Goal: Answer question/provide support: Share knowledge or assist other users

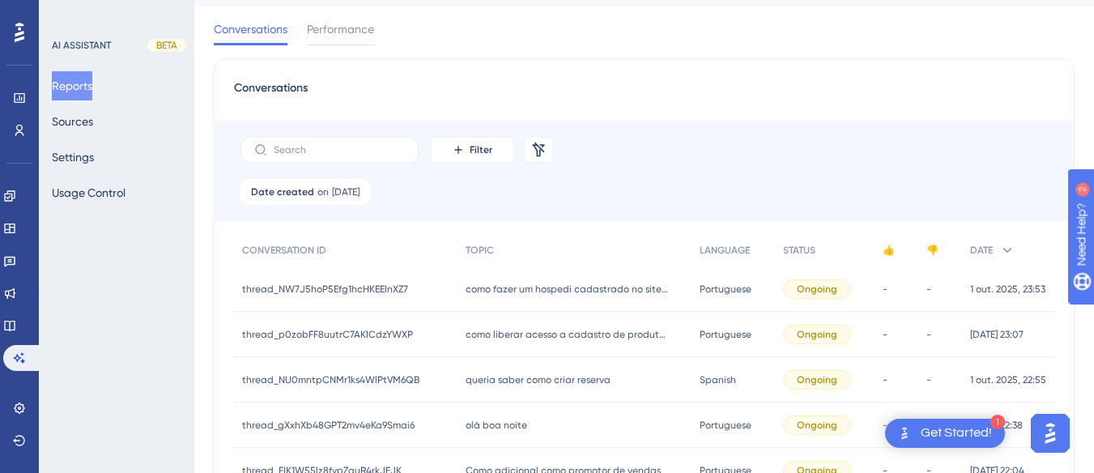
scroll to position [120, 0]
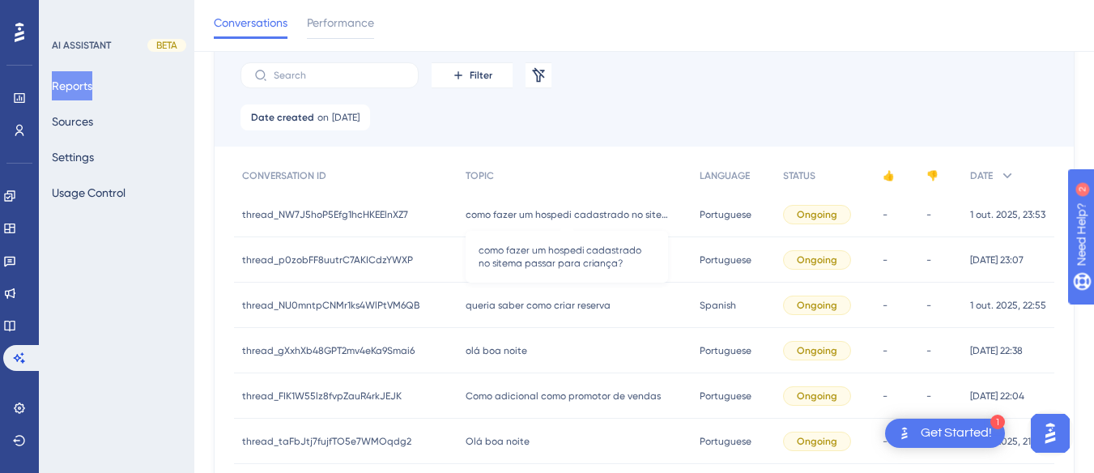
click at [544, 208] on span "como fazer um hospedi cadastrado no sitema passar para criança?" at bounding box center [566, 214] width 202 height 13
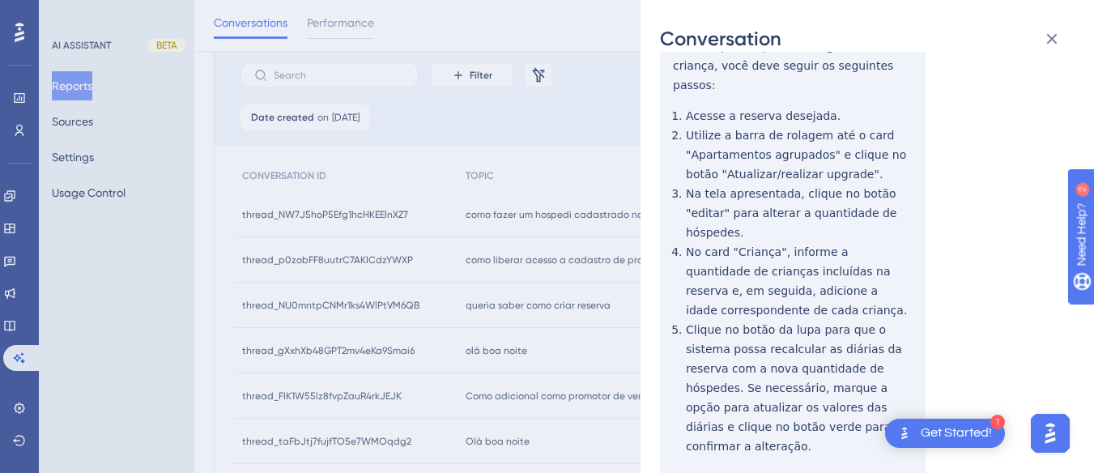
scroll to position [0, 0]
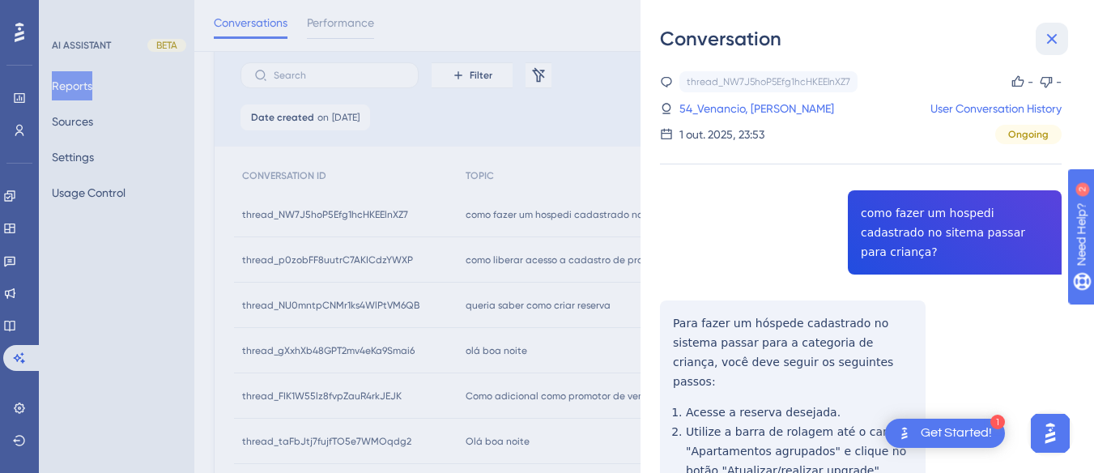
click at [1053, 40] on icon at bounding box center [1052, 39] width 11 height 11
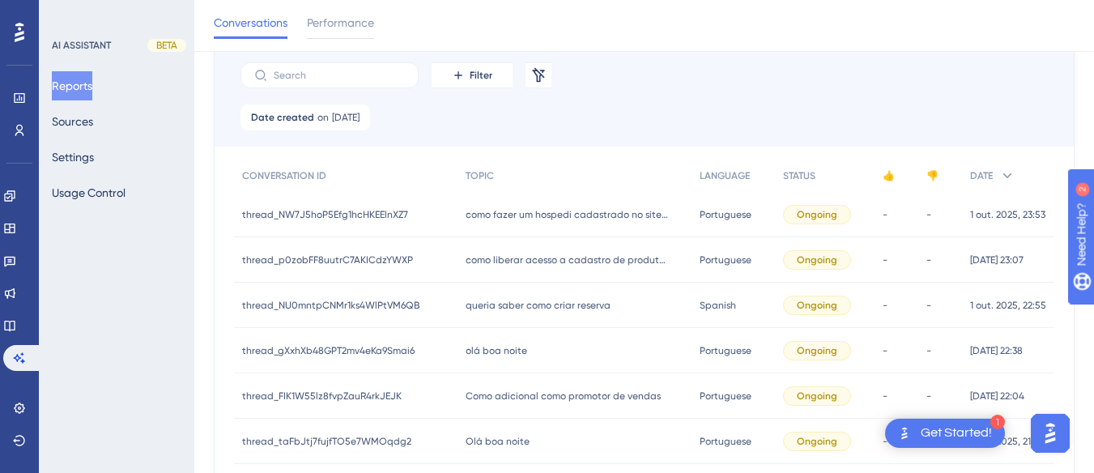
click at [488, 270] on div "como liberar acesso a cadastro de produtos como liberar acesso a cadastro de pr…" at bounding box center [574, 259] width 234 height 45
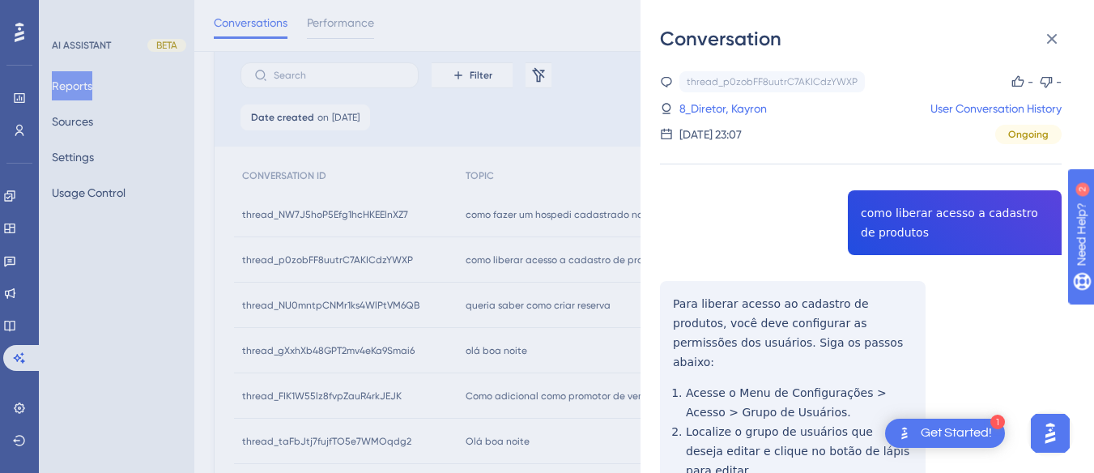
click at [915, 211] on div "thread_p0zobFF8uutrC7AKICdzYWXP Copy - - 8_Diretor, Kayron User Conversation Hi…" at bounding box center [860, 416] width 401 height 690
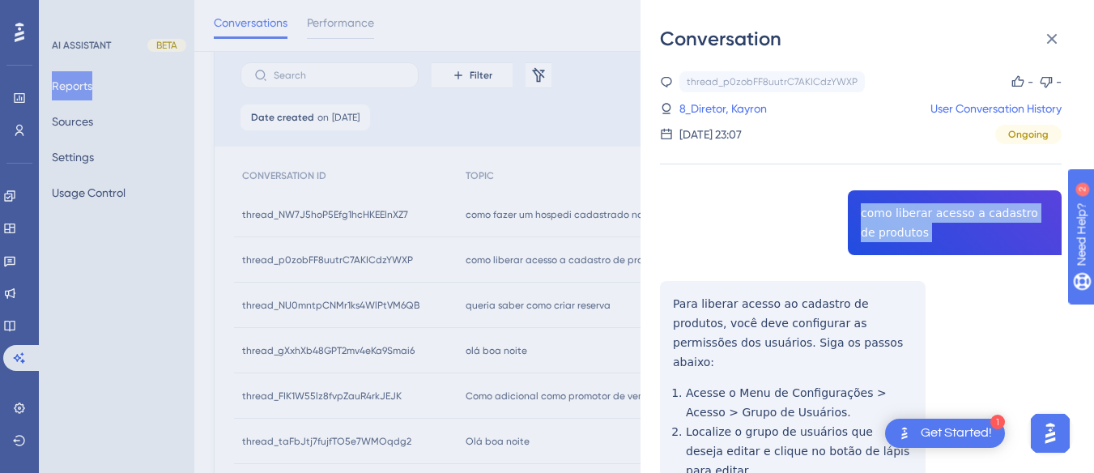
click at [915, 211] on div "thread_p0zobFF8uutrC7AKICdzYWXP Copy - - 8_Diretor, Kayron User Conversation Hi…" at bounding box center [860, 416] width 401 height 690
copy span "como liberar acesso a cadastro de produtos"
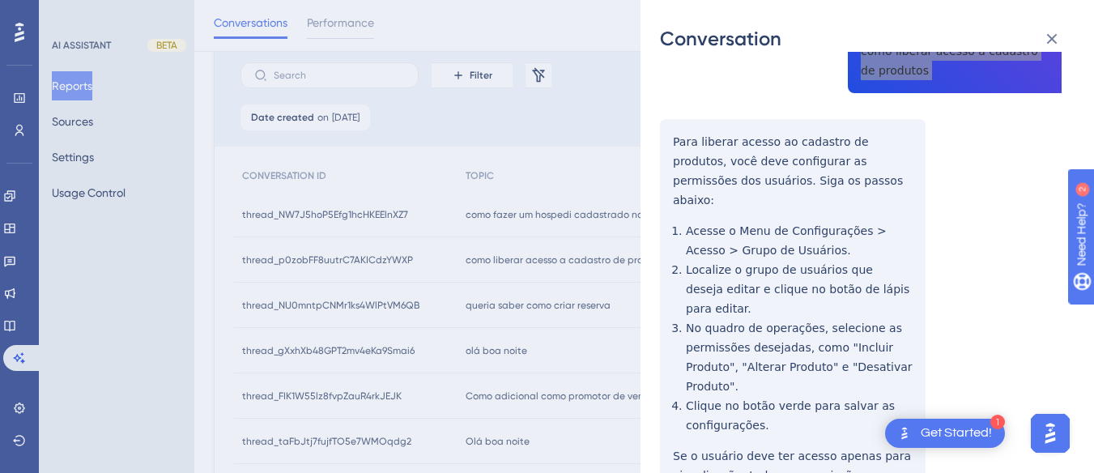
scroll to position [81, 0]
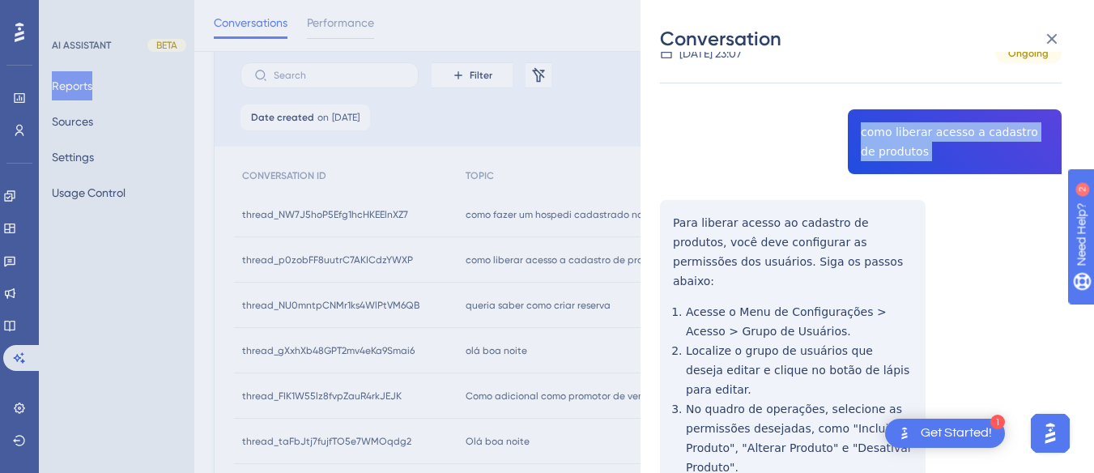
click at [670, 222] on div "thread_p0zobFF8uutrC7AKICdzYWXP Copy - - 8_Diretor, Kayron User Conversation Hi…" at bounding box center [860, 335] width 401 height 690
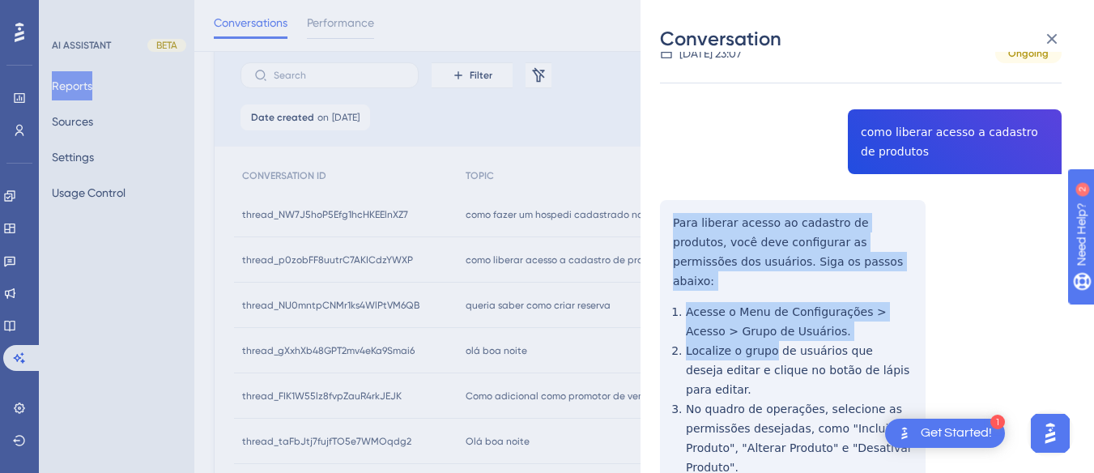
scroll to position [238, 0]
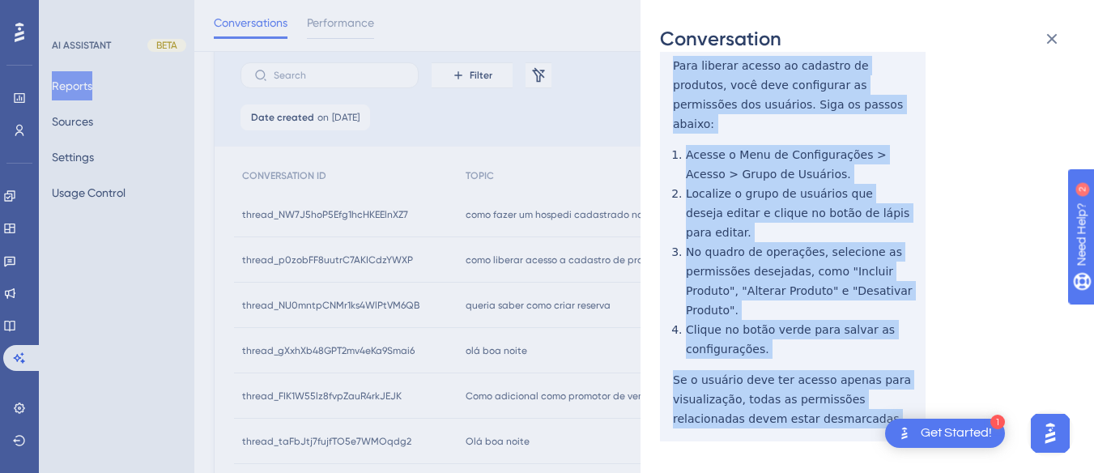
drag, startPoint x: 670, startPoint y: 218, endPoint x: 827, endPoint y: 381, distance: 226.7
click at [827, 381] on div "thread_p0zobFF8uutrC7AKICdzYWXP Copy - - 8_Diretor, Kayron User Conversation Hi…" at bounding box center [860, 178] width 401 height 690
copy div "Para liberar acesso ao cadastro de produtos, você deve configurar as permissões…"
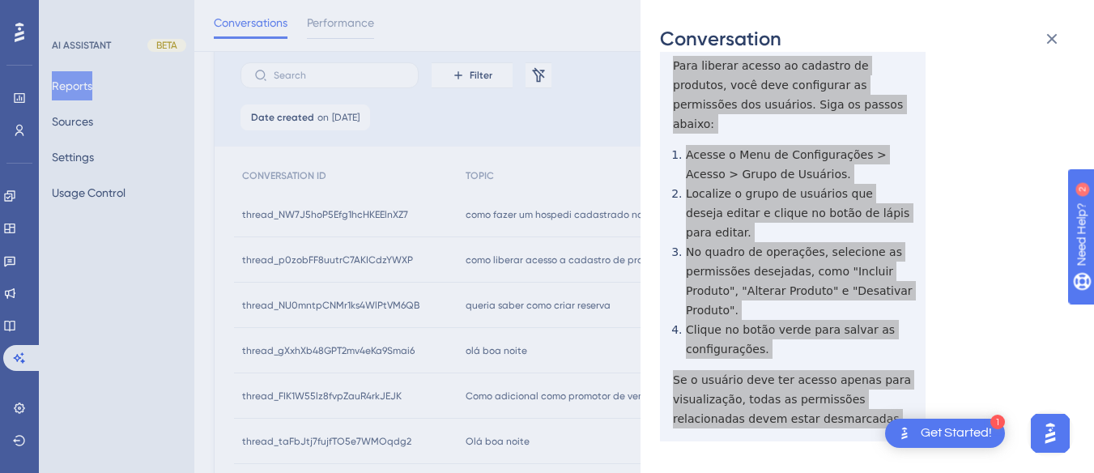
scroll to position [0, 0]
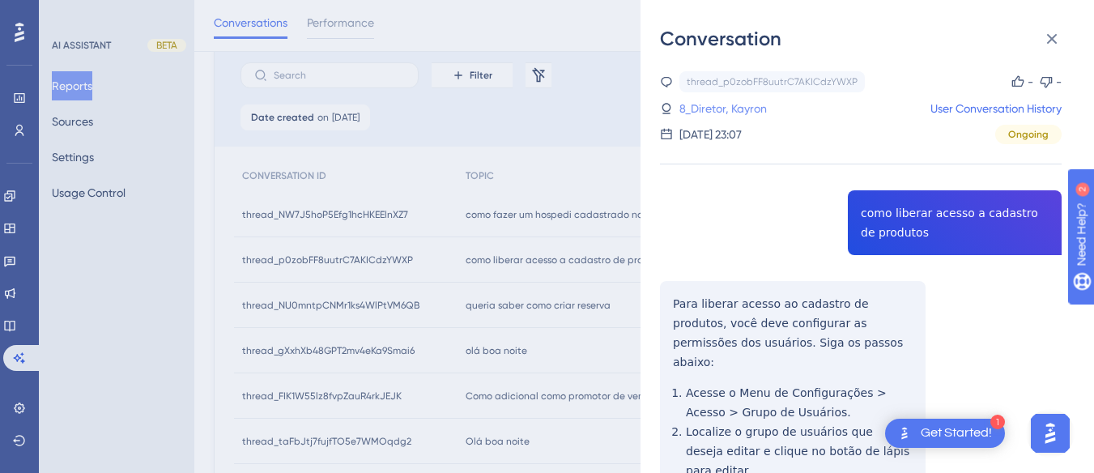
click at [766, 105] on link "8_Diretor, Kayron" at bounding box center [722, 108] width 87 height 19
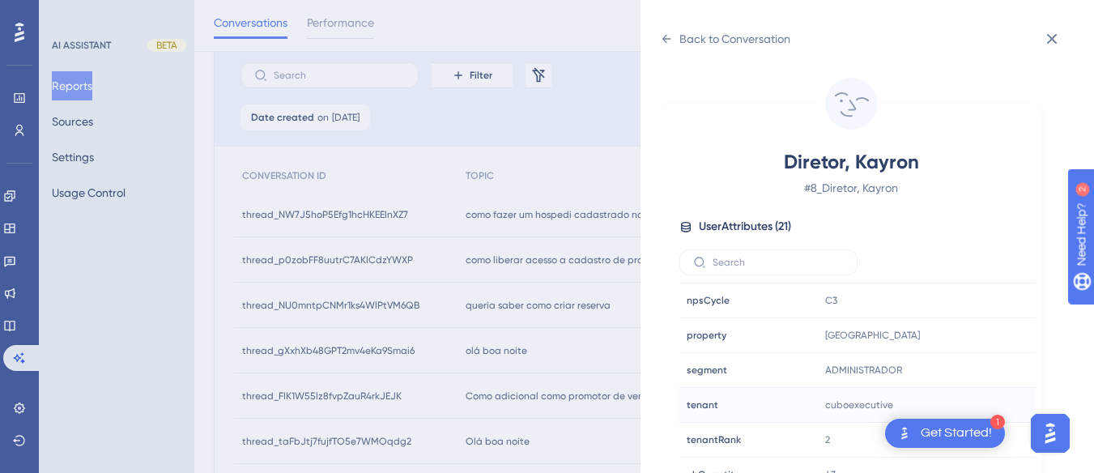
scroll to position [493, 0]
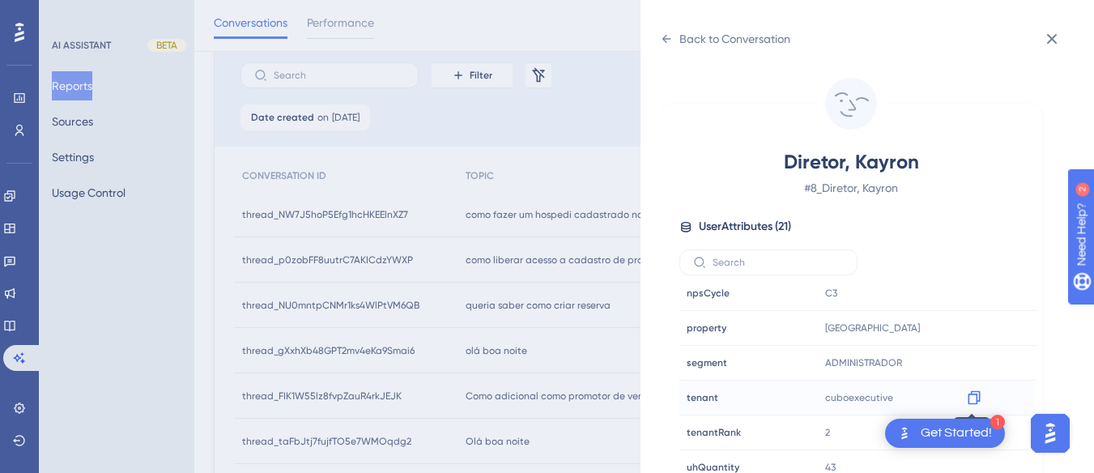
click at [968, 401] on icon at bounding box center [974, 397] width 16 height 16
click at [669, 29] on div "Back to Conversation" at bounding box center [725, 39] width 130 height 26
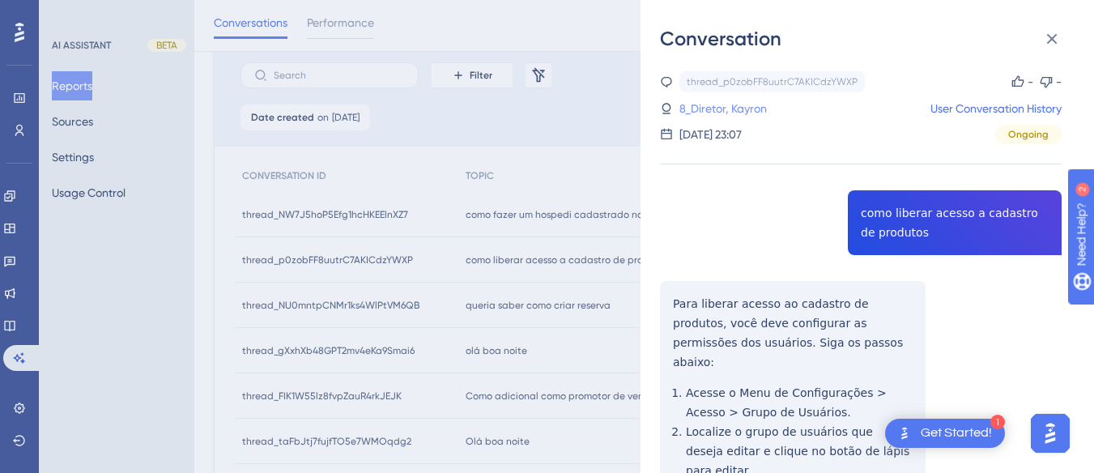
click at [722, 104] on link "8_Diretor, Kayron" at bounding box center [722, 108] width 87 height 19
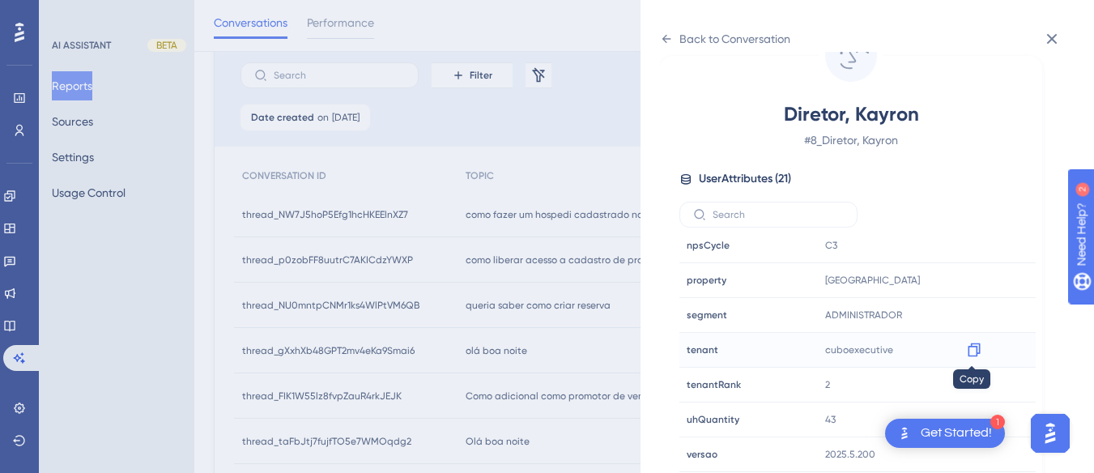
click at [968, 352] on icon at bounding box center [974, 350] width 16 height 16
click at [667, 40] on icon at bounding box center [666, 38] width 13 height 13
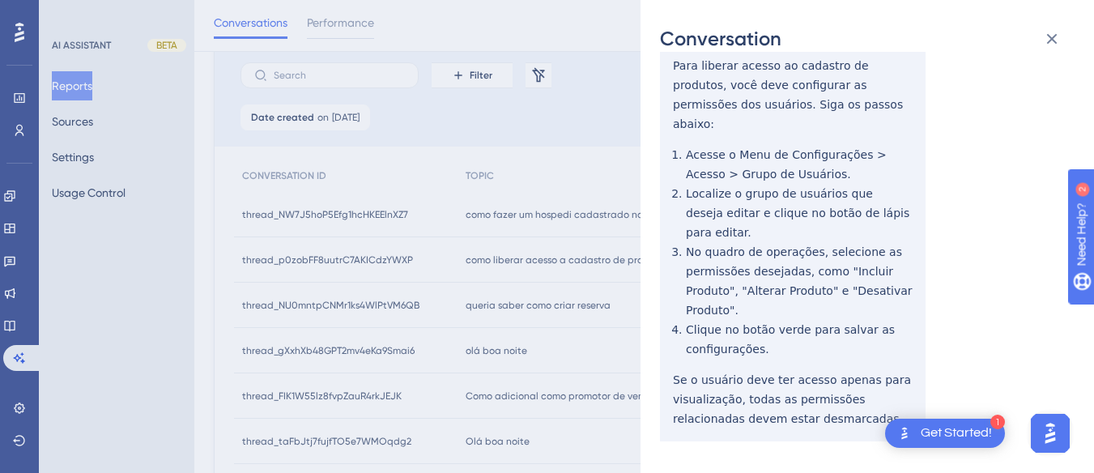
scroll to position [0, 0]
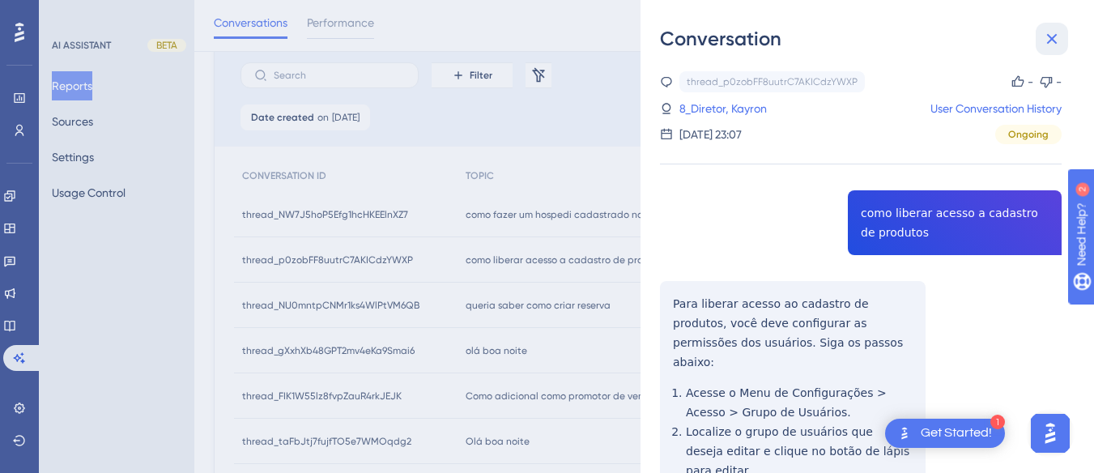
click at [1052, 32] on icon at bounding box center [1051, 38] width 19 height 19
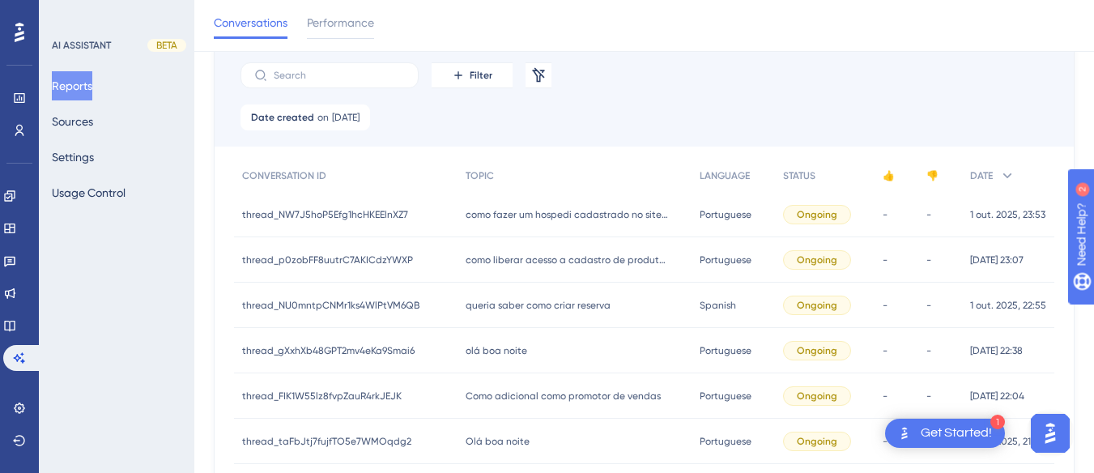
click at [520, 310] on span "queria saber como criar reserva" at bounding box center [537, 305] width 145 height 13
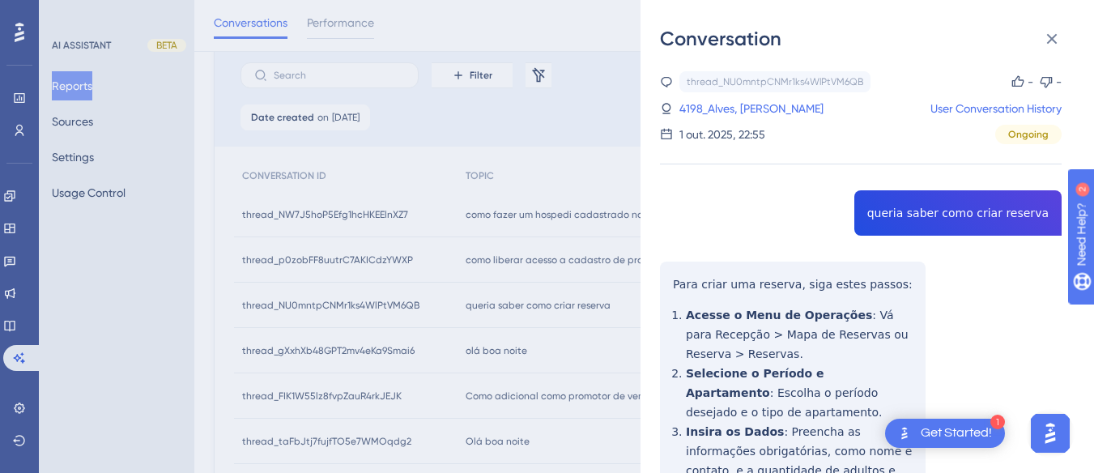
click at [943, 211] on div "thread_NU0mntpCNMr1ks4WlPtVM6QB Copy - - 4198_Alves, [PERSON_NAME] User Convers…" at bounding box center [860, 445] width 401 height 749
copy span "queria saber como criar reserva"
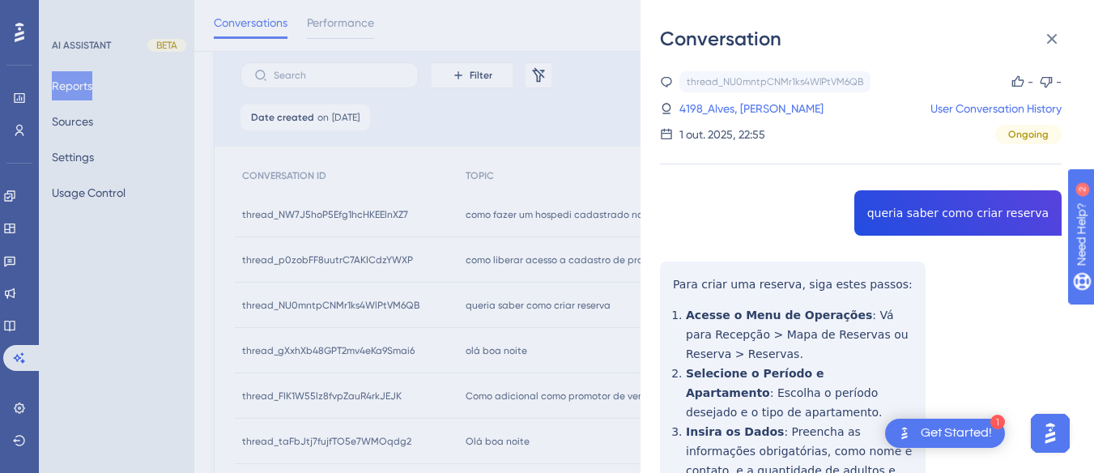
drag, startPoint x: 707, startPoint y: 289, endPoint x: 684, endPoint y: 287, distance: 22.8
click at [707, 289] on div "thread_NU0mntpCNMr1ks4WlPtVM6QB Copy - - 4198_Alves, [PERSON_NAME] User Convers…" at bounding box center [860, 445] width 401 height 749
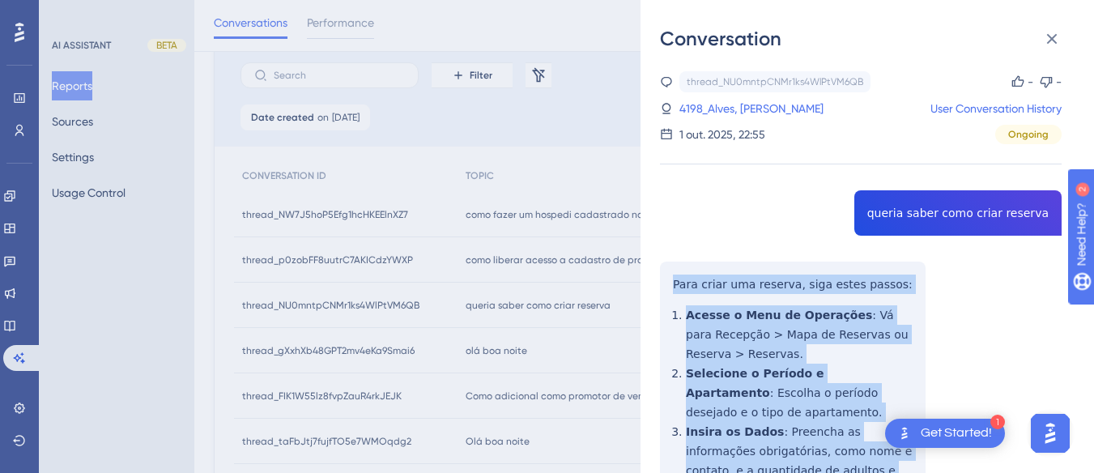
scroll to position [316, 0]
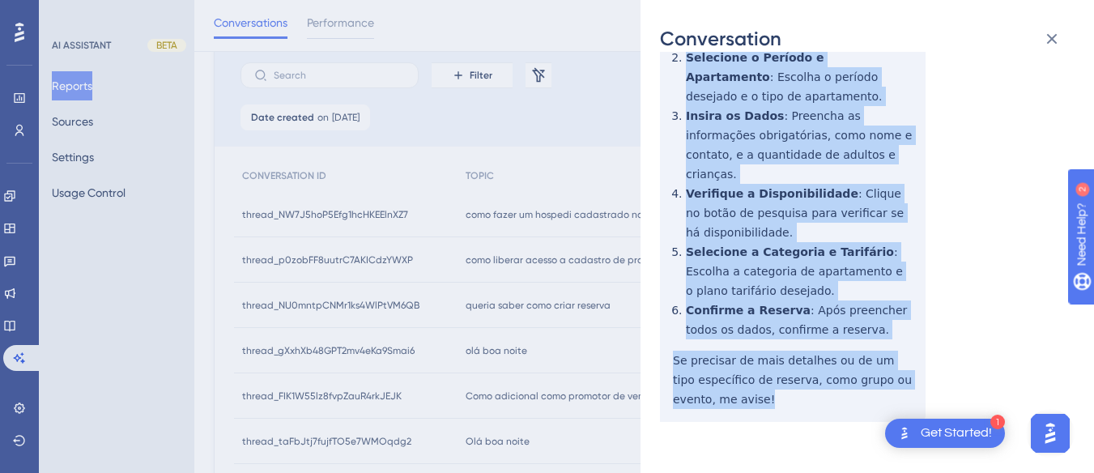
drag, startPoint x: 665, startPoint y: 281, endPoint x: 817, endPoint y: 412, distance: 200.9
click at [817, 412] on div "thread_NU0mntpCNMr1ks4WlPtVM6QB Copy - - 4198_Alves, [PERSON_NAME] User Convers…" at bounding box center [860, 130] width 401 height 749
copy div "Para criar uma reserva, siga estes passos: Acesse o Menu de Operações : Vá para…"
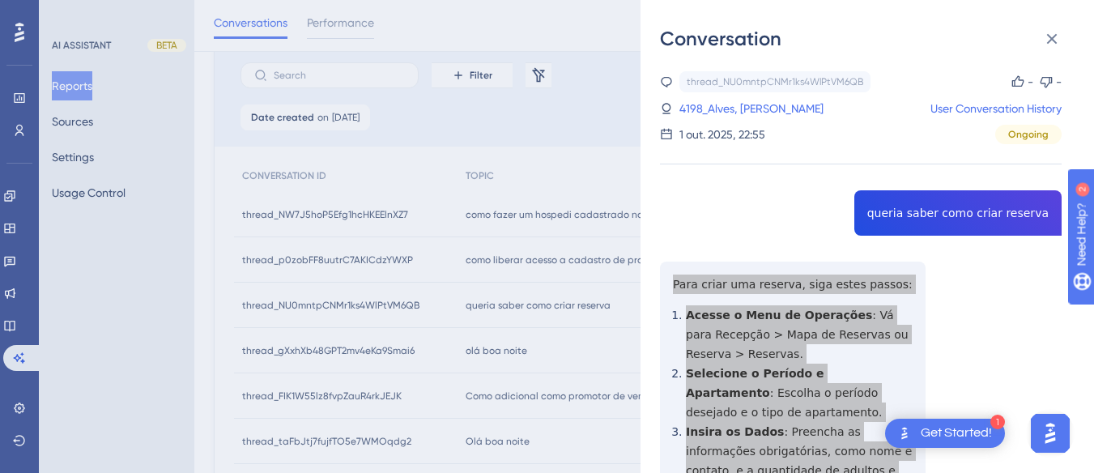
scroll to position [39, 0]
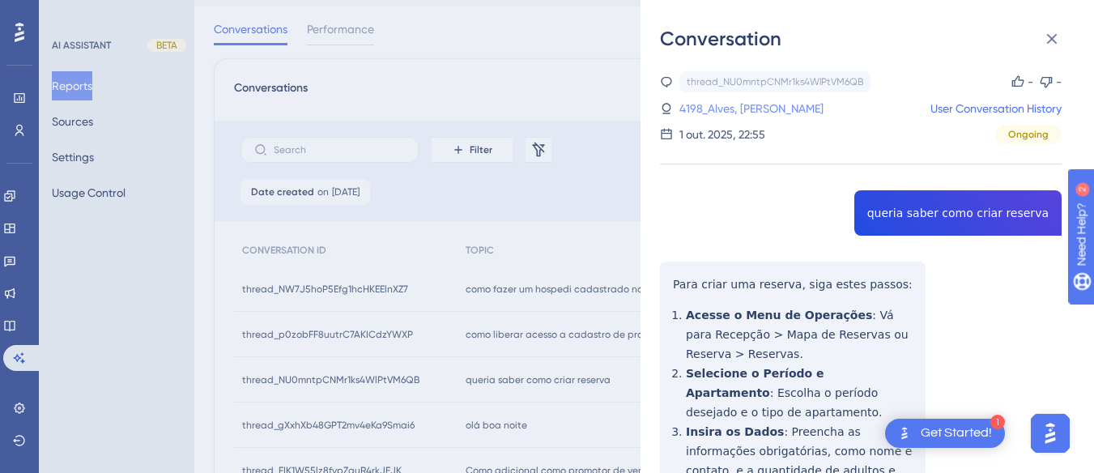
click at [750, 114] on link "4198_Alves, [PERSON_NAME]" at bounding box center [751, 108] width 144 height 19
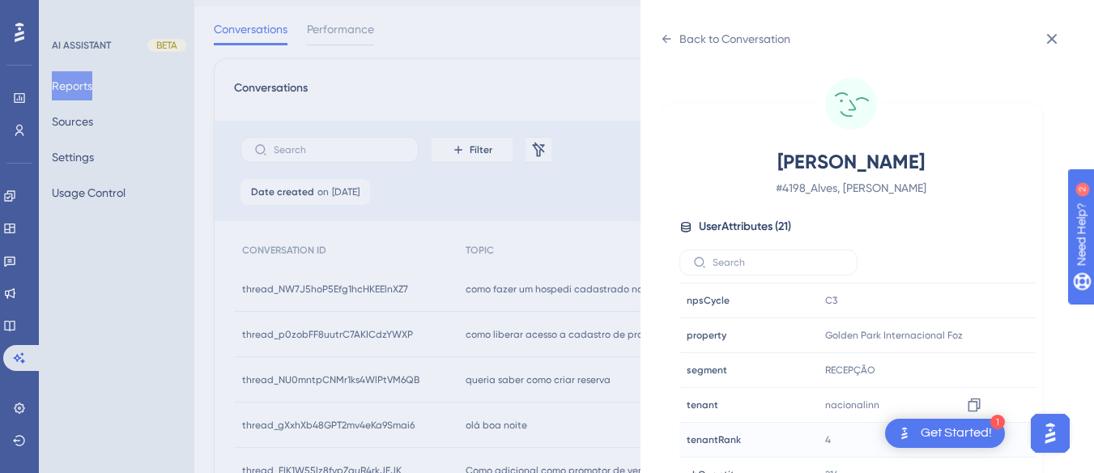
scroll to position [48, 0]
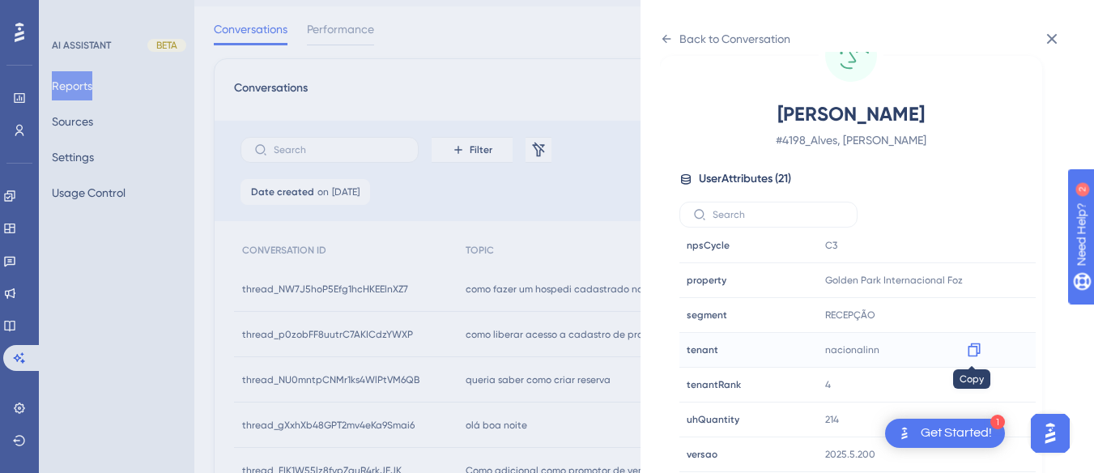
click at [970, 347] on icon at bounding box center [974, 350] width 16 height 16
click at [973, 278] on icon at bounding box center [974, 280] width 16 height 16
click at [673, 38] on div "Back to Conversation" at bounding box center [725, 39] width 130 height 26
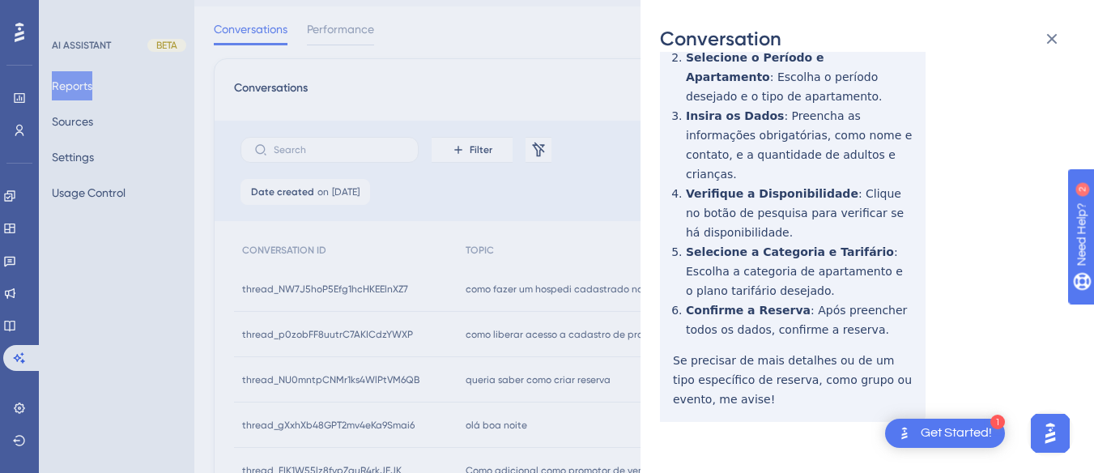
scroll to position [0, 0]
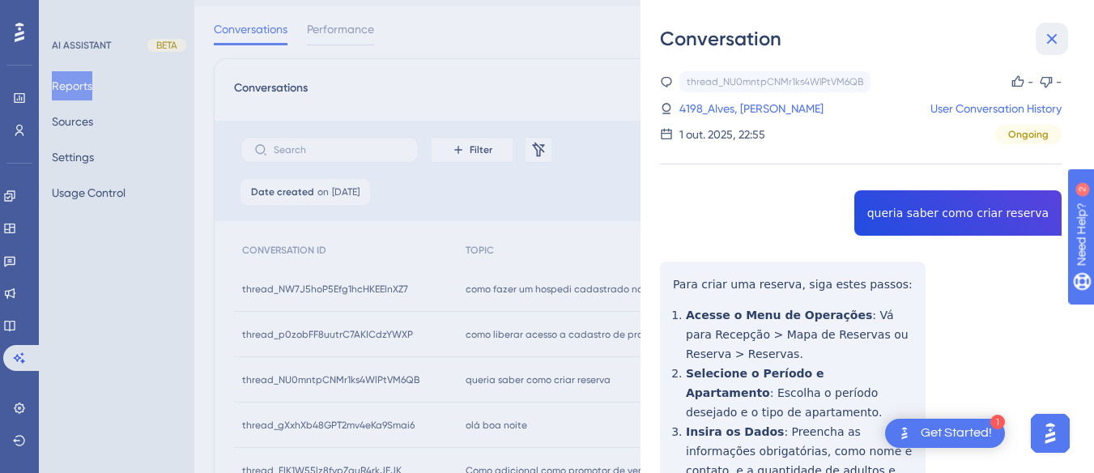
click at [1065, 36] on button at bounding box center [1051, 39] width 32 height 32
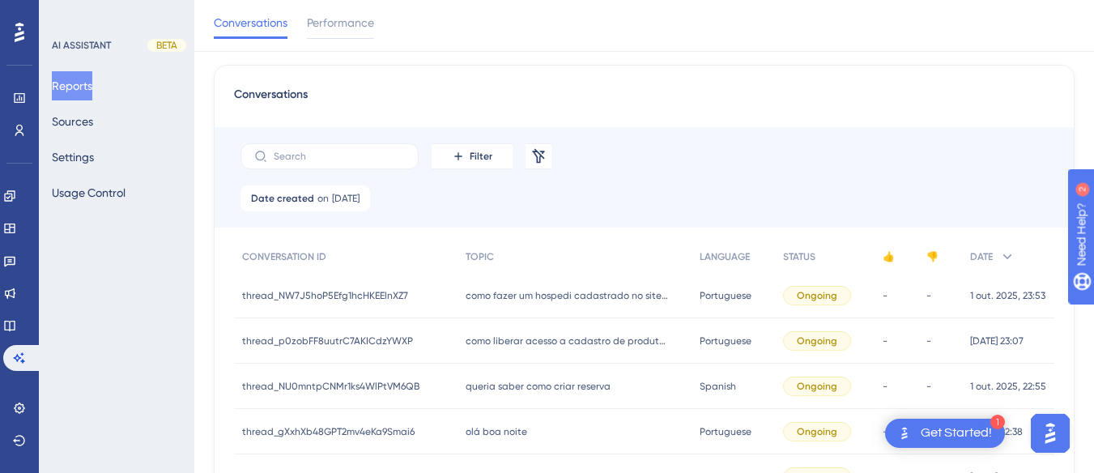
scroll to position [201, 0]
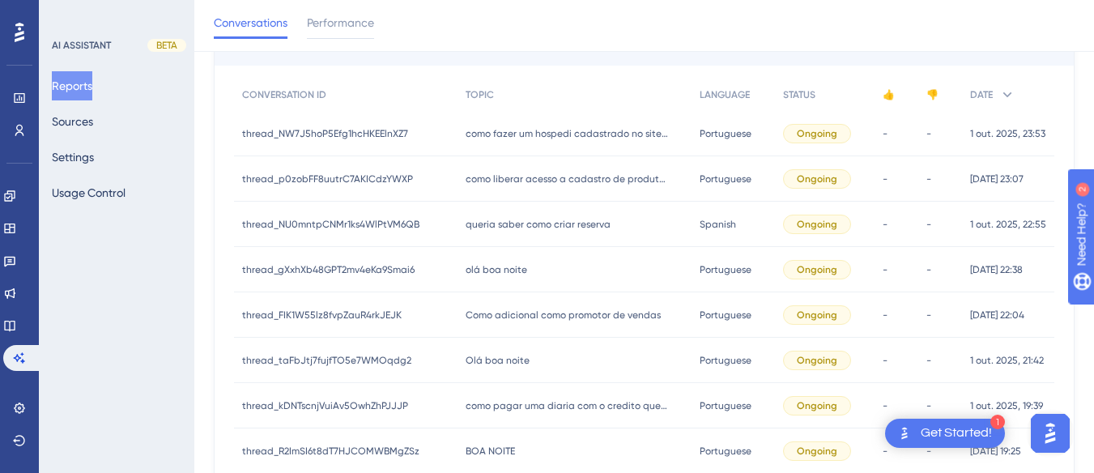
click at [502, 267] on span "olá boa noite" at bounding box center [496, 269] width 62 height 13
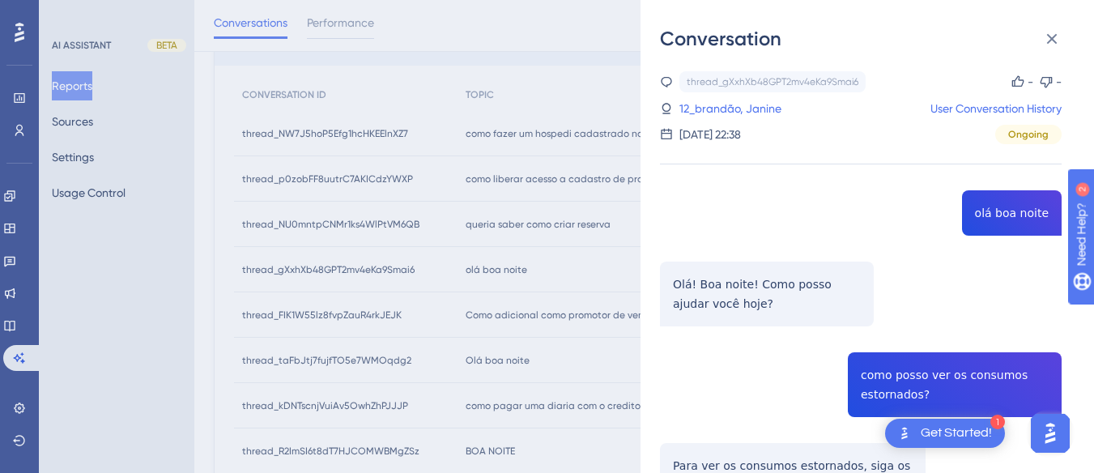
click at [986, 209] on div "thread_gXxhXb48GPT2mv4eKa9Smai6 Copy - - 12_brandão, Janine User Conversation H…" at bounding box center [860, 448] width 401 height 755
click at [860, 258] on div "thread_gXxhXb48GPT2mv4eKa9Smai6 Copy - - 12_brandão, Janine User Conversation H…" at bounding box center [860, 448] width 401 height 755
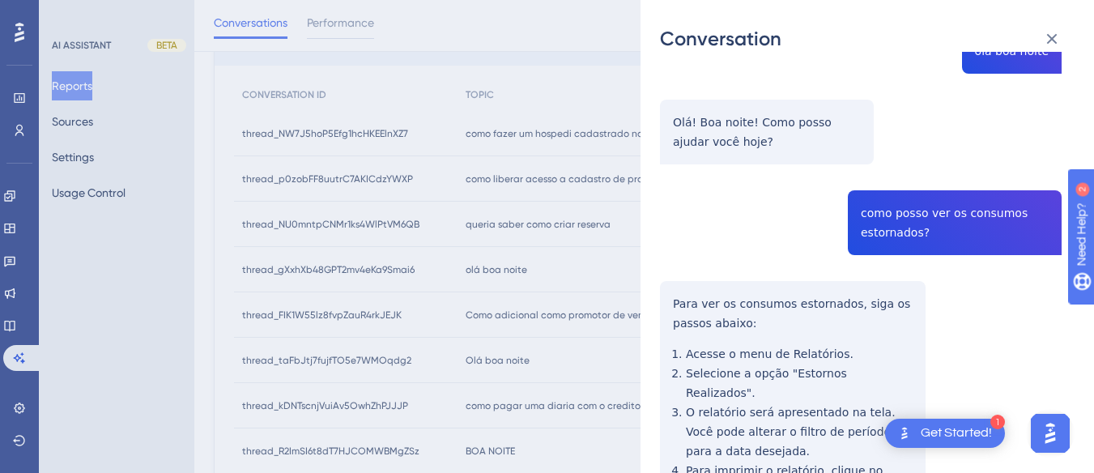
click at [879, 198] on div "thread_gXxhXb48GPT2mv4eKa9Smai6 Copy - - 12_brandão, Janine User Conversation H…" at bounding box center [860, 286] width 401 height 755
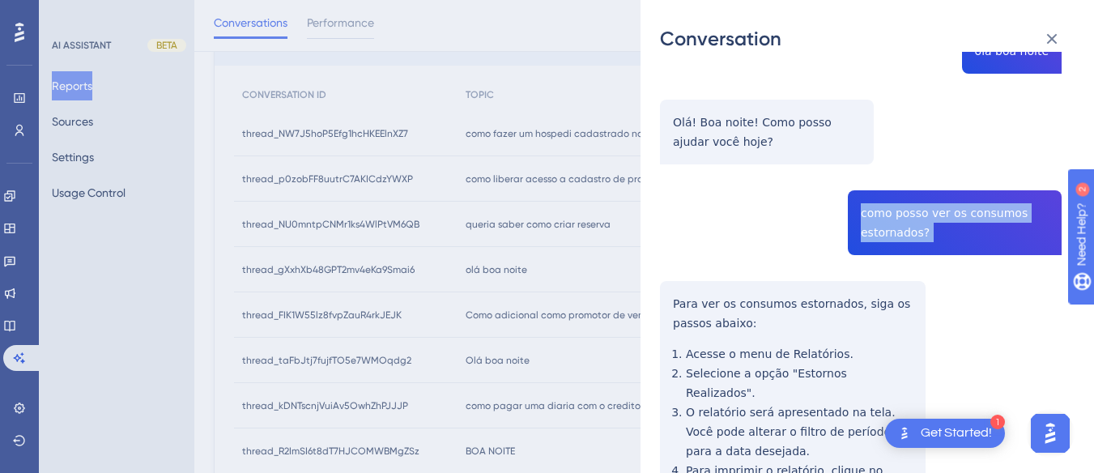
click at [879, 198] on div "thread_gXxhXb48GPT2mv4eKa9Smai6 Copy - - 12_brandão, Janine User Conversation H…" at bounding box center [860, 286] width 401 height 755
copy span "como posso ver os consumos estornados?"
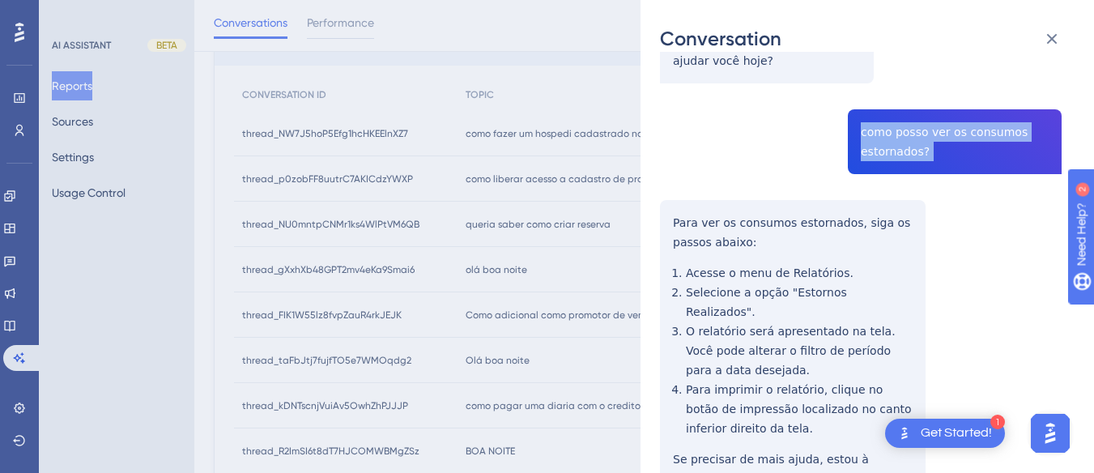
click at [670, 214] on div "thread_gXxhXb48GPT2mv4eKa9Smai6 Copy - - 12_brandão, Janine User Conversation H…" at bounding box center [860, 205] width 401 height 755
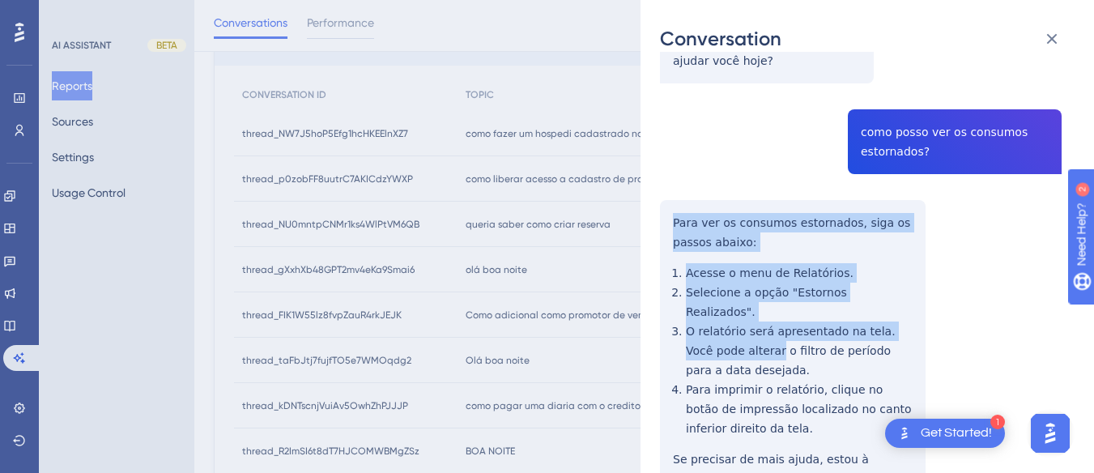
scroll to position [363, 0]
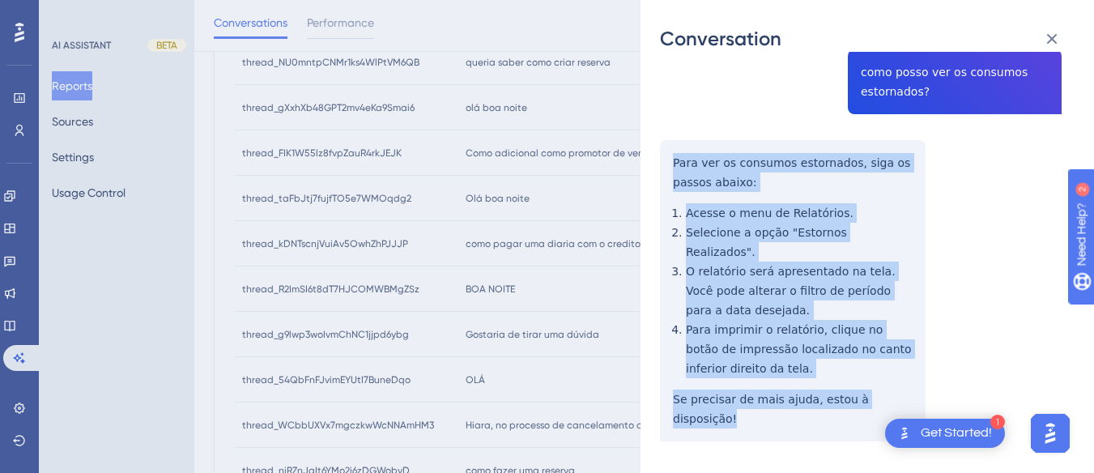
drag, startPoint x: 670, startPoint y: 214, endPoint x: 749, endPoint y: 231, distance: 80.3
click at [924, 392] on div "thread_gXxhXb48GPT2mv4eKa9Smai6 Copy - - 12_brandão, Janine User Conversation H…" at bounding box center [860, 146] width 401 height 755
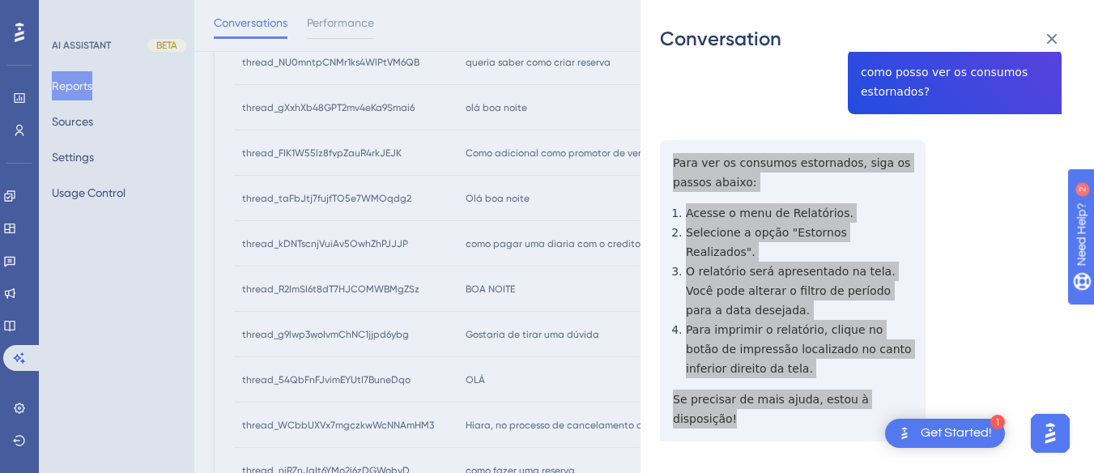
scroll to position [0, 0]
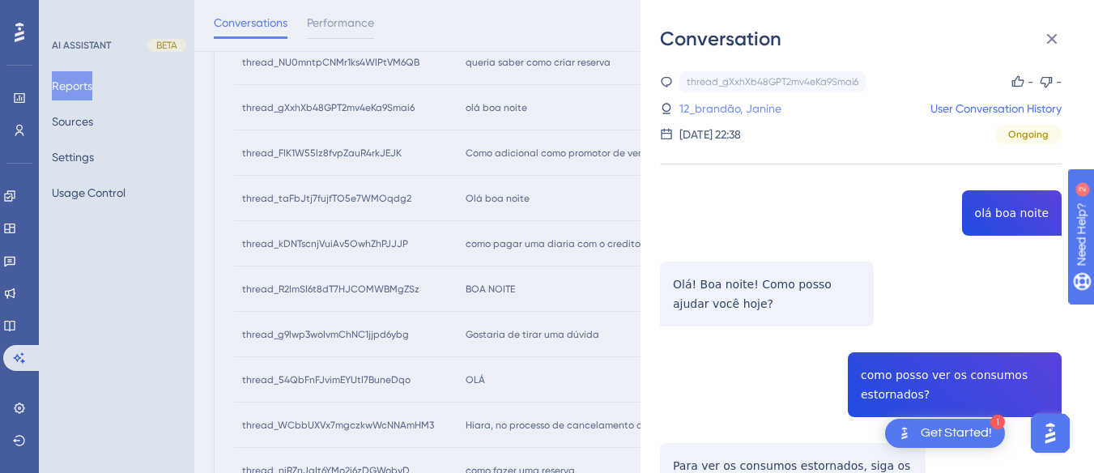
click at [737, 111] on link "12_brandão, Janine" at bounding box center [730, 108] width 102 height 19
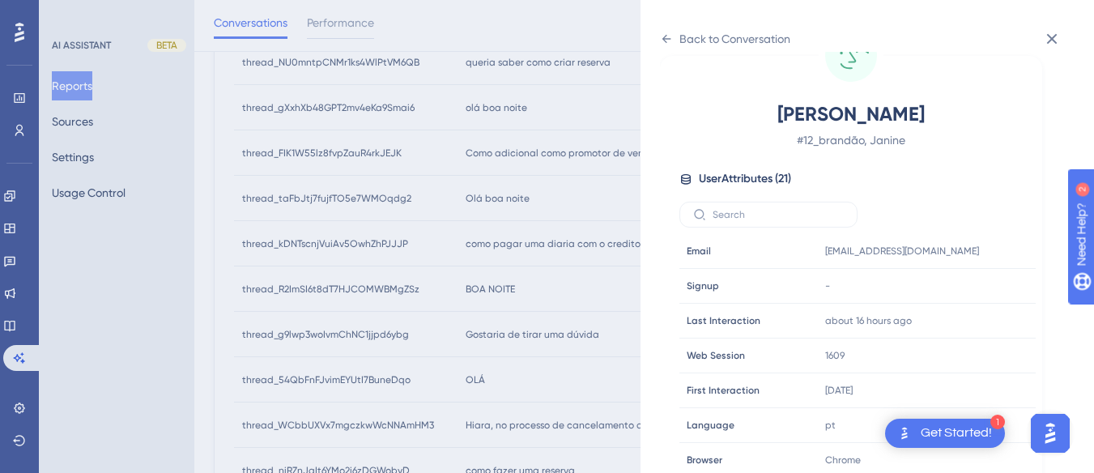
scroll to position [486, 0]
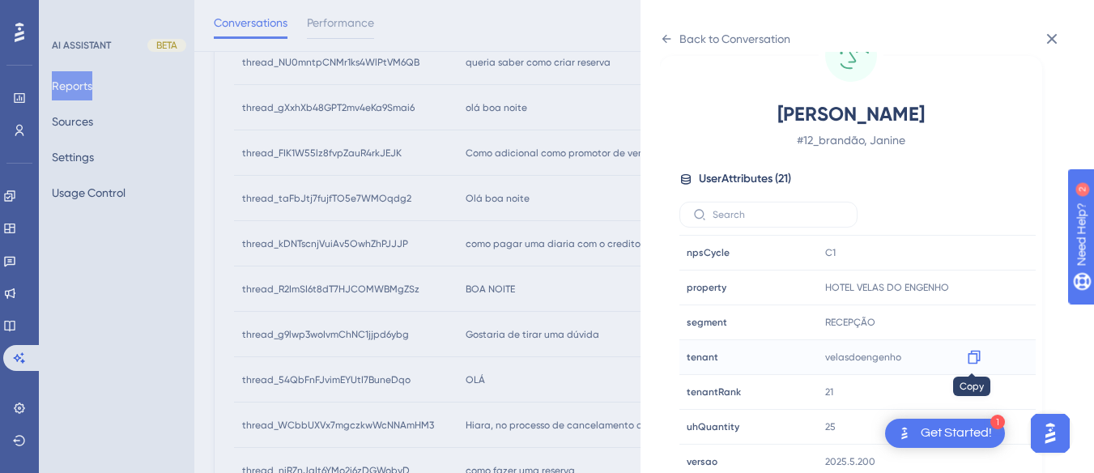
click at [979, 359] on div at bounding box center [974, 357] width 26 height 26
click at [974, 359] on icon at bounding box center [973, 357] width 12 height 14
click at [668, 36] on icon at bounding box center [666, 38] width 13 height 13
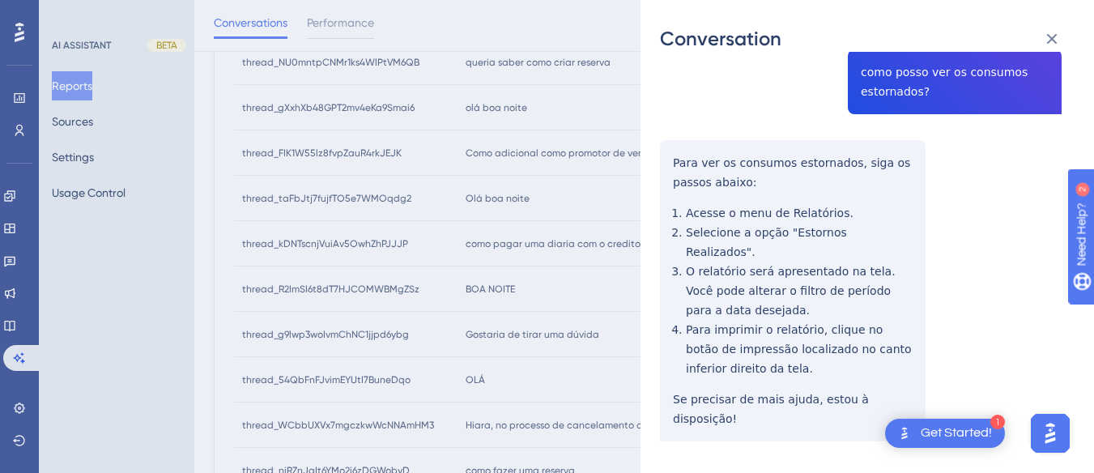
scroll to position [0, 0]
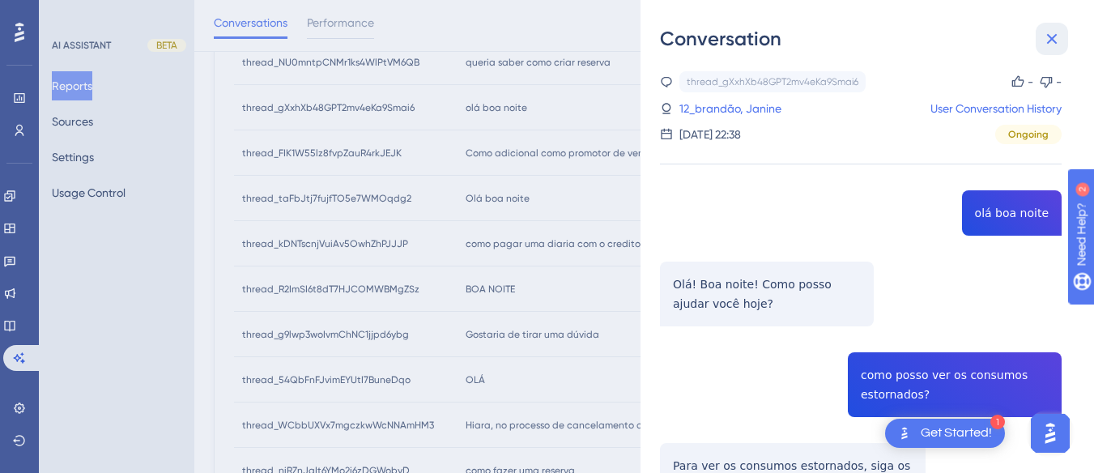
click at [1052, 32] on icon at bounding box center [1051, 38] width 19 height 19
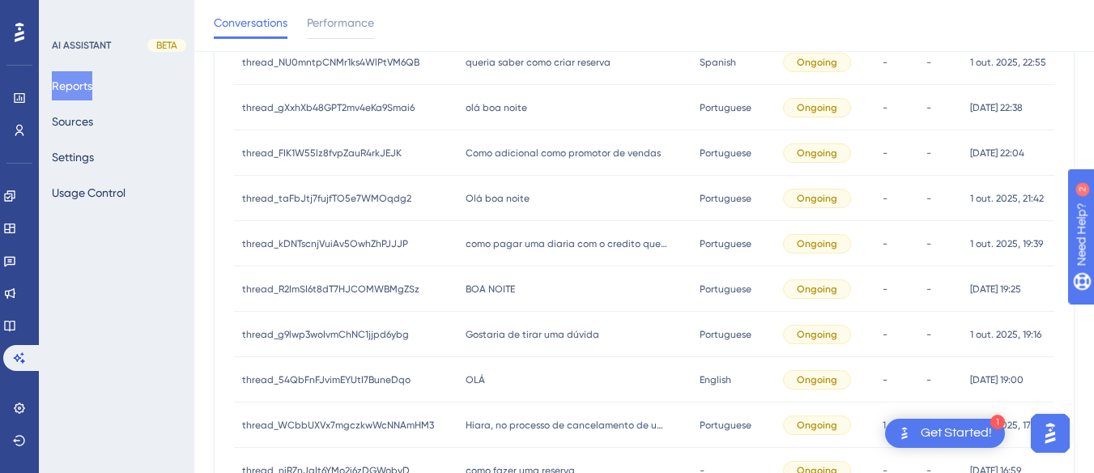
click at [500, 121] on div "olá boa noite olá boa noite" at bounding box center [574, 107] width 234 height 45
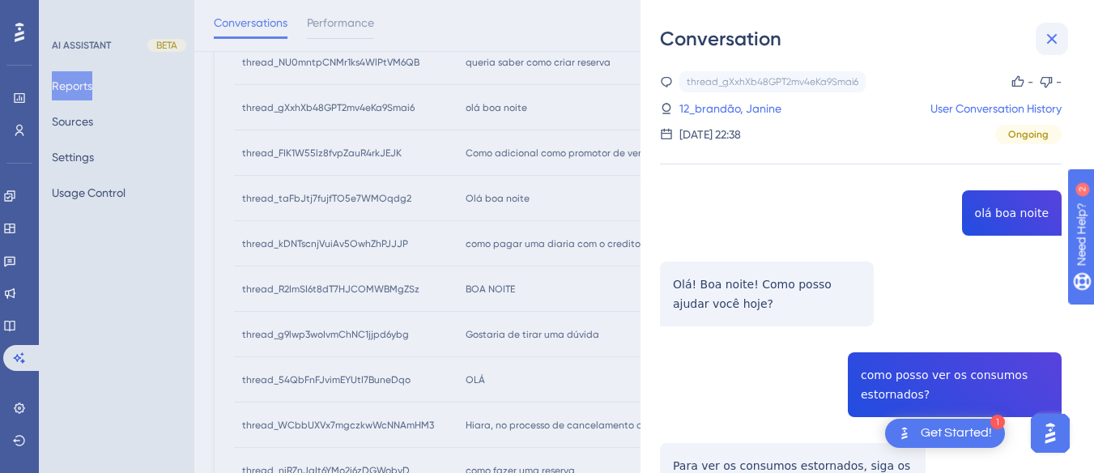
click at [1045, 34] on icon at bounding box center [1051, 38] width 19 height 19
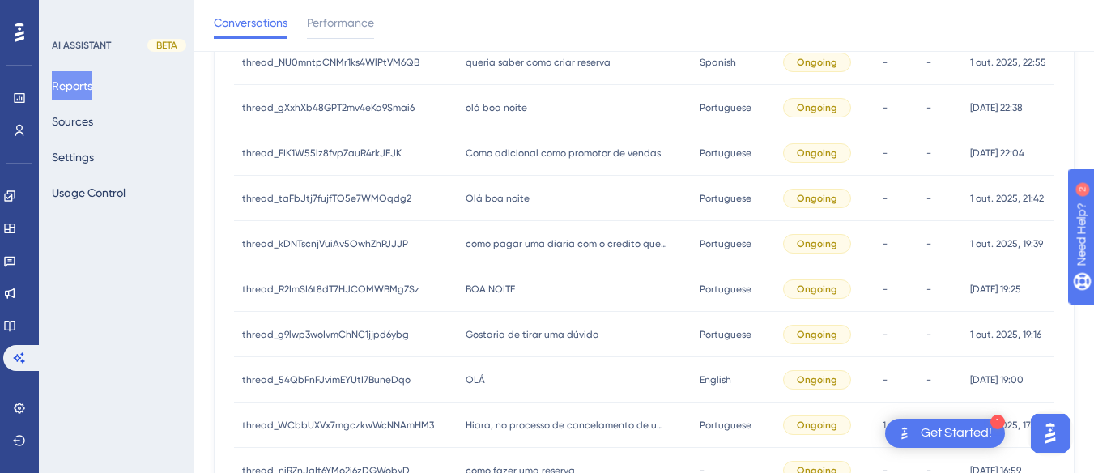
click at [494, 159] on span "Como adicional como promotor de vendas" at bounding box center [562, 153] width 195 height 13
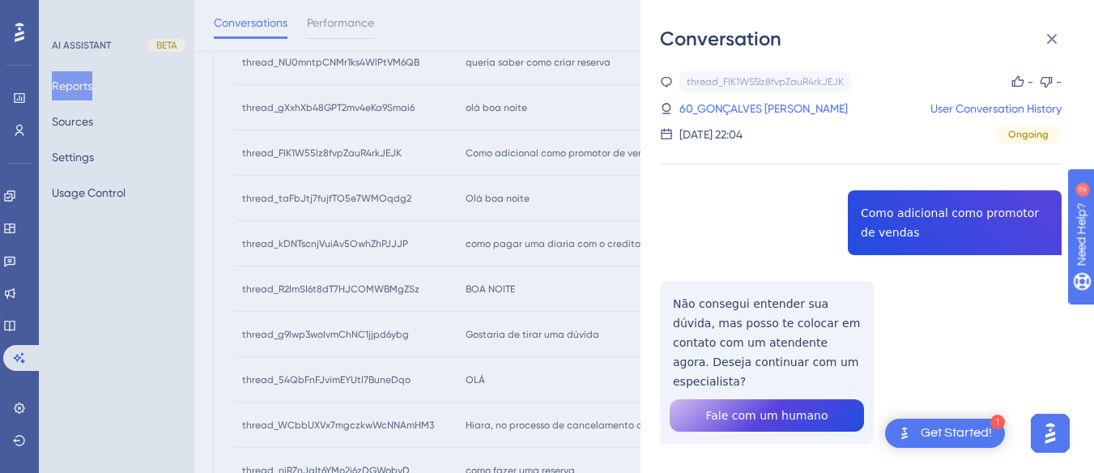
scroll to position [23, 0]
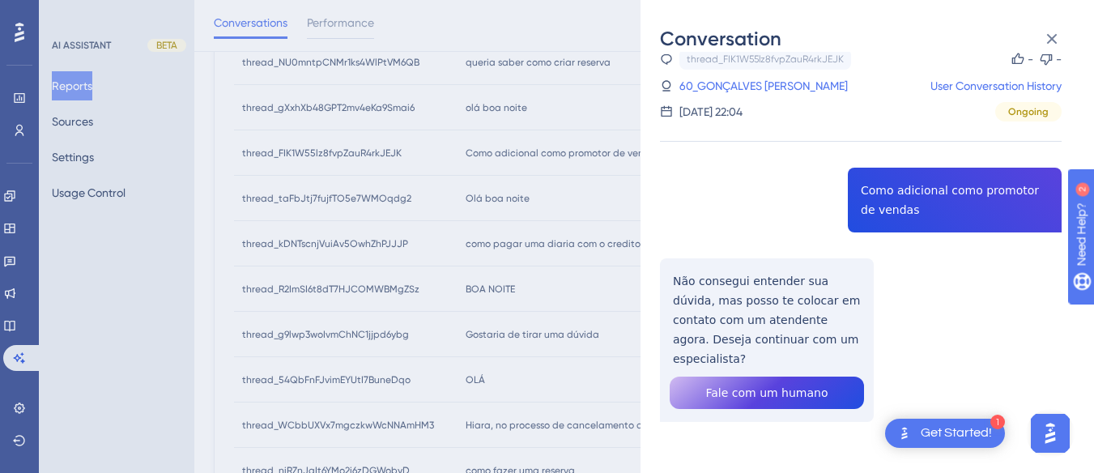
click at [896, 188] on div "thread_FIK1W55lz8fvpZauR4rkJEJK Copy - - 60_GONÇALVES CARVALHO, MIGUEL User Con…" at bounding box center [860, 277] width 401 height 456
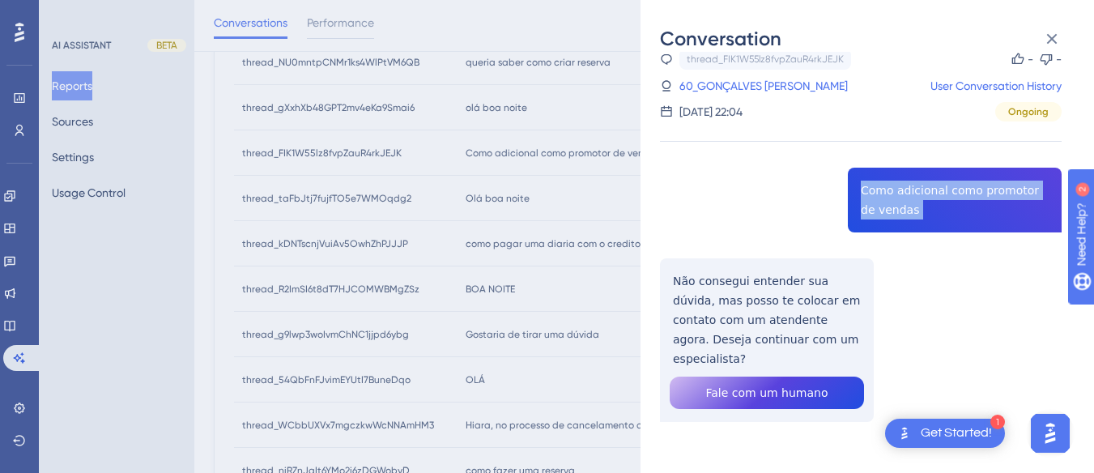
click at [896, 188] on div "thread_FIK1W55lz8fvpZauR4rkJEJK Copy - - 60_GONÇALVES CARVALHO, MIGUEL User Con…" at bounding box center [860, 277] width 401 height 456
copy span "Como adicional como promotor de vendas"
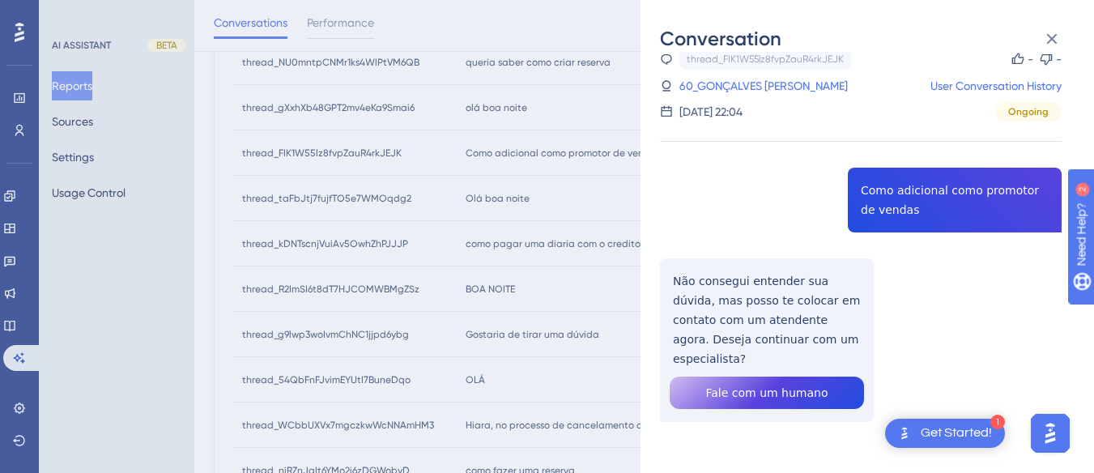
click at [706, 289] on div "thread_FIK1W55lz8fvpZauR4rkJEJK Copy - - 60_GONÇALVES CARVALHO, MIGUEL User Con…" at bounding box center [860, 277] width 401 height 456
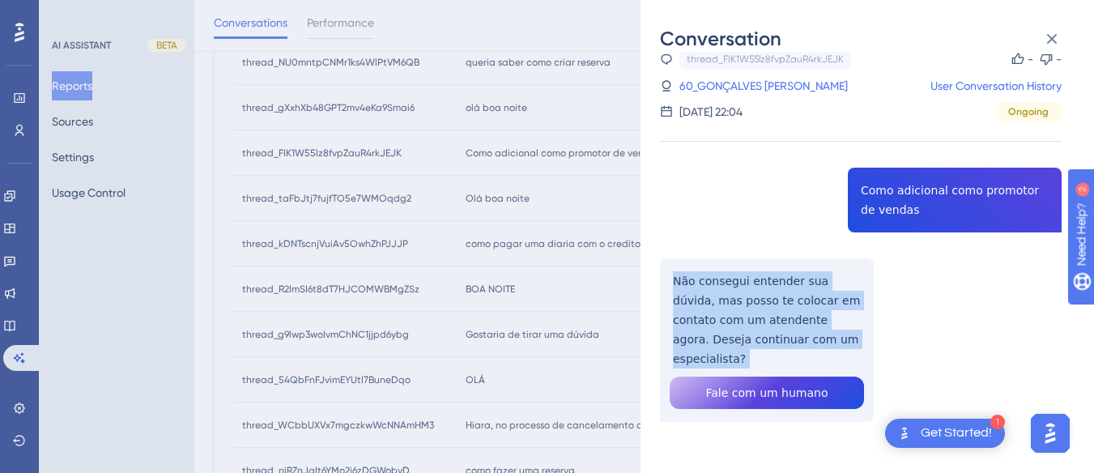
click at [706, 289] on div "thread_FIK1W55lz8fvpZauR4rkJEJK Copy - - 60_GONÇALVES CARVALHO, MIGUEL User Con…" at bounding box center [860, 277] width 401 height 456
copy p "Não consegui entender sua dúvida, mas posso te colocar em contato com um atende…"
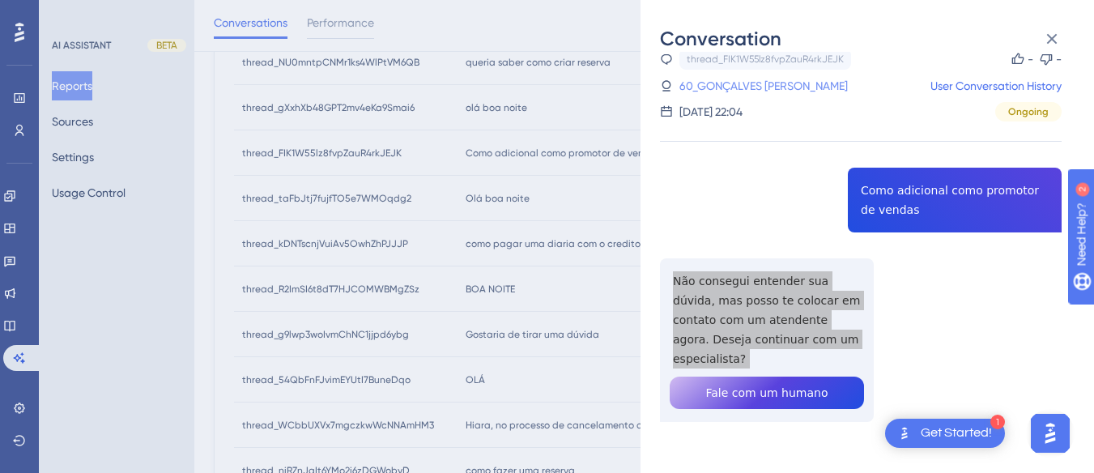
scroll to position [0, 0]
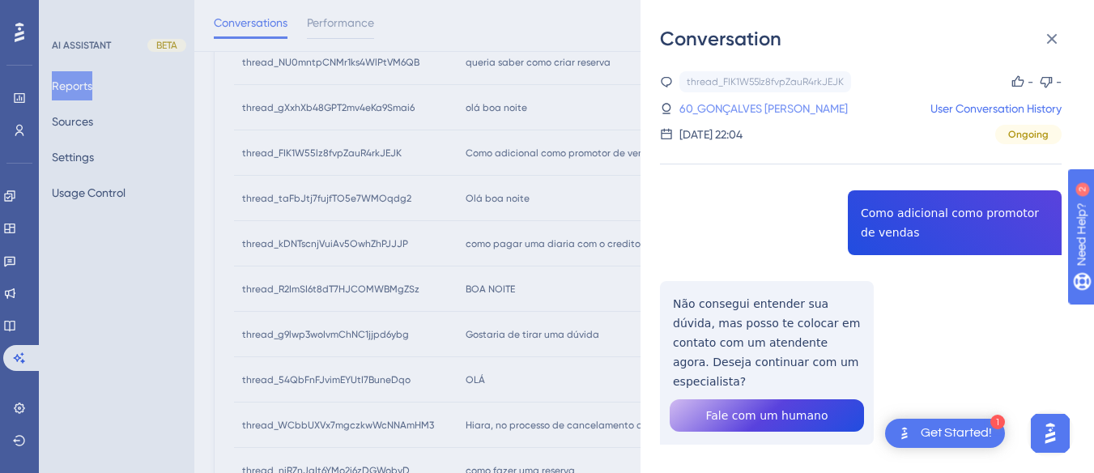
click at [758, 113] on link "60_GONÇALVES [PERSON_NAME]" at bounding box center [763, 108] width 168 height 19
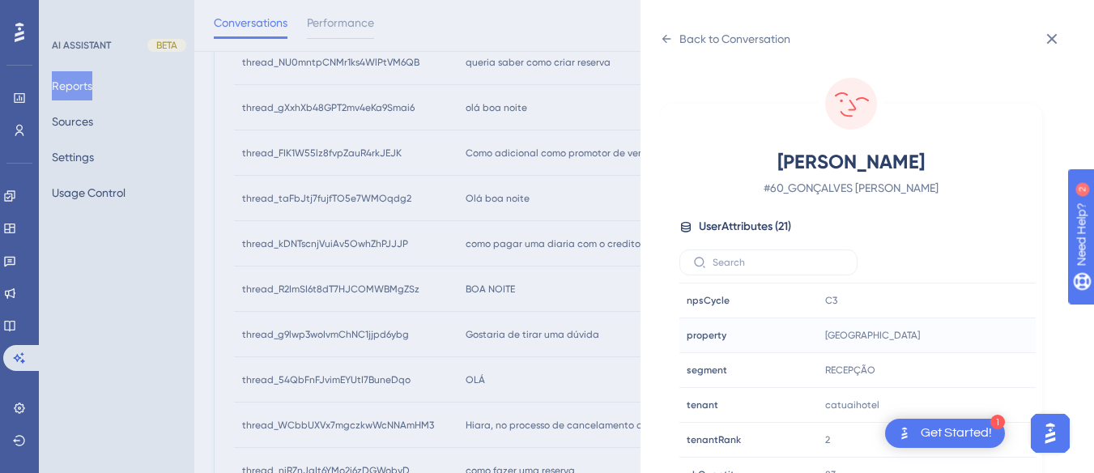
scroll to position [493, 0]
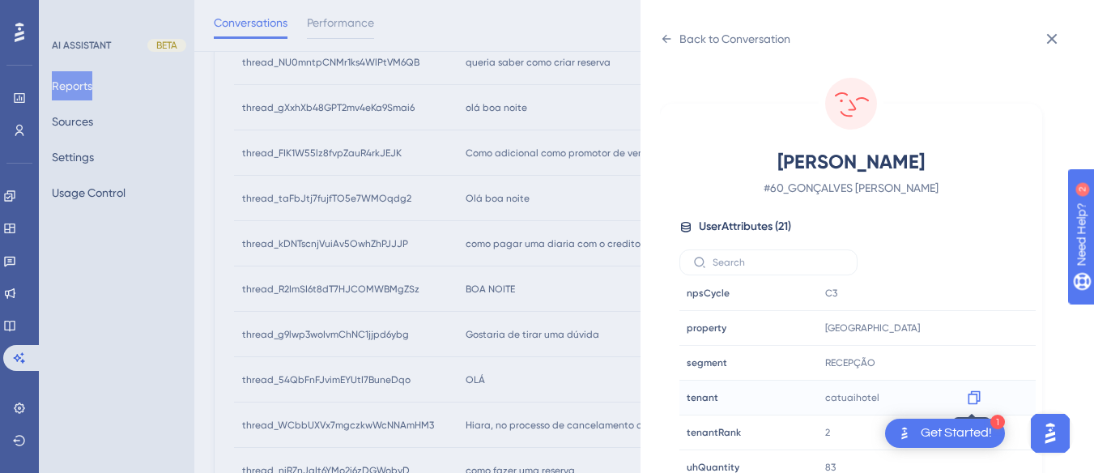
click at [971, 399] on icon at bounding box center [974, 397] width 16 height 16
click at [677, 36] on div "Back to Conversation" at bounding box center [725, 39] width 130 height 26
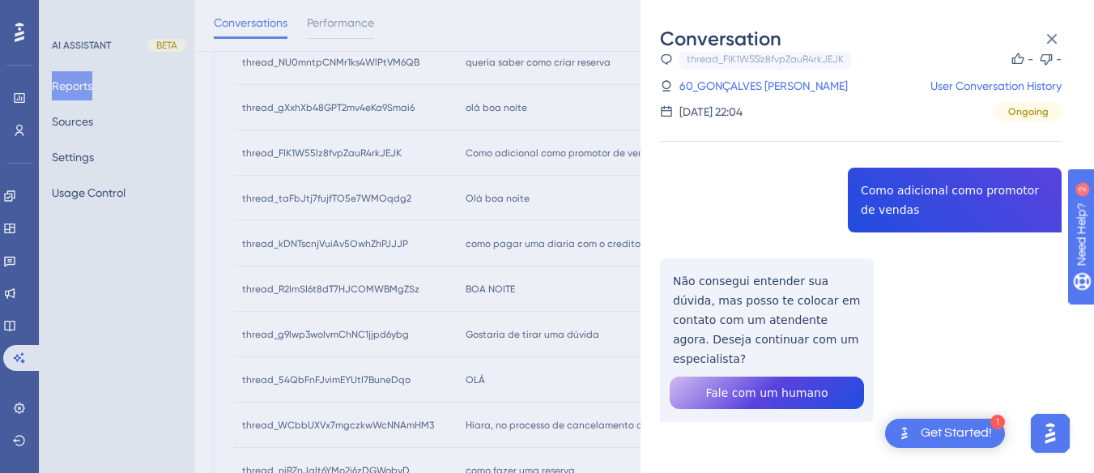
scroll to position [201, 0]
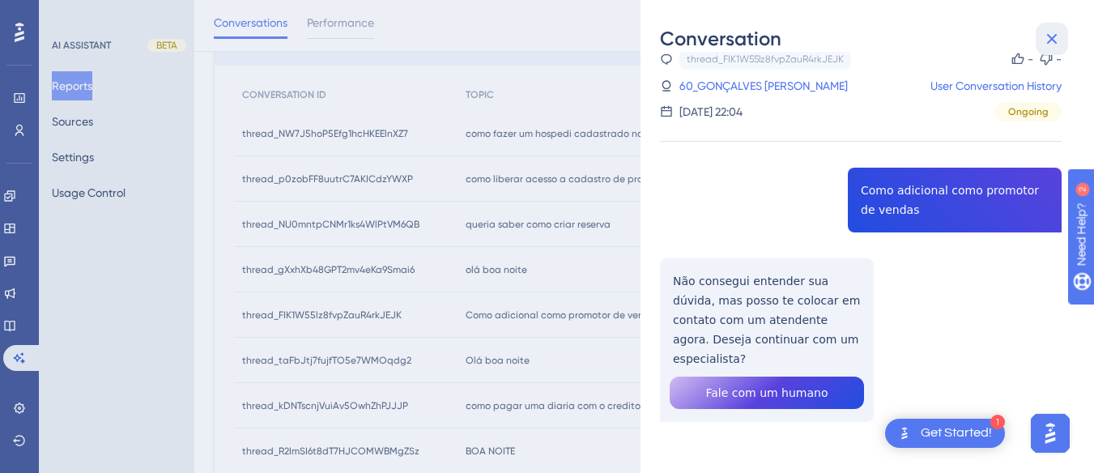
click at [1053, 30] on icon at bounding box center [1051, 38] width 19 height 19
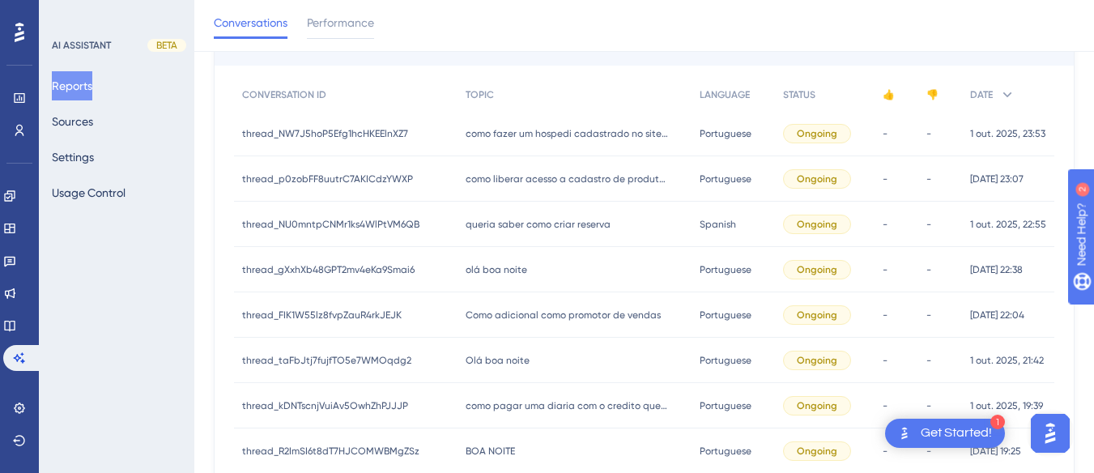
scroll to position [282, 0]
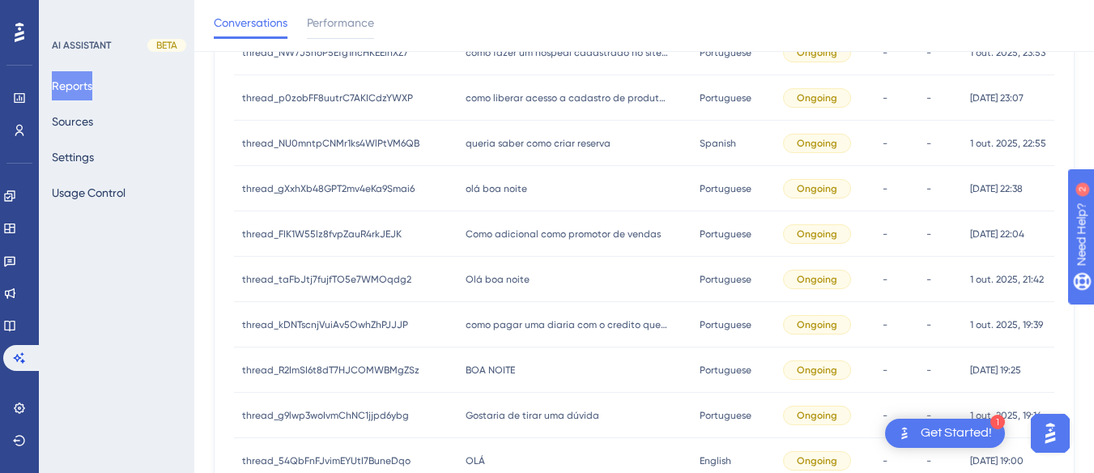
click at [516, 279] on span "Olá boa noite" at bounding box center [497, 279] width 64 height 13
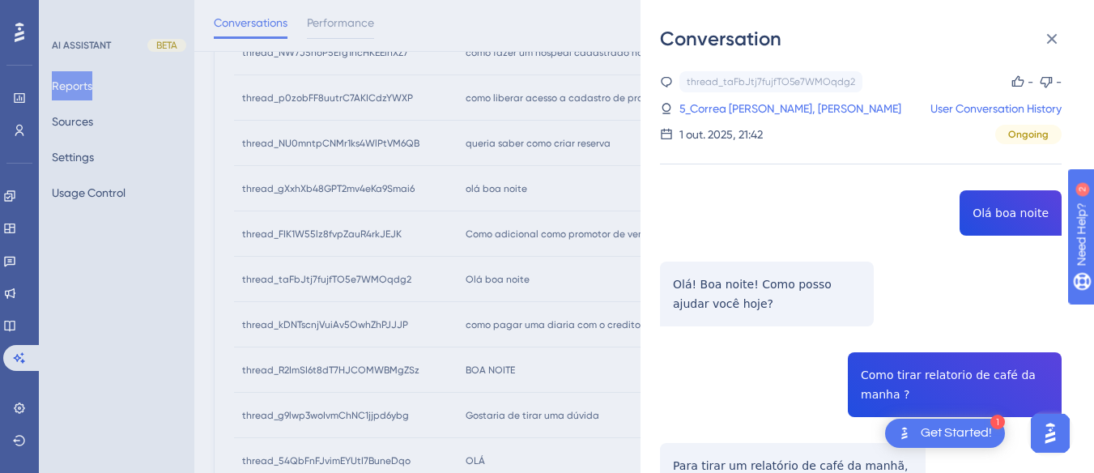
scroll to position [162, 0]
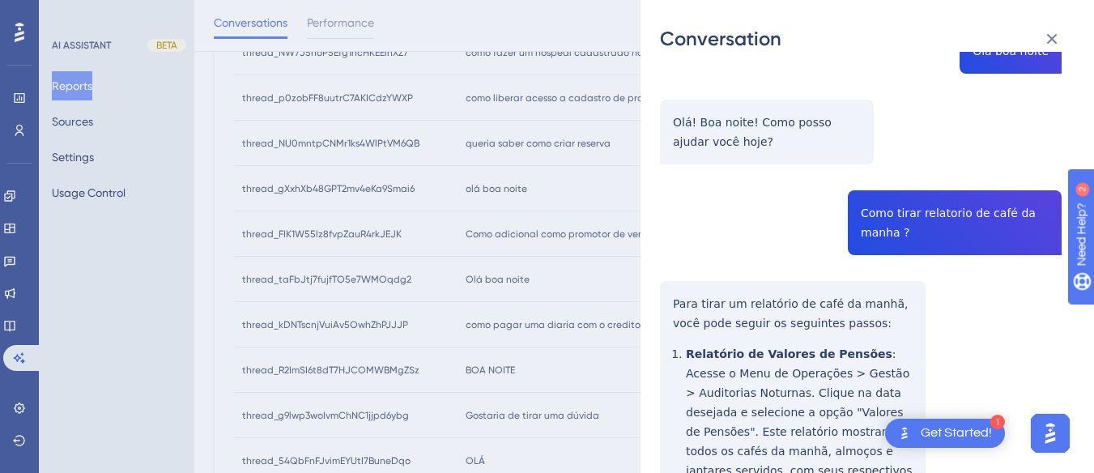
click at [900, 223] on div "thread_taFbJtj7fujfTO5e7WMOqdg2 Copy - - 5_Correa Ribeiro, Rudinea User Convers…" at bounding box center [860, 422] width 401 height 1027
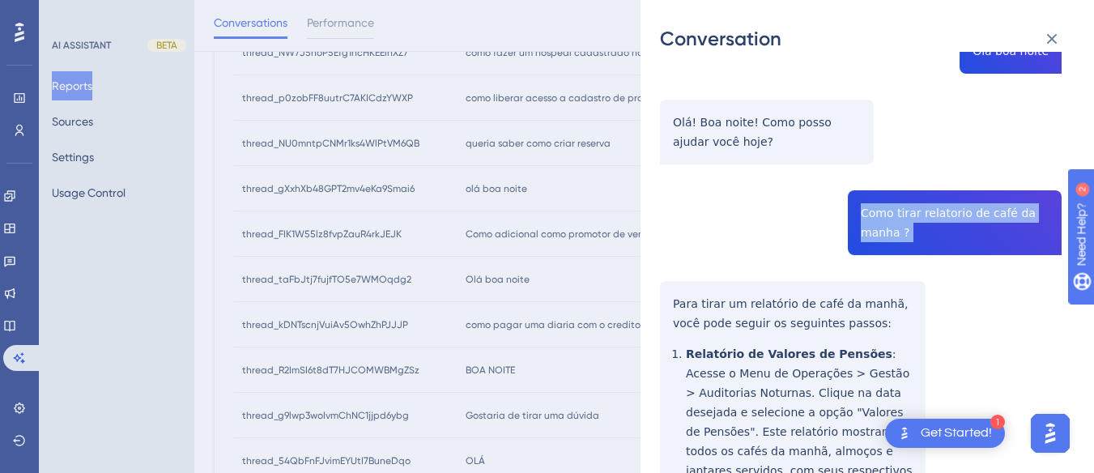
click at [900, 223] on div "thread_taFbJtj7fujfTO5e7WMOqdg2 Copy - - 5_Correa Ribeiro, Rudinea User Convers…" at bounding box center [860, 422] width 401 height 1027
copy span "Como tirar relatorio de café da manha ?"
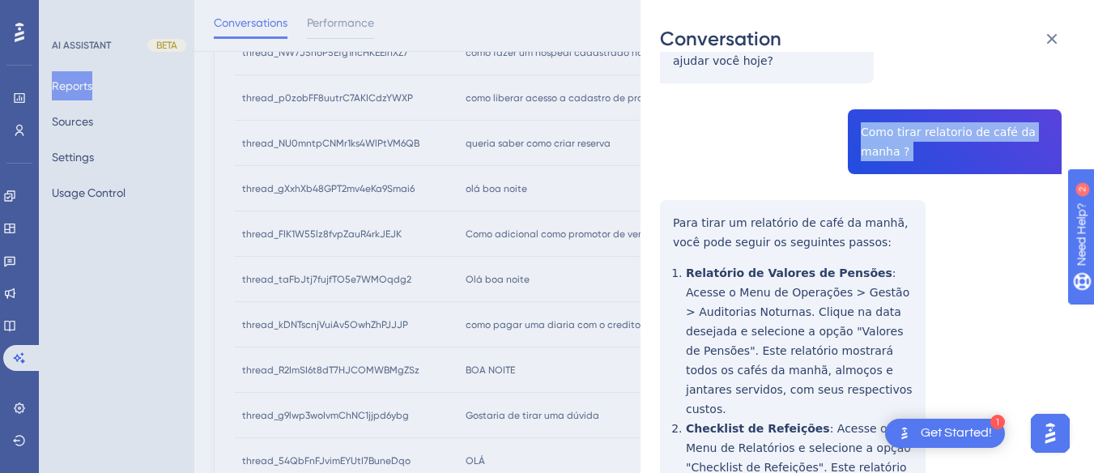
click at [660, 219] on div "thread_taFbJtj7fujfTO5e7WMOqdg2 Copy - - 5_Correa Ribeiro, Rudinea User Convers…" at bounding box center [860, 341] width 401 height 1027
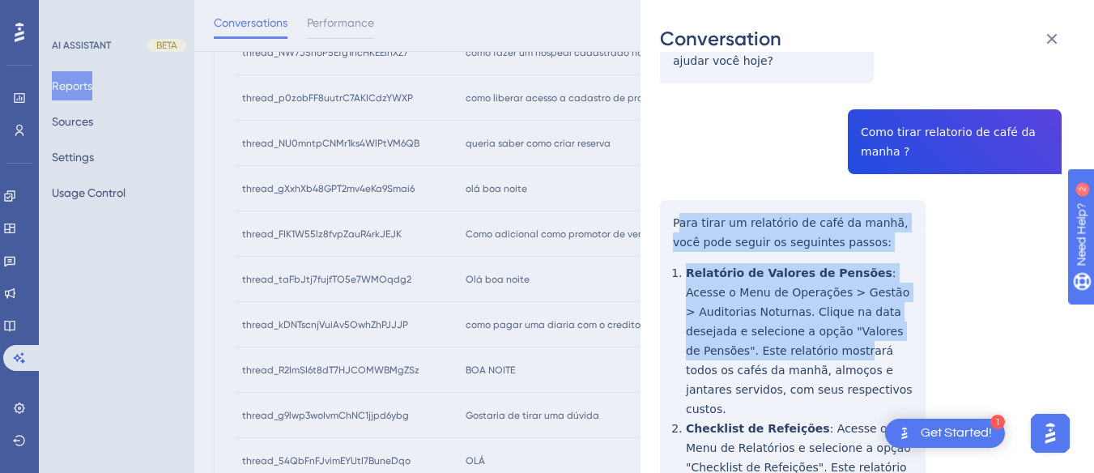
scroll to position [324, 0]
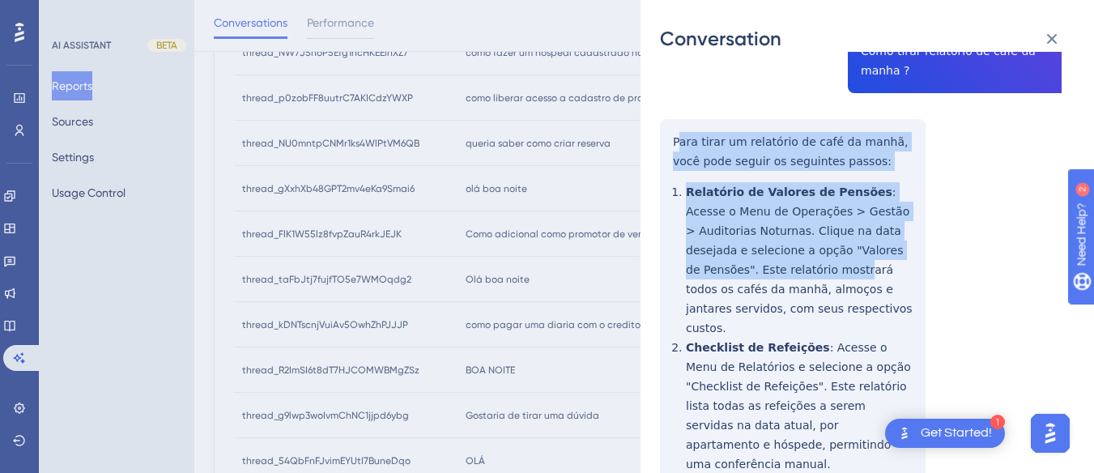
drag, startPoint x: 676, startPoint y: 215, endPoint x: 760, endPoint y: 265, distance: 98.4
click at [760, 265] on div "thread_taFbJtj7fujfTO5e7WMOqdg2 Copy - - 5_Correa Ribeiro, Rudinea User Convers…" at bounding box center [860, 260] width 401 height 1027
click at [665, 172] on div "thread_taFbJtj7fujfTO5e7WMOqdg2 Copy - - 5_Correa Ribeiro, Rudinea User Convers…" at bounding box center [860, 260] width 401 height 1027
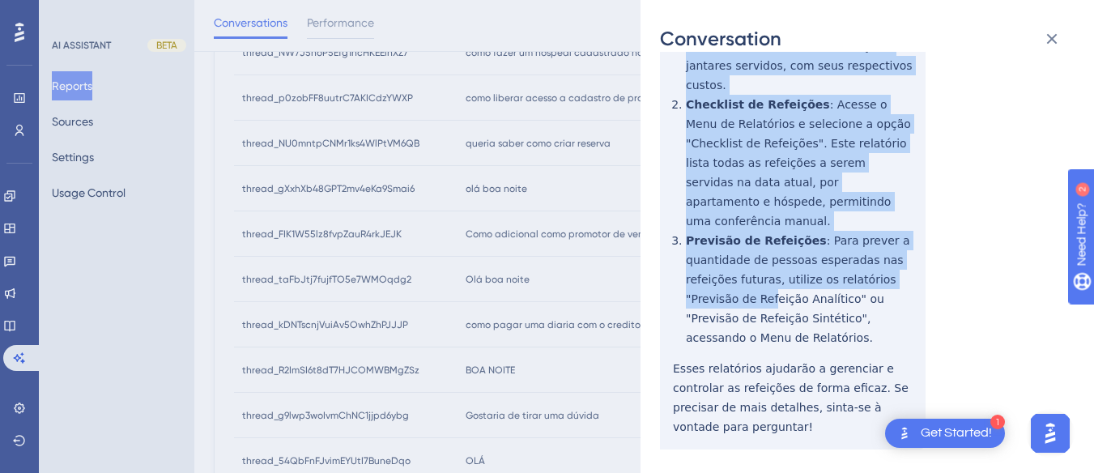
scroll to position [575, 0]
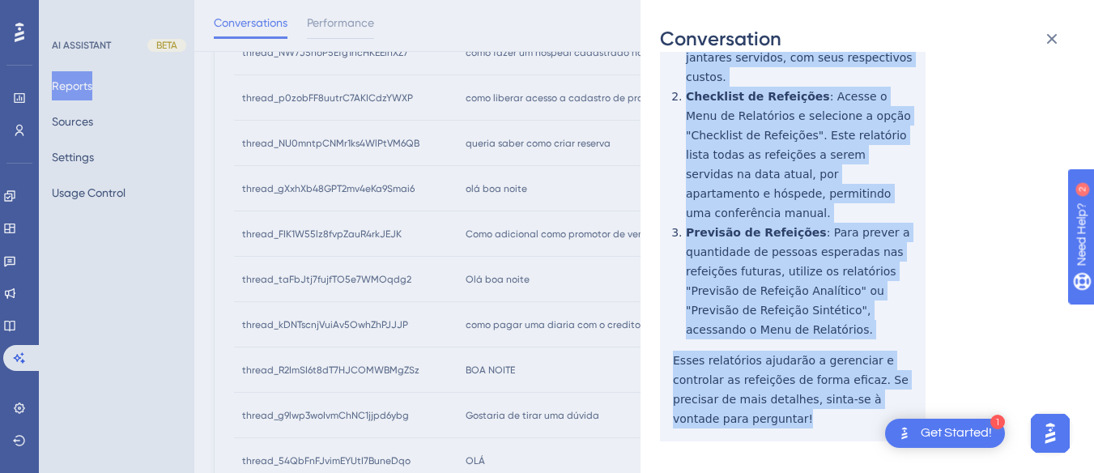
drag, startPoint x: 668, startPoint y: 142, endPoint x: 782, endPoint y: 336, distance: 224.6
click at [794, 392] on div "thread_taFbJtj7fujfTO5e7WMOqdg2 Copy - - 5_Correa Ribeiro, Rudinea User Convers…" at bounding box center [860, 10] width 401 height 1027
copy div "Para tirar um relatório de café da manhã, você pode seguir os seguintes passos:…"
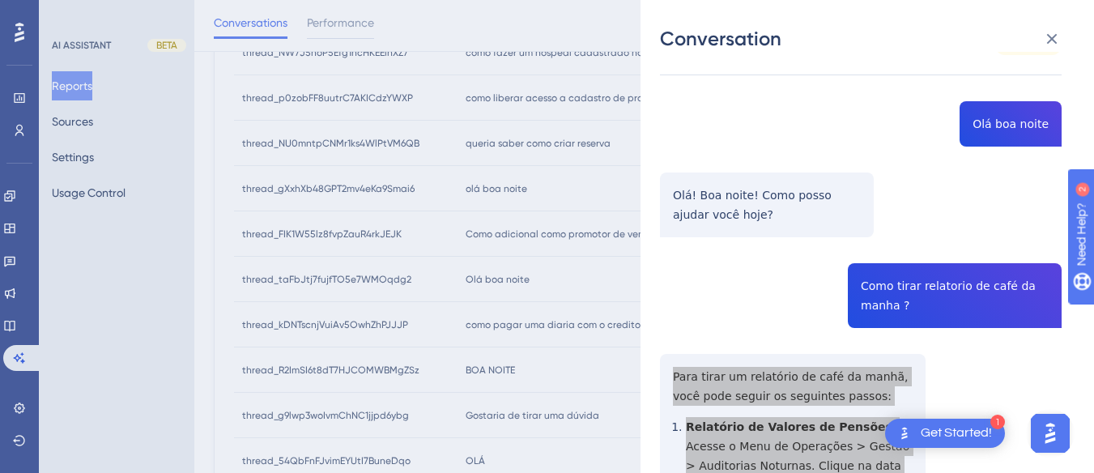
scroll to position [0, 0]
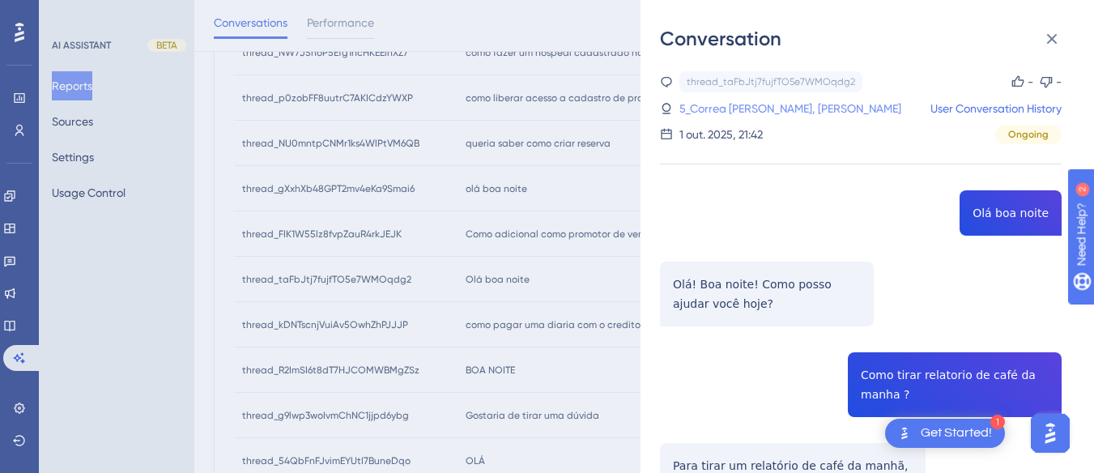
click at [725, 105] on link "5_Correa [PERSON_NAME], [PERSON_NAME]" at bounding box center [790, 108] width 222 height 19
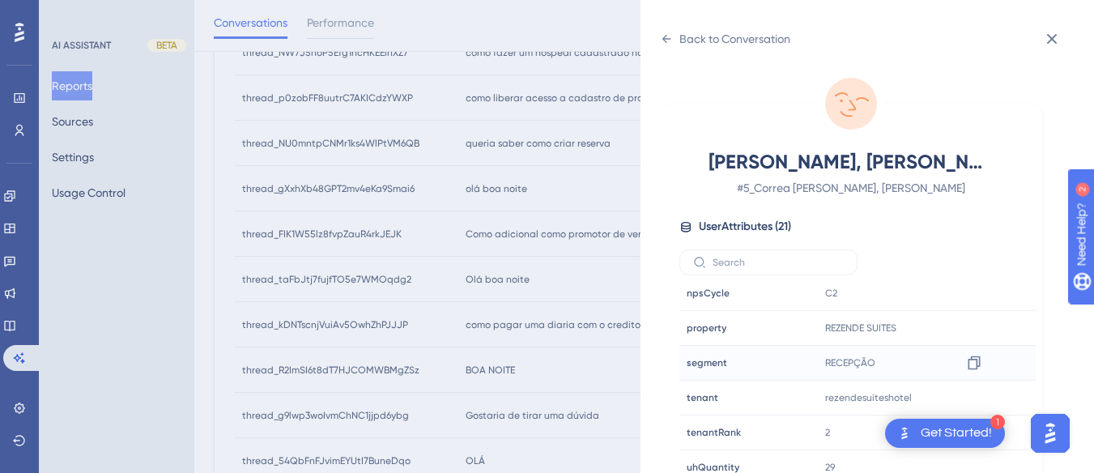
scroll to position [48, 0]
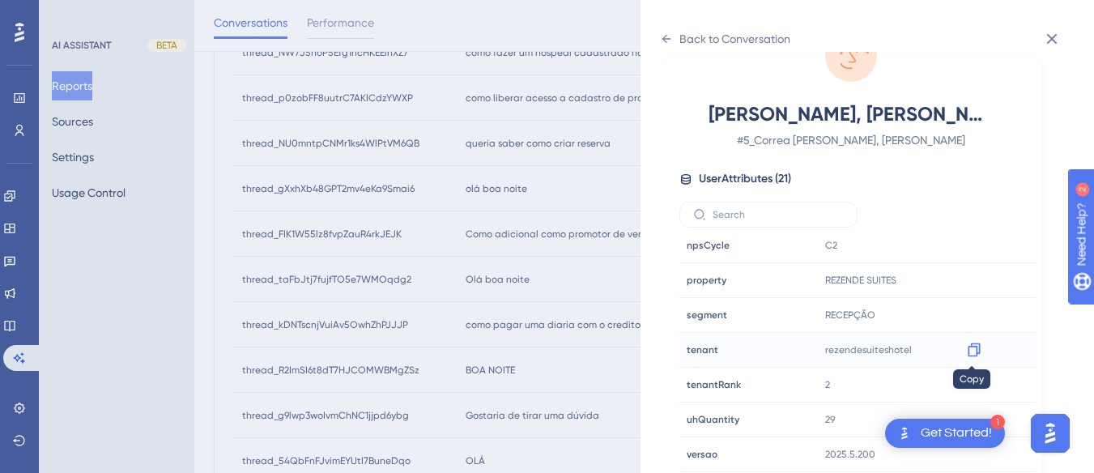
click at [967, 350] on icon at bounding box center [973, 350] width 12 height 14
click at [977, 349] on icon at bounding box center [973, 350] width 12 height 14
click at [659, 36] on div "Back to Conversation [PERSON_NAME], Rudinea # 5_Correa Ribeiro, Rudinea User At…" at bounding box center [866, 236] width 453 height 473
click at [667, 28] on div "Back to Conversation" at bounding box center [725, 39] width 130 height 26
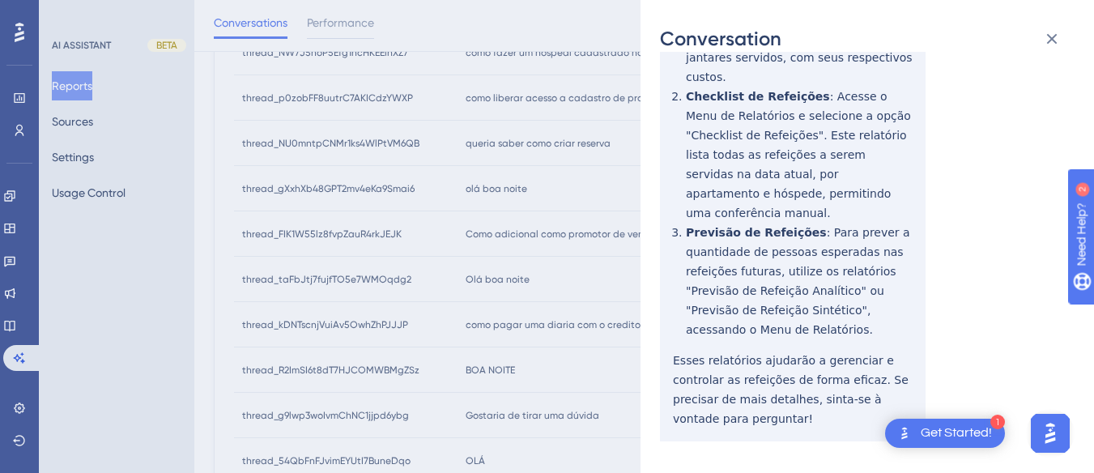
scroll to position [0, 0]
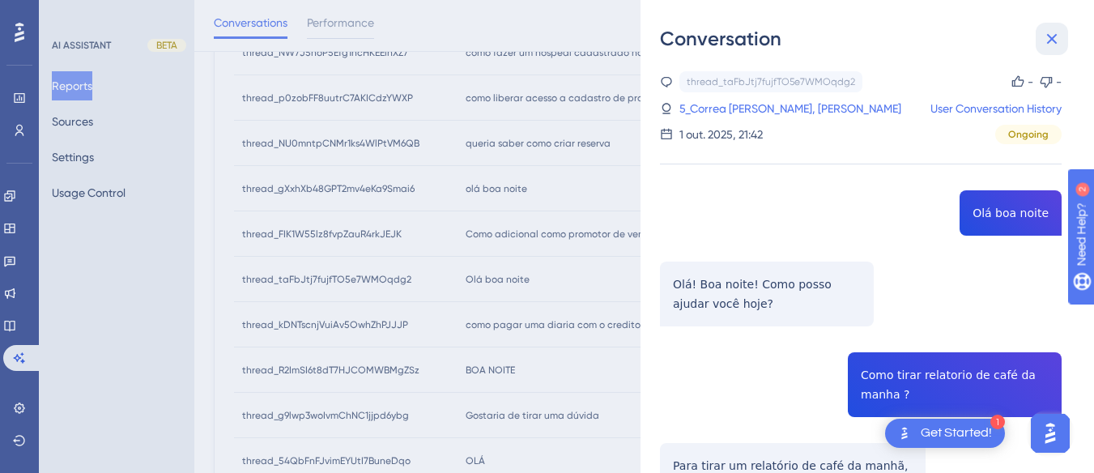
click at [1056, 23] on button at bounding box center [1051, 39] width 32 height 32
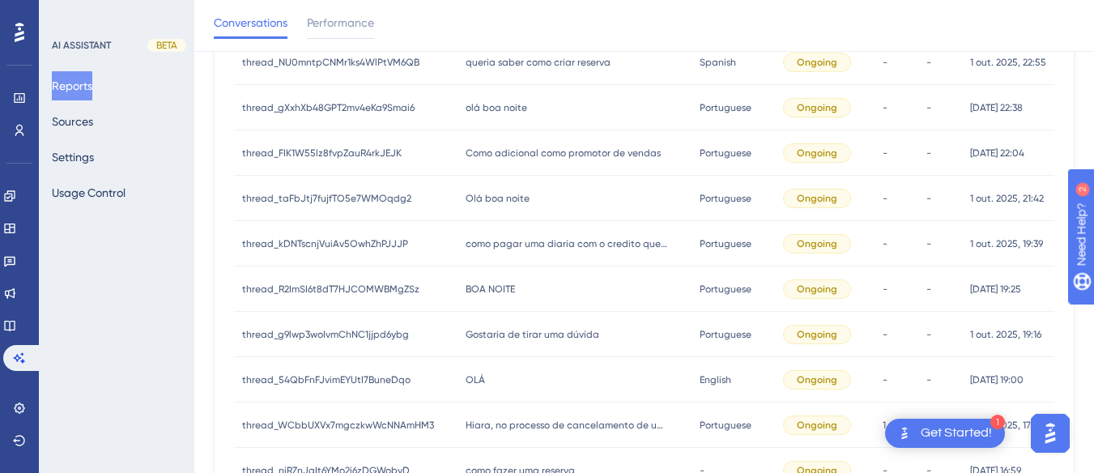
scroll to position [444, 0]
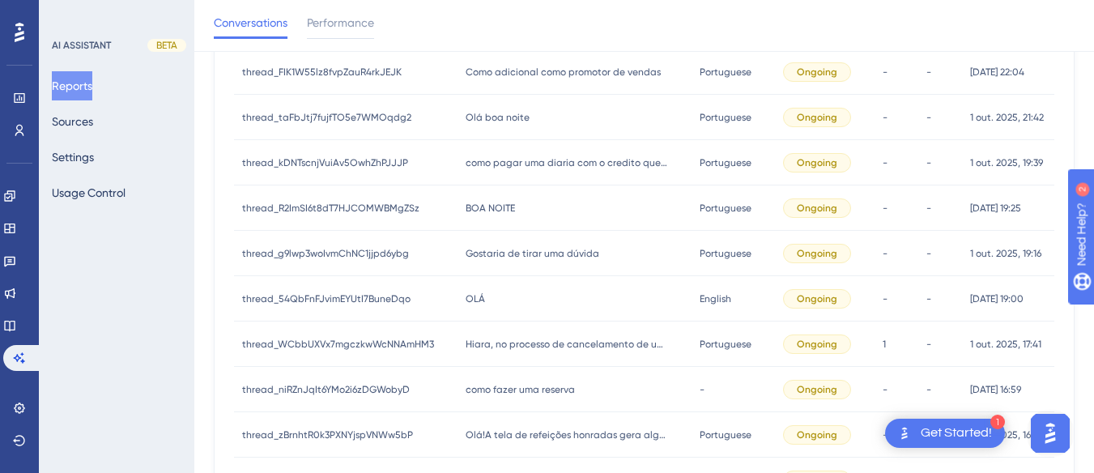
click at [491, 172] on div "como pagar uma diaria com o credito que ja tem na conta como pagar uma diaria c…" at bounding box center [574, 162] width 234 height 45
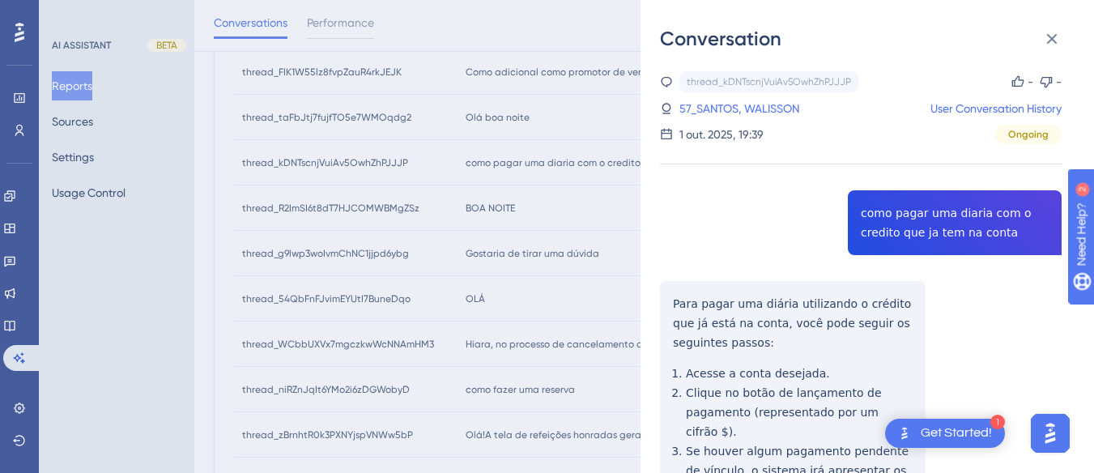
click at [959, 210] on div "thread_kDNTscnjVuiAv5OwhZhPJJJP Copy - - 57_SANTOS, WALISSON User Conversation …" at bounding box center [860, 387] width 401 height 632
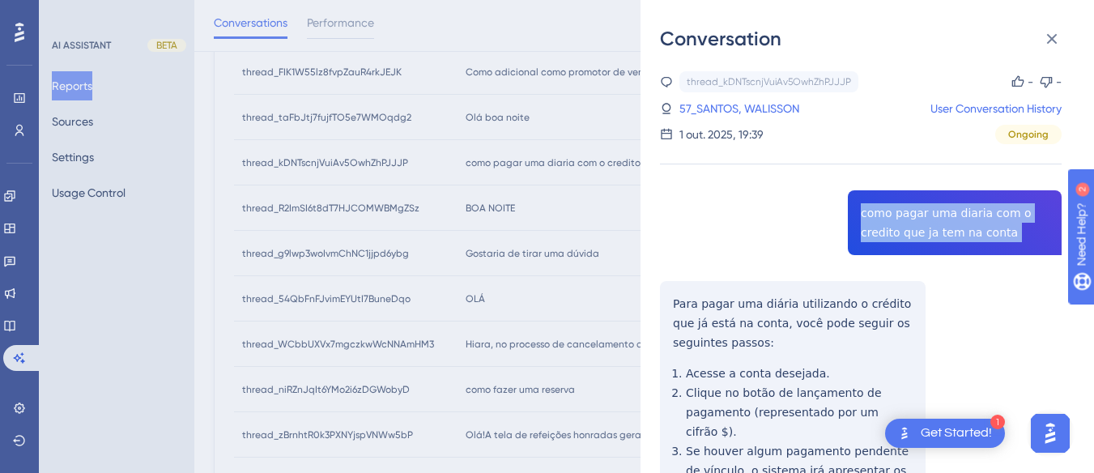
click at [959, 210] on div "thread_kDNTscnjVuiAv5OwhZhPJJJP Copy - - 57_SANTOS, WALISSON User Conversation …" at bounding box center [860, 387] width 401 height 632
copy span "como pagar uma diaria com o credito que ja tem na conta"
click at [660, 308] on div "thread_kDNTscnjVuiAv5OwhZhPJJJP Copy - - 57_SANTOS, WALISSON User Conversation …" at bounding box center [860, 387] width 401 height 632
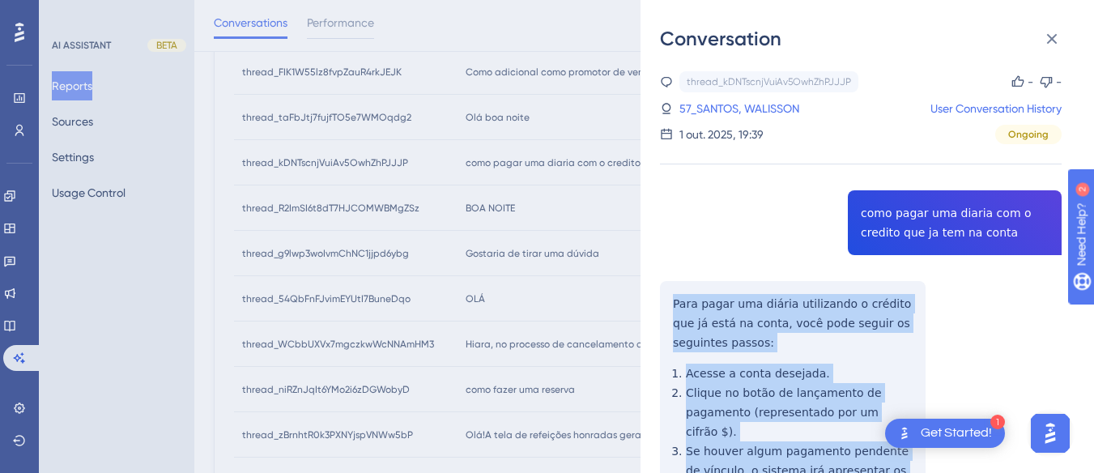
scroll to position [199, 0]
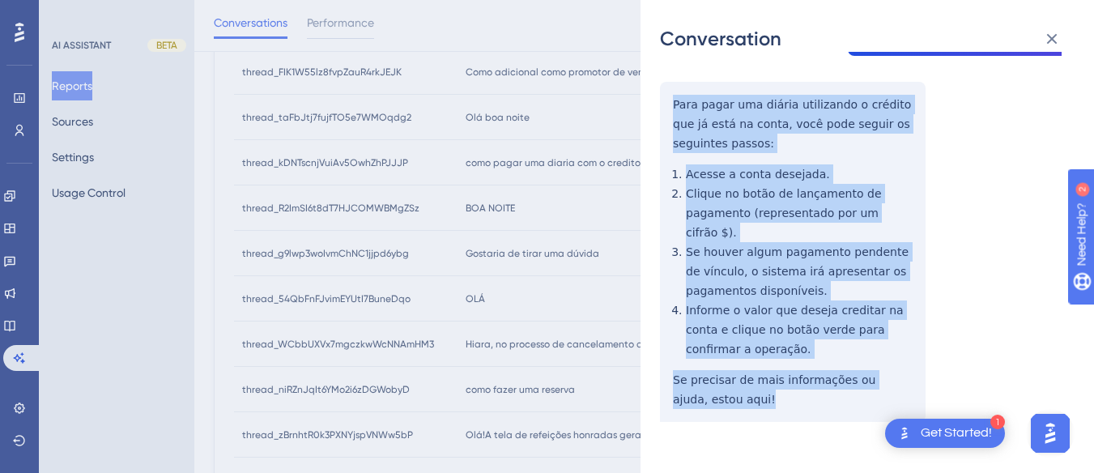
drag, startPoint x: 741, startPoint y: 320, endPoint x: 766, endPoint y: 401, distance: 85.3
click at [766, 401] on div "thread_kDNTscnjVuiAv5OwhZhPJJJP Copy - - 57_SANTOS, WALISSON User Conversation …" at bounding box center [860, 188] width 401 height 632
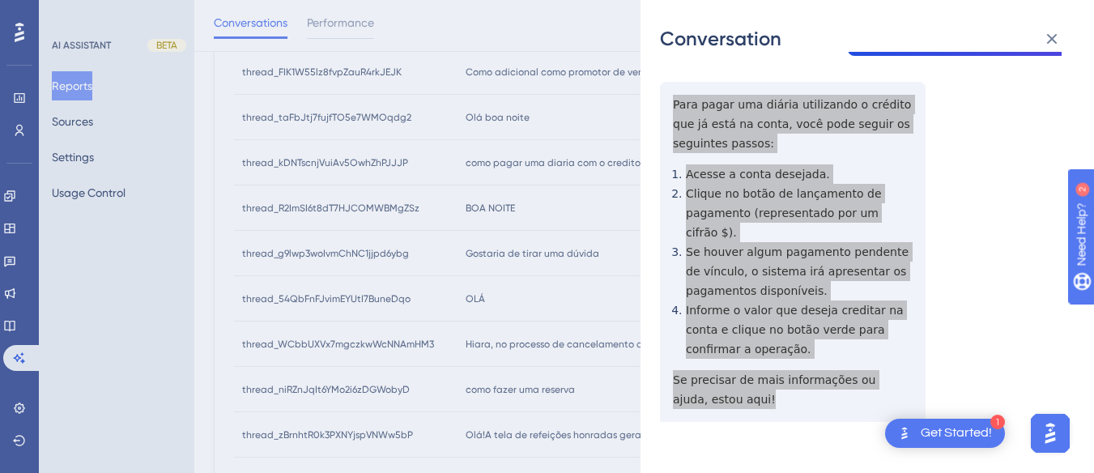
scroll to position [0, 0]
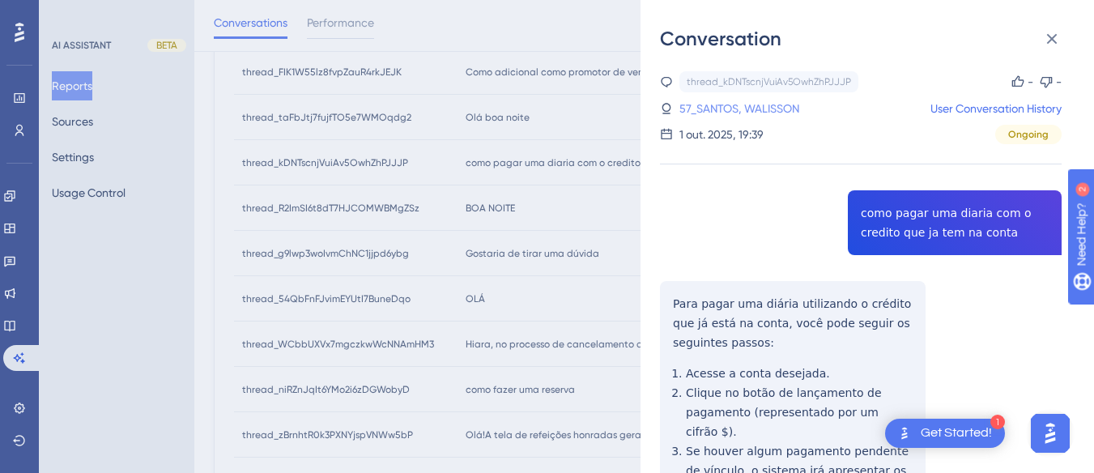
click at [716, 100] on link "57_SANTOS, WALISSON" at bounding box center [739, 108] width 120 height 19
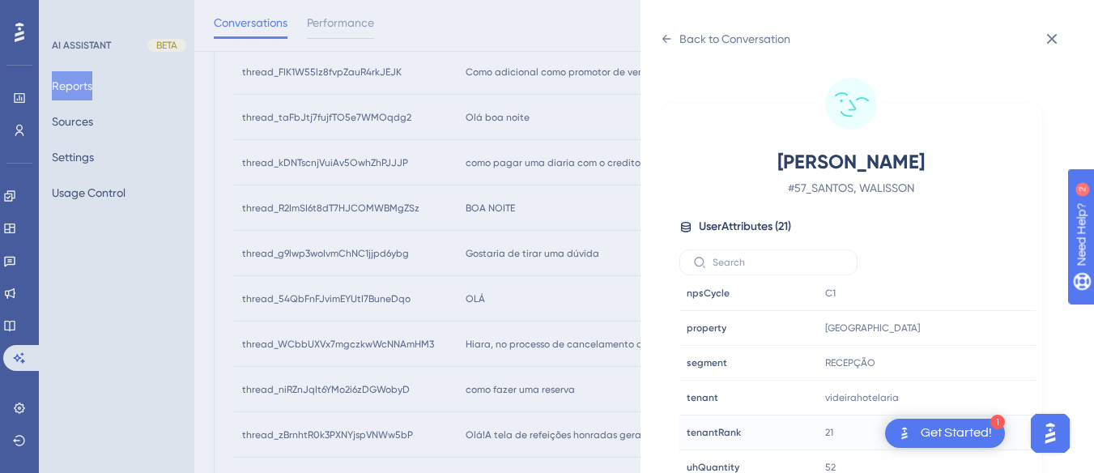
scroll to position [48, 0]
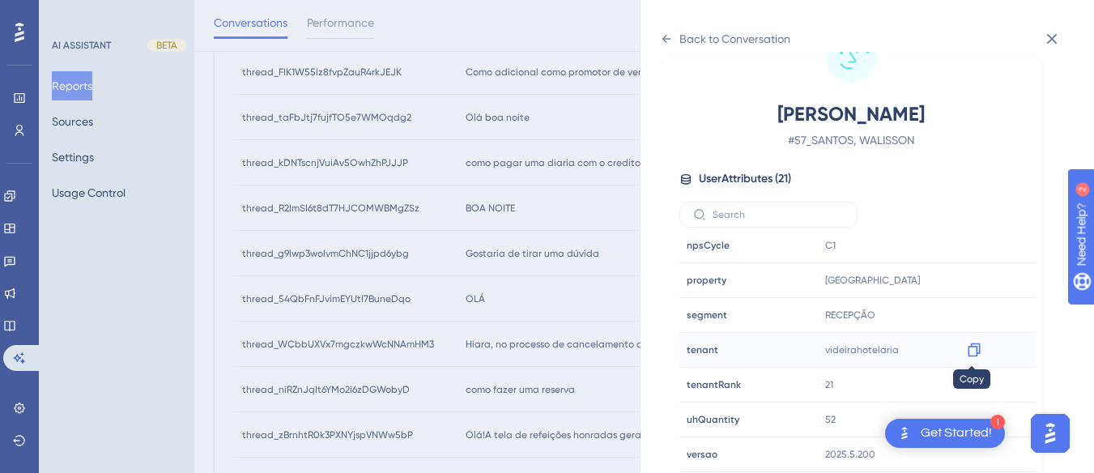
click at [972, 346] on icon at bounding box center [973, 350] width 12 height 14
click at [664, 29] on div "Back to Conversation" at bounding box center [725, 39] width 130 height 26
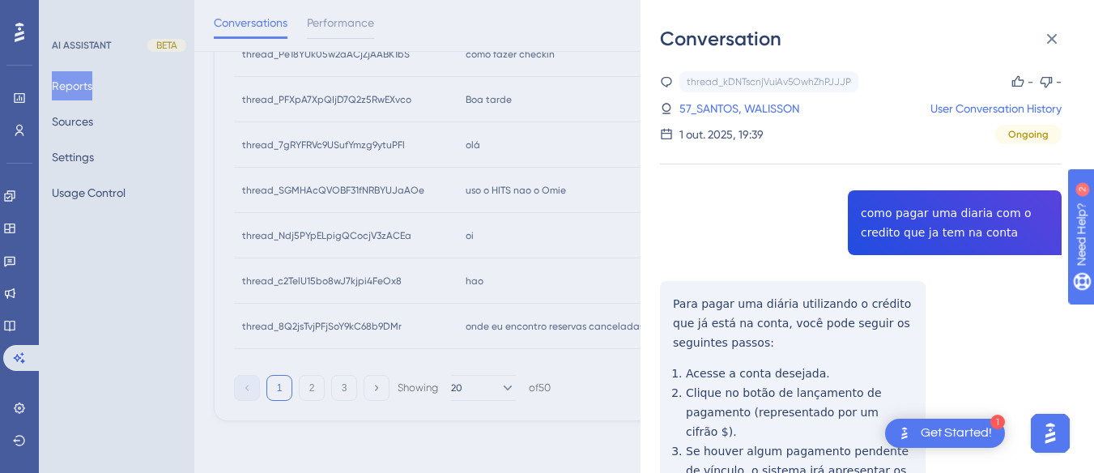
scroll to position [707, 0]
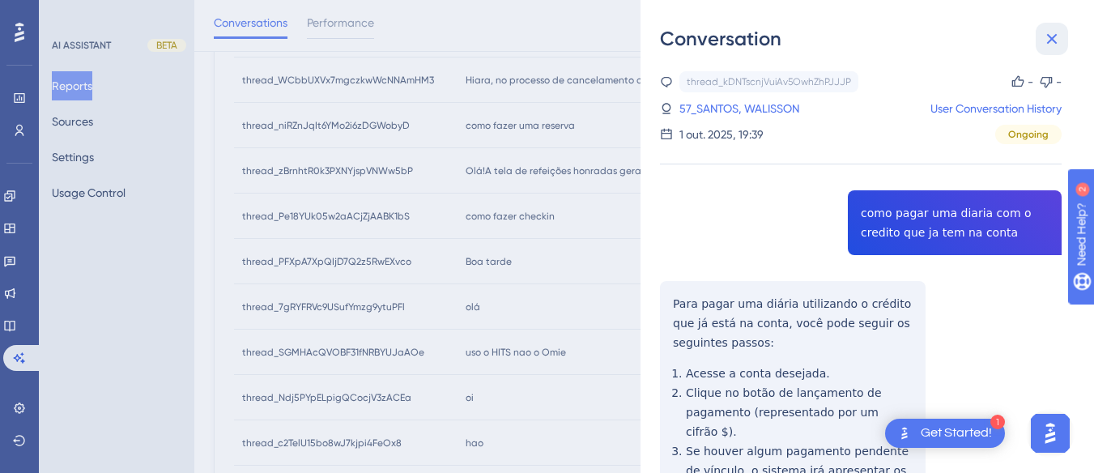
click at [1052, 40] on icon at bounding box center [1052, 39] width 11 height 11
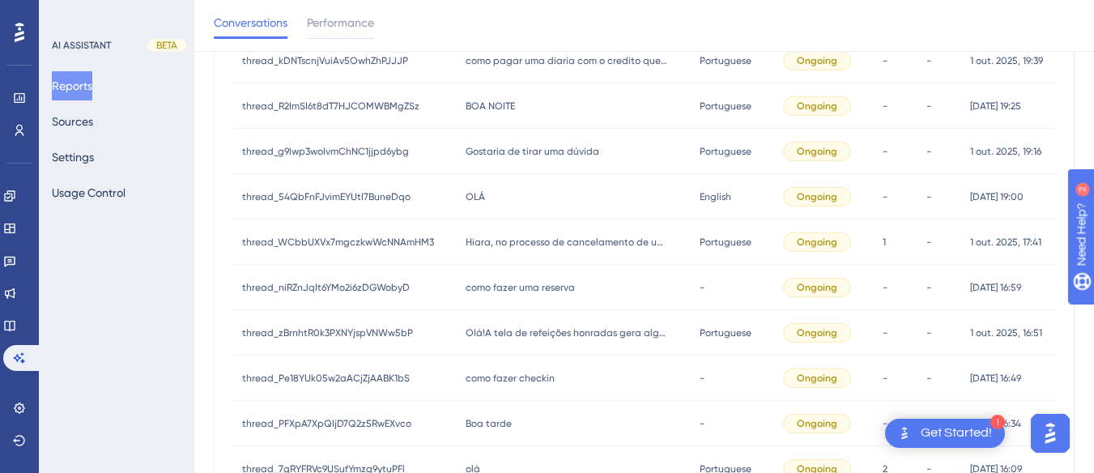
scroll to position [465, 0]
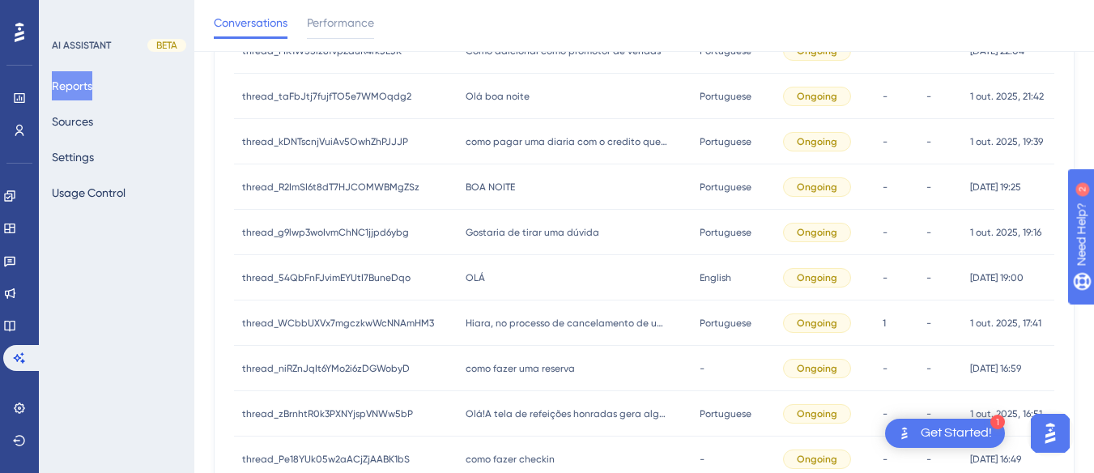
click at [505, 183] on span "BOA NOITE" at bounding box center [489, 187] width 49 height 13
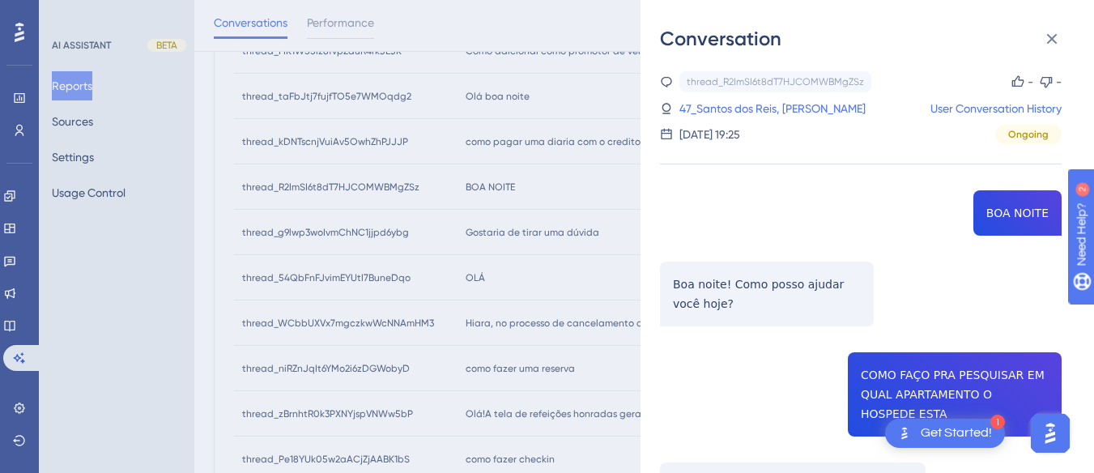
scroll to position [162, 0]
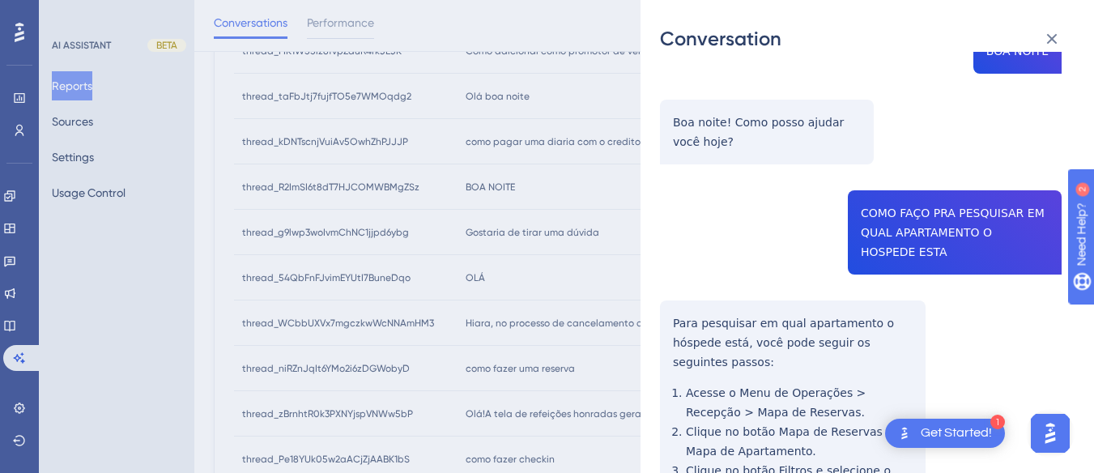
click at [958, 201] on div "thread_R2ImSI6t8dT7HJCOMWBMgZSz Copy - - 47_Santos dos Reis, Ederson User Conve…" at bounding box center [860, 364] width 401 height 911
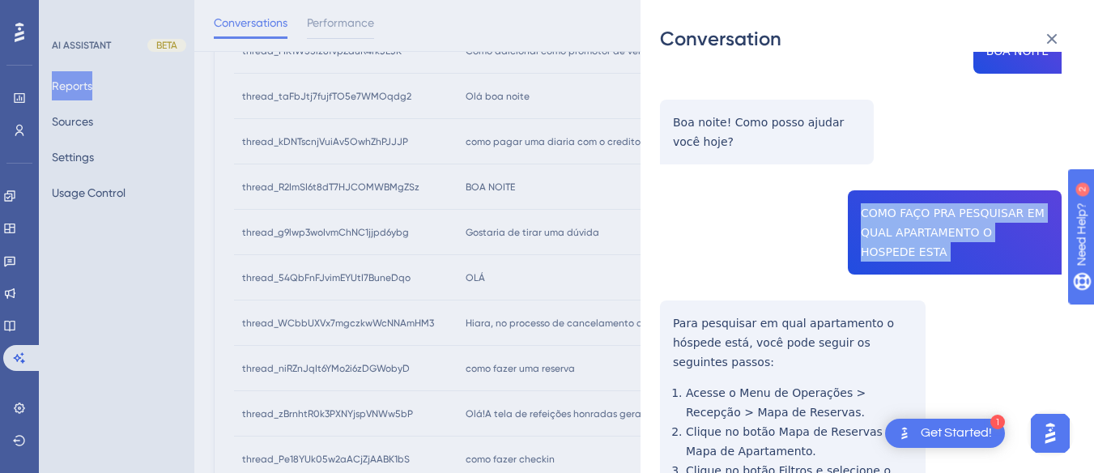
click at [958, 201] on div "thread_R2ImSI6t8dT7HJCOMWBMgZSz Copy - - 47_Santos dos Reis, Ederson User Conve…" at bounding box center [860, 364] width 401 height 911
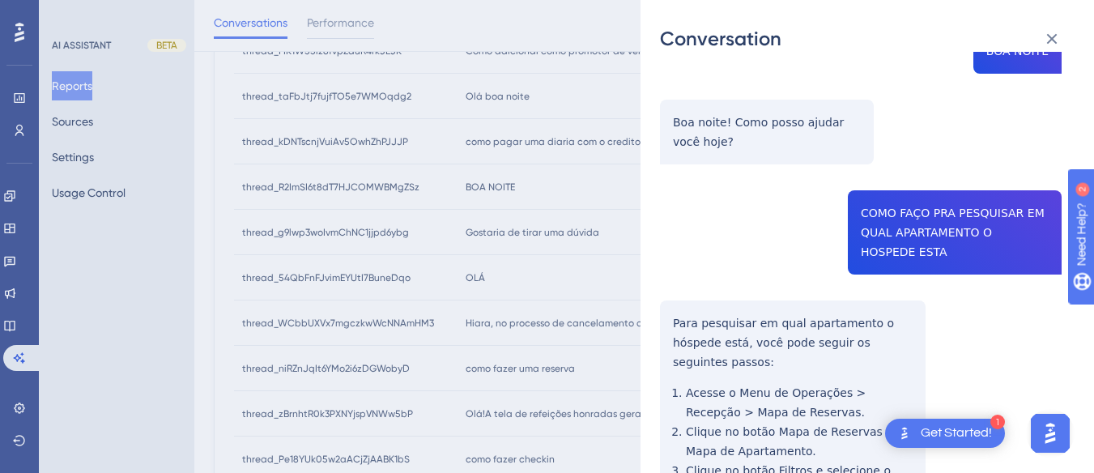
click at [677, 316] on div "thread_R2ImSI6t8dT7HJCOMWBMgZSz Copy - - 47_Santos dos Reis, Ederson User Conve…" at bounding box center [860, 364] width 401 height 911
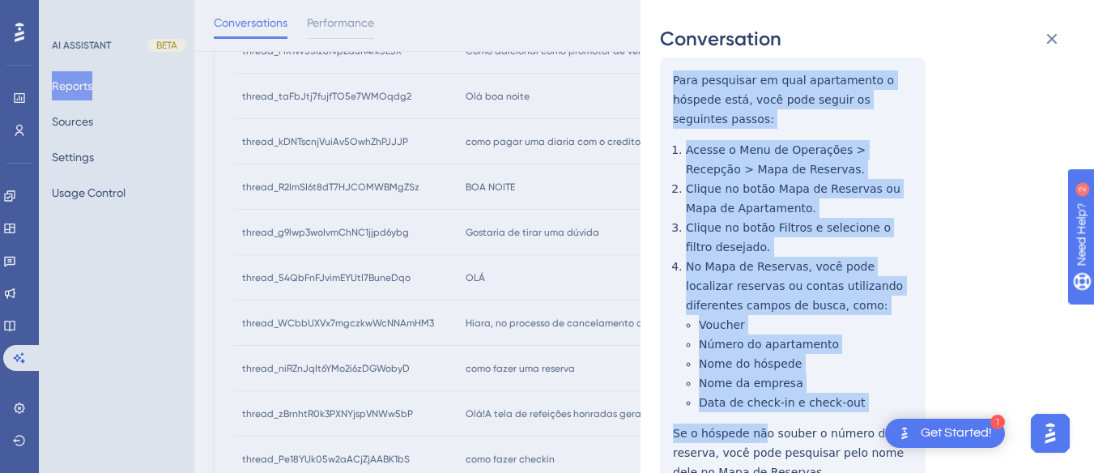
scroll to position [478, 0]
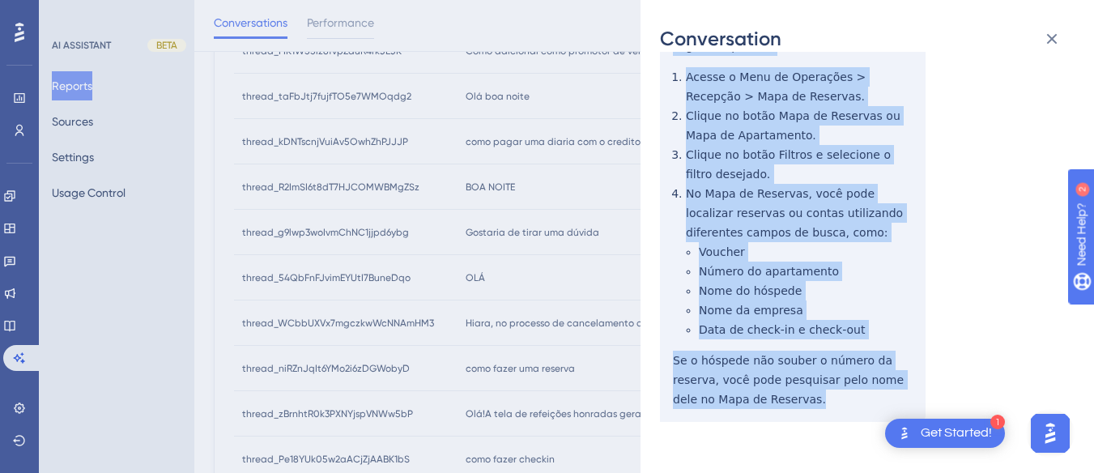
drag, startPoint x: 667, startPoint y: 317, endPoint x: 769, endPoint y: 368, distance: 114.0
click at [769, 395] on div "thread_R2ImSI6t8dT7HJCOMWBMgZSz Copy - - 47_Santos dos Reis, Ederson User Conve…" at bounding box center [860, 49] width 401 height 911
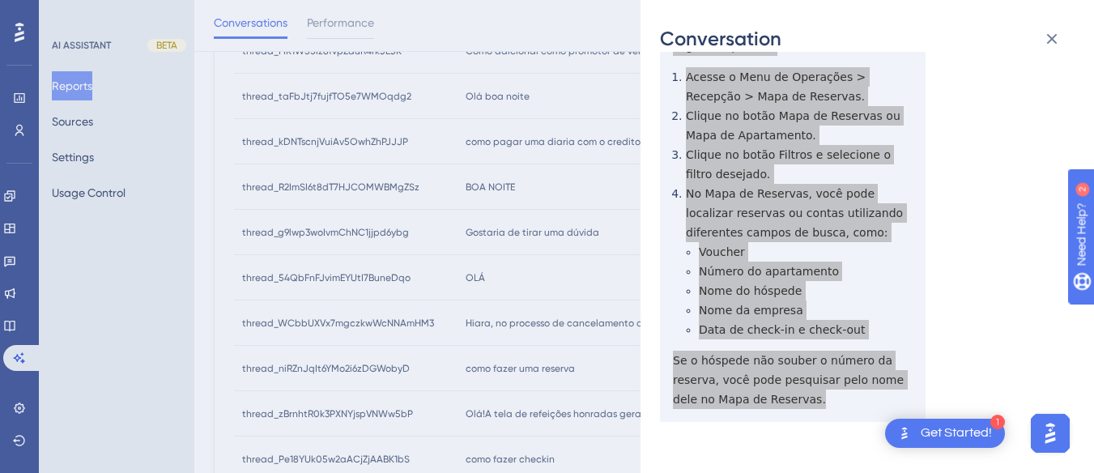
scroll to position [0, 0]
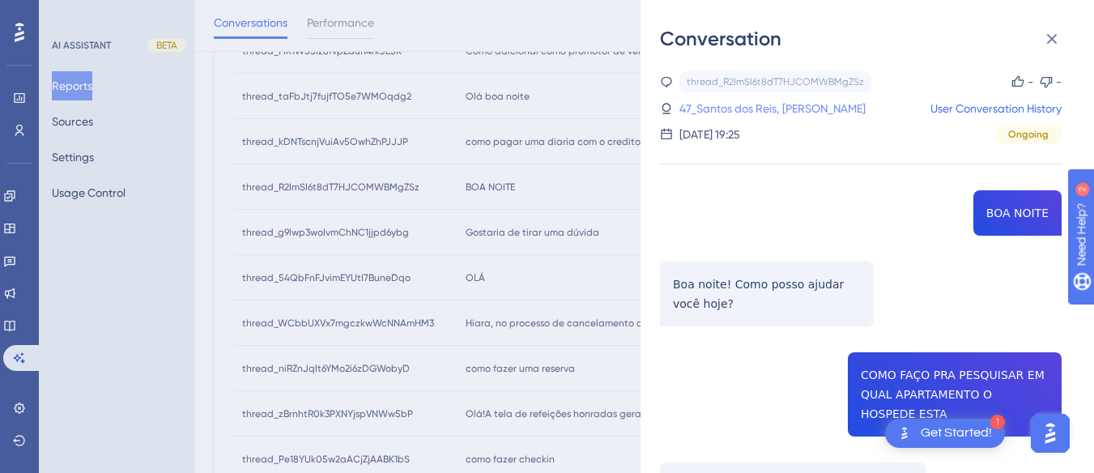
click at [708, 113] on link "47_Santos dos Reis, [PERSON_NAME]" at bounding box center [772, 108] width 186 height 19
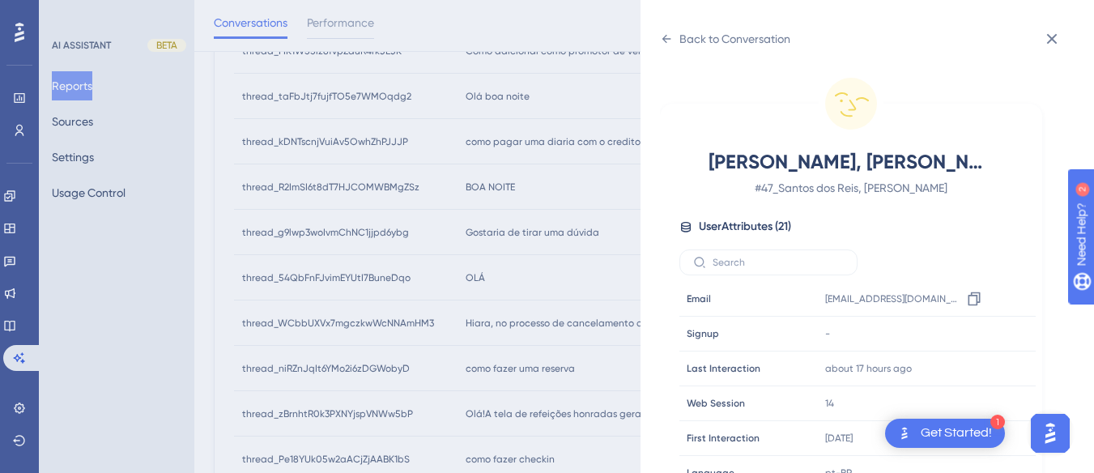
scroll to position [493, 0]
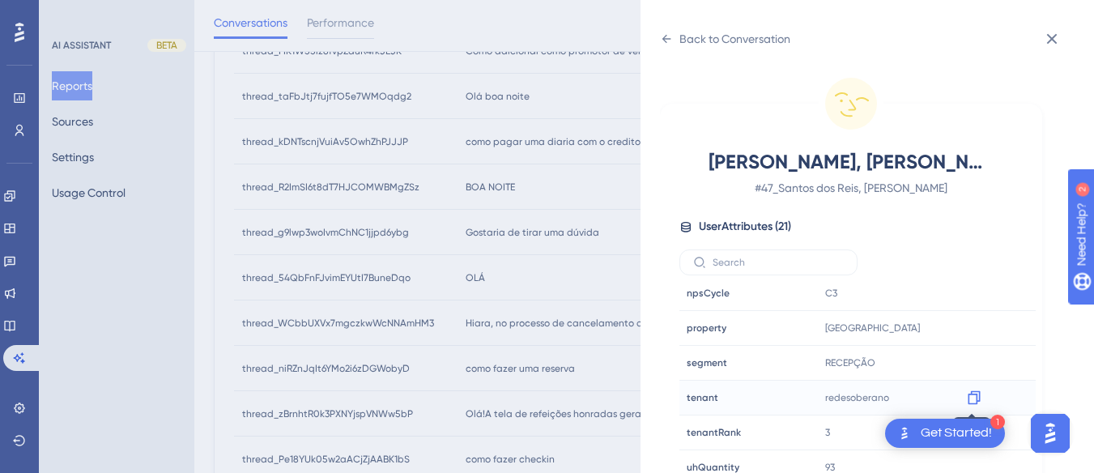
click at [969, 397] on icon at bounding box center [974, 397] width 16 height 16
click at [966, 326] on icon at bounding box center [974, 328] width 16 height 16
click at [672, 31] on div "Back to Conversation" at bounding box center [725, 39] width 130 height 26
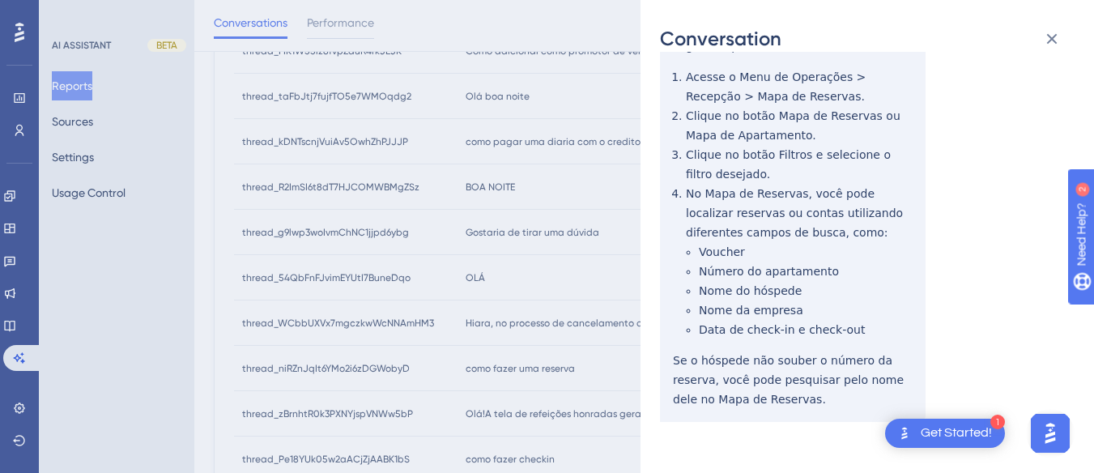
scroll to position [0, 0]
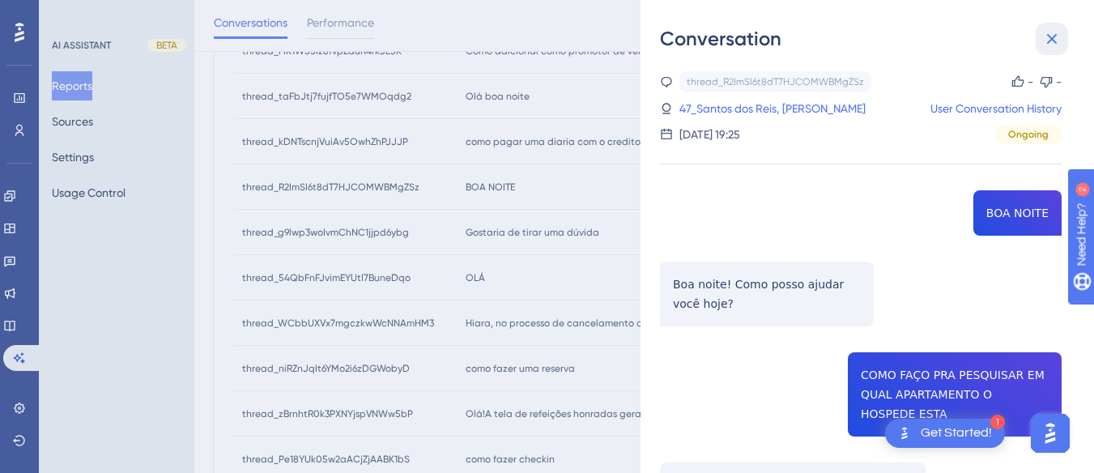
click at [1056, 34] on icon at bounding box center [1052, 39] width 11 height 11
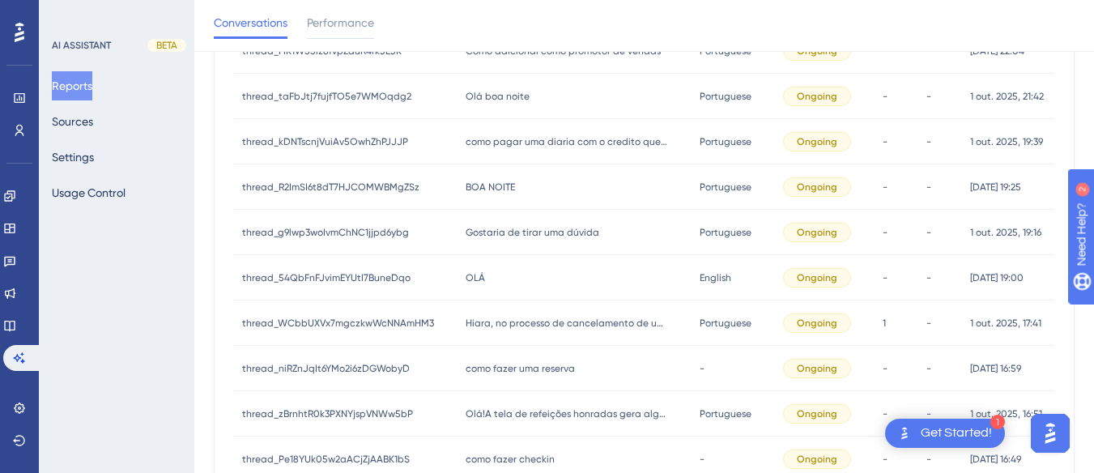
click at [545, 243] on div "Gostaria de tirar uma dúvida Gostaria de tirar uma dúvida" at bounding box center [574, 232] width 234 height 45
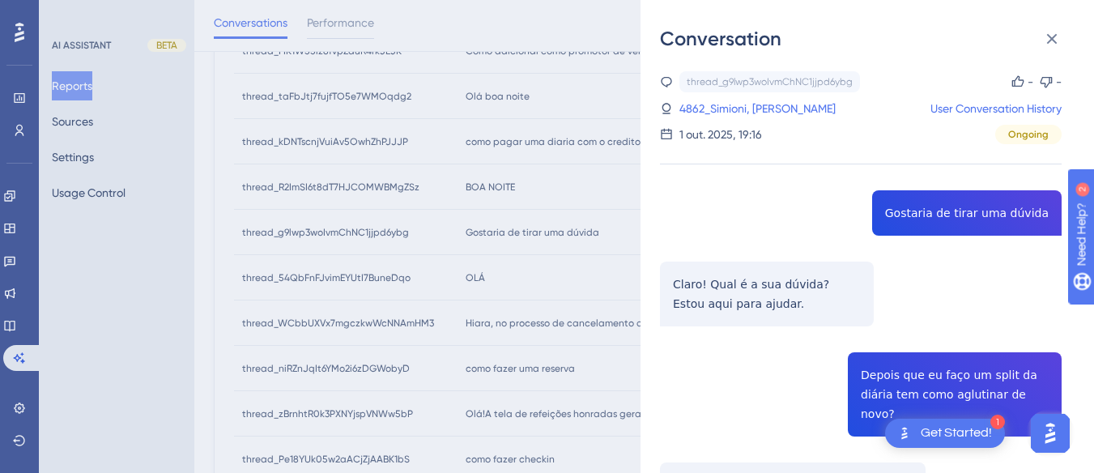
scroll to position [162, 0]
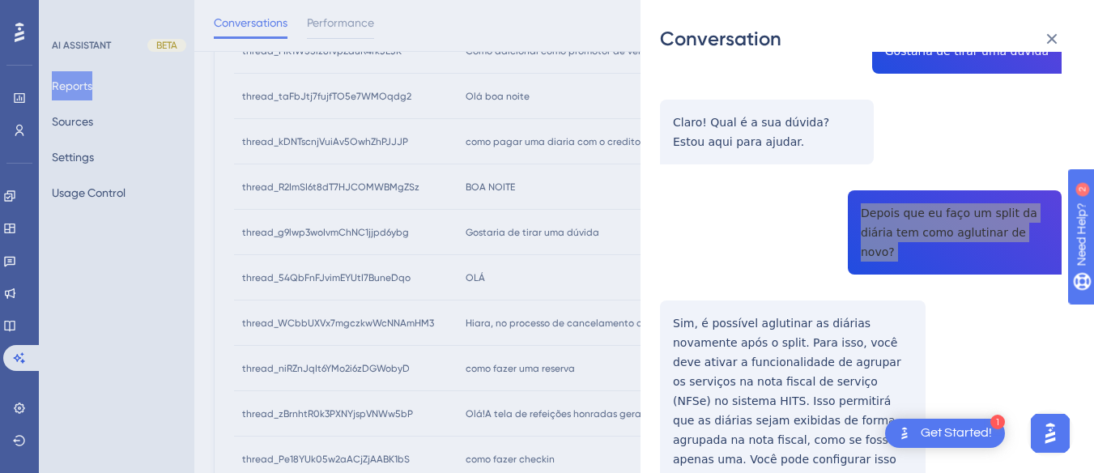
scroll to position [546, 0]
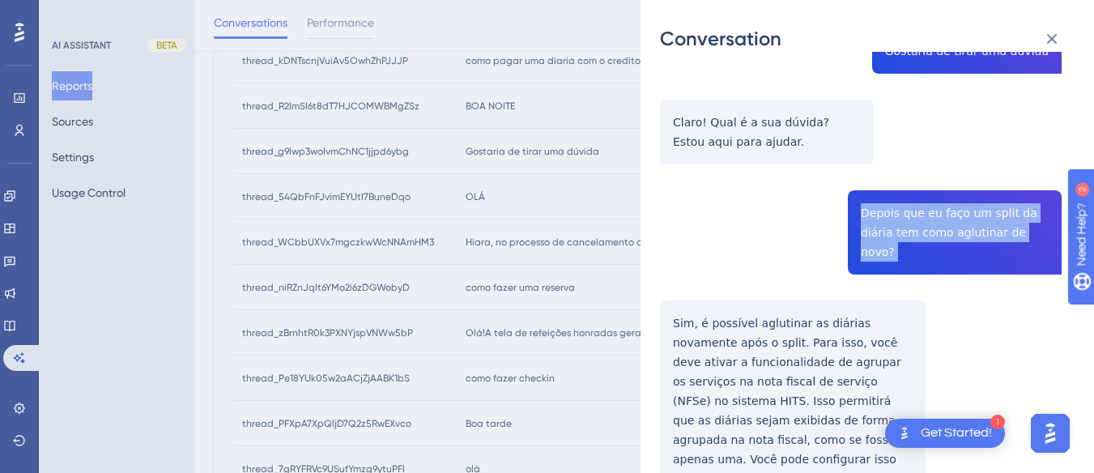
click at [656, 299] on div "Conversation thread_g9lwp3woIvmChNC1jjpd6ybg Copy - - 4862_Simioni, Vitorio Use…" at bounding box center [866, 236] width 453 height 473
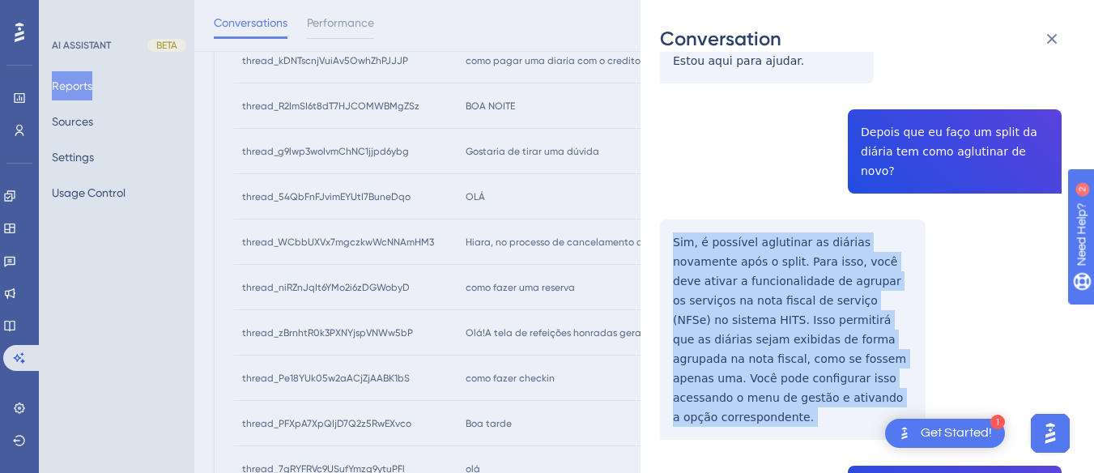
scroll to position [324, 0]
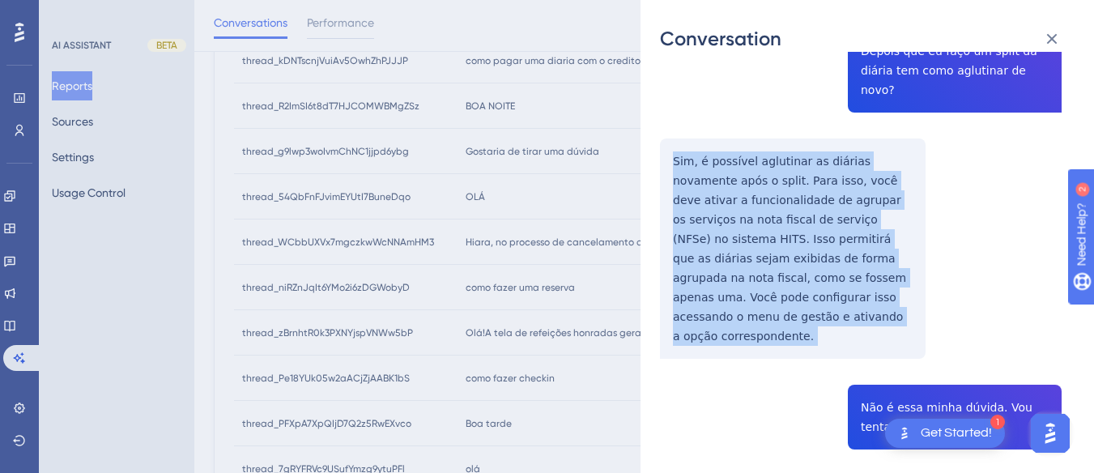
drag, startPoint x: 655, startPoint y: 299, endPoint x: 797, endPoint y: 295, distance: 142.5
click at [797, 295] on div "Conversation thread_g9lwp3woIvmChNC1jjpd6ybg Copy - - 4862_Simioni, Vitorio Use…" at bounding box center [866, 236] width 453 height 473
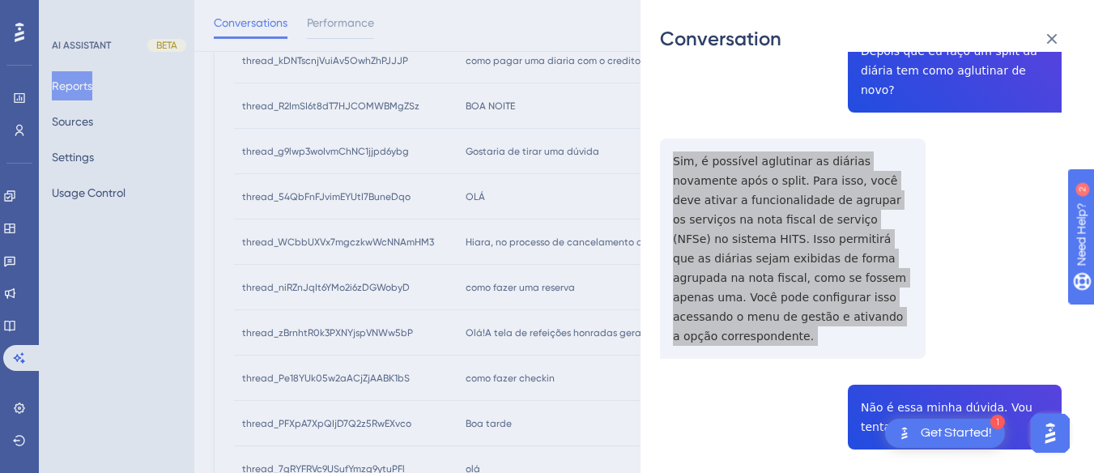
scroll to position [486, 0]
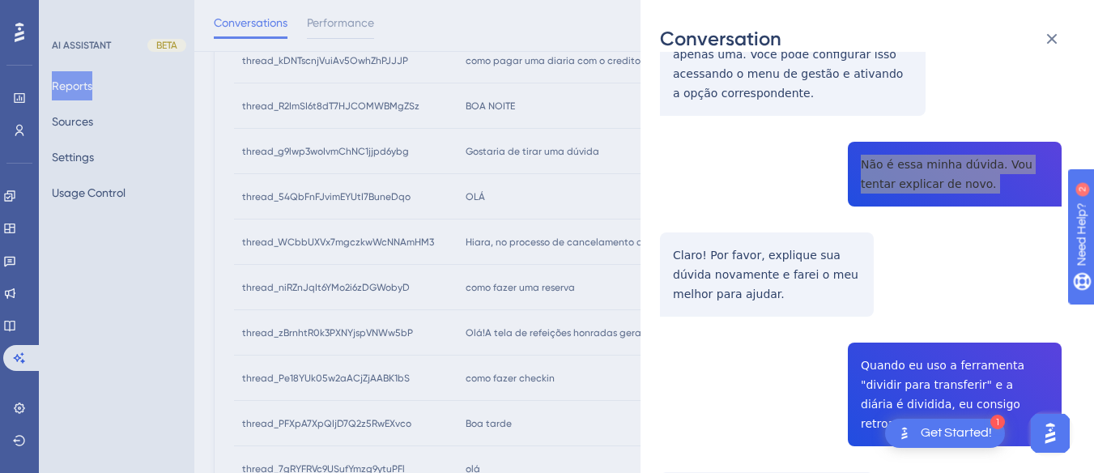
scroll to position [648, 0]
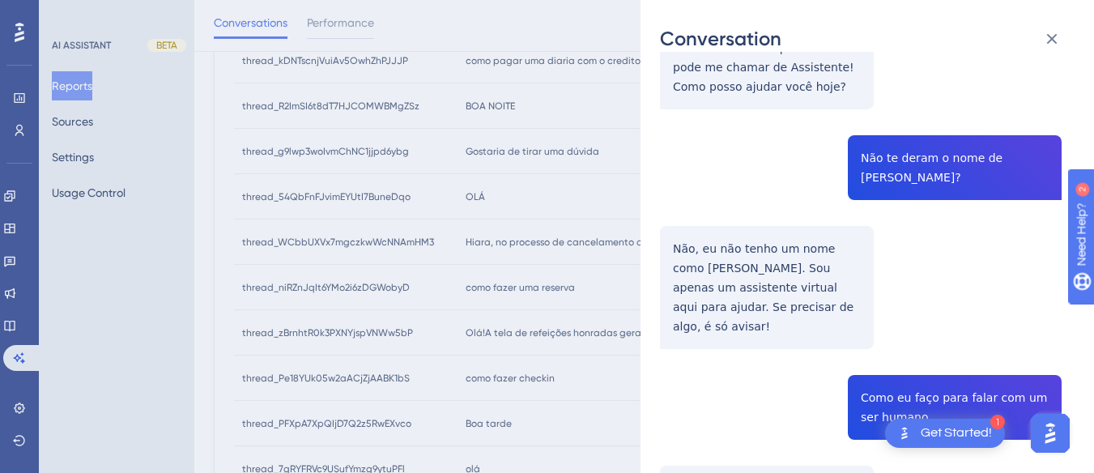
scroll to position [2074, 0]
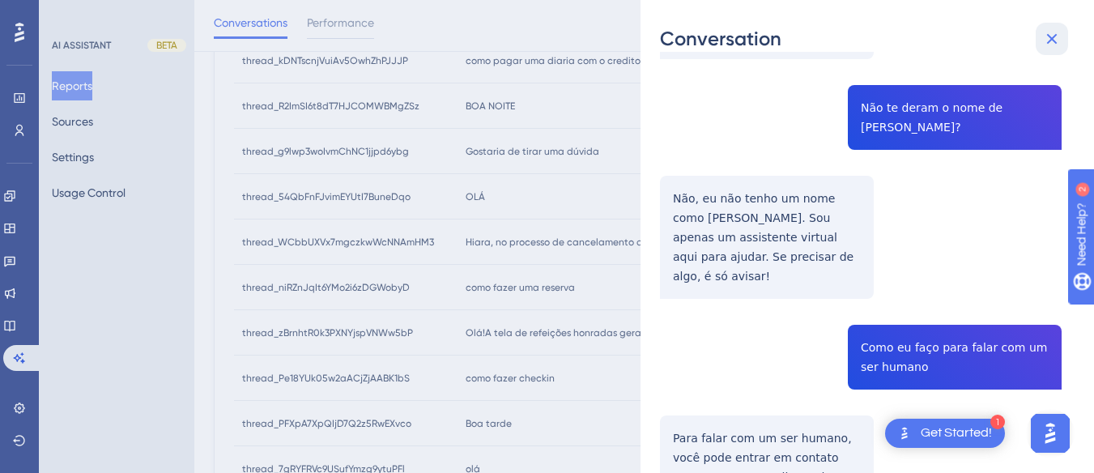
click at [1055, 34] on icon at bounding box center [1051, 38] width 19 height 19
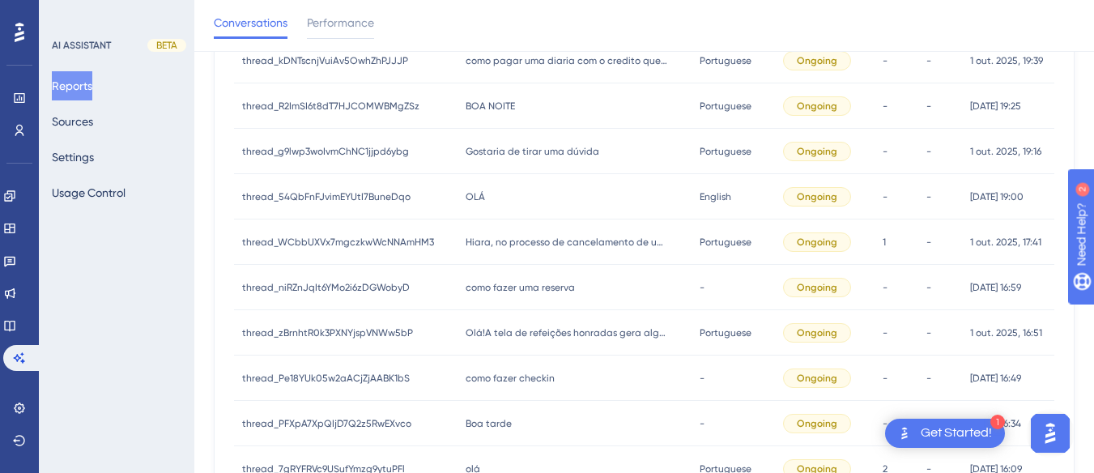
scroll to position [0, 0]
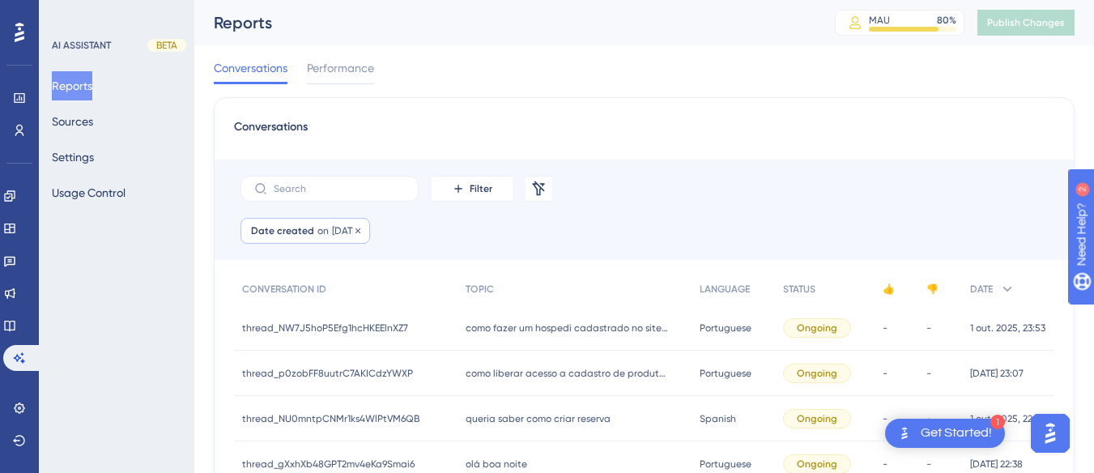
click at [317, 227] on span "on" at bounding box center [322, 230] width 11 height 13
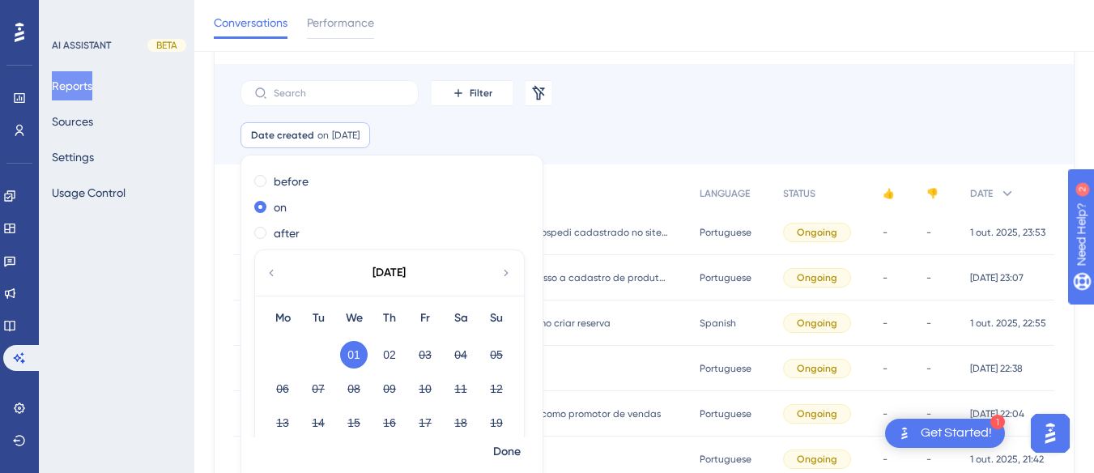
scroll to position [81, 0]
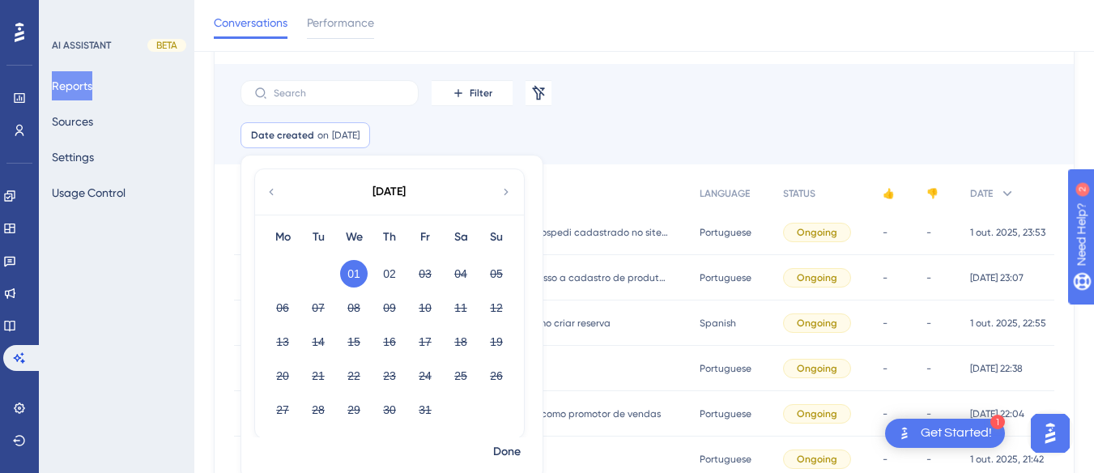
click at [265, 192] on icon at bounding box center [271, 192] width 13 height 15
click at [305, 372] on button "23" at bounding box center [318, 376] width 28 height 28
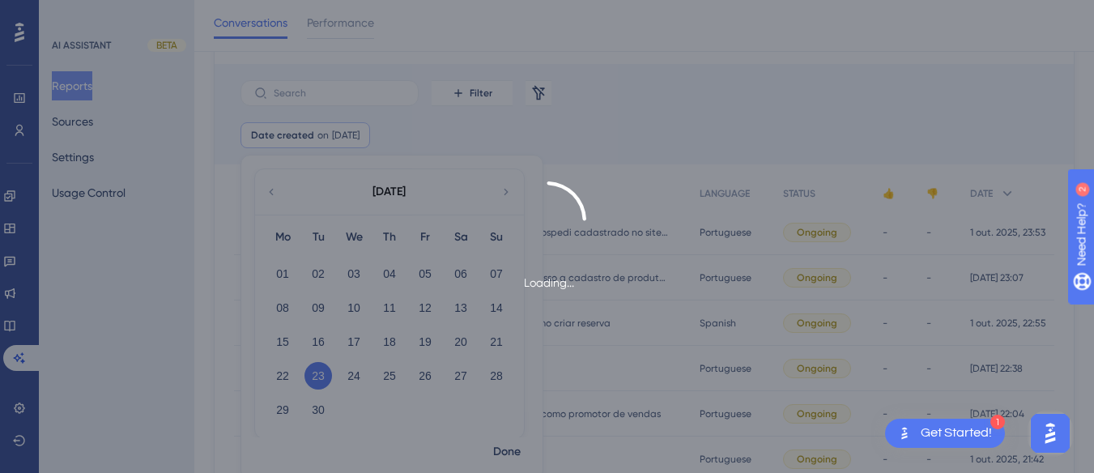
scroll to position [108, 0]
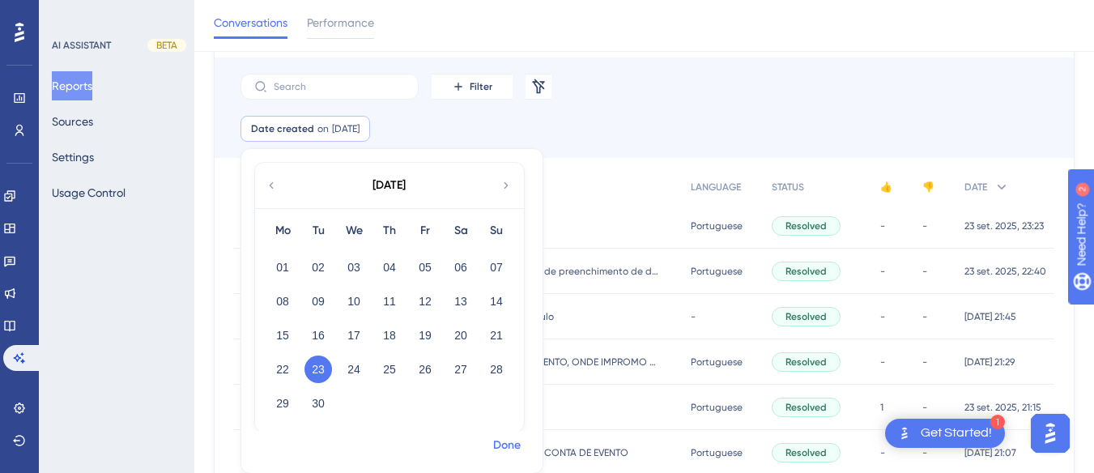
click at [503, 441] on span "Done" at bounding box center [507, 444] width 28 height 19
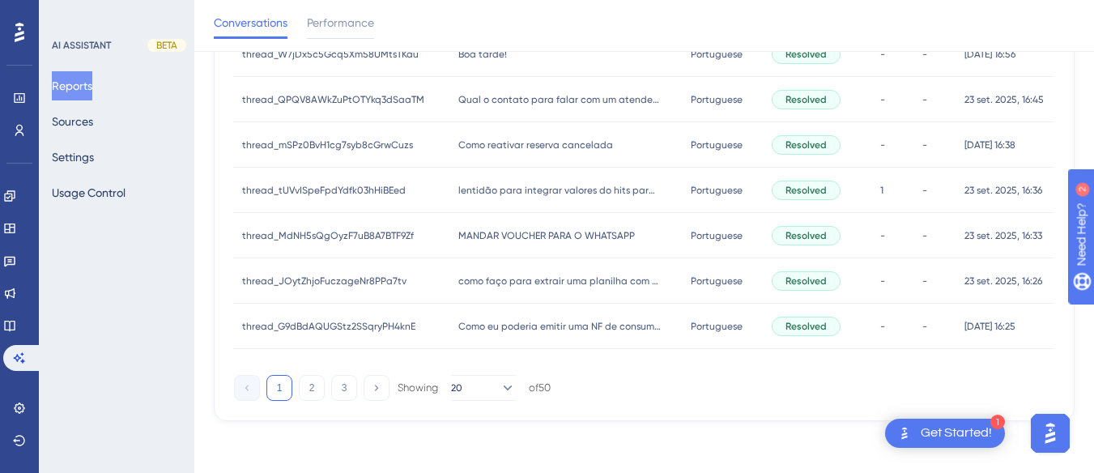
scroll to position [384, 0]
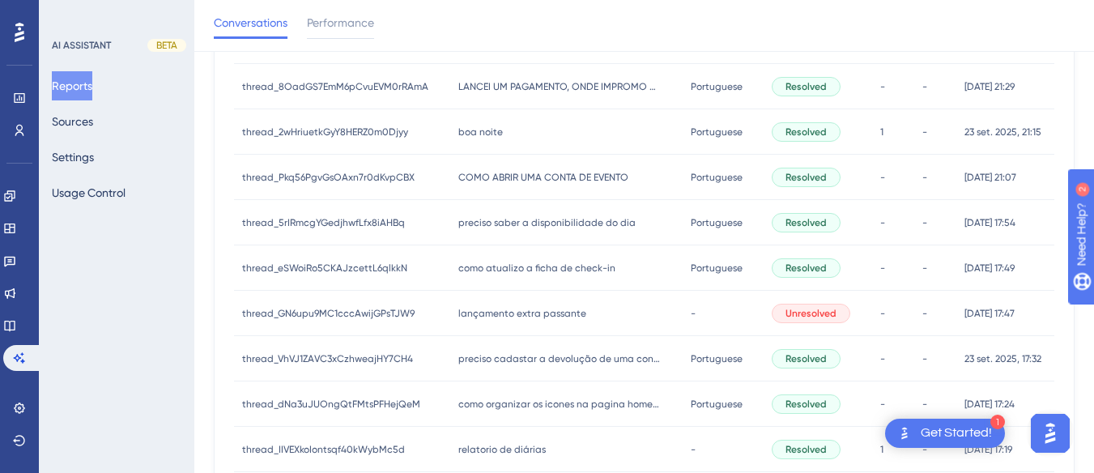
click at [511, 228] on span "preciso saber a disponibilidade do dia" at bounding box center [546, 222] width 177 height 13
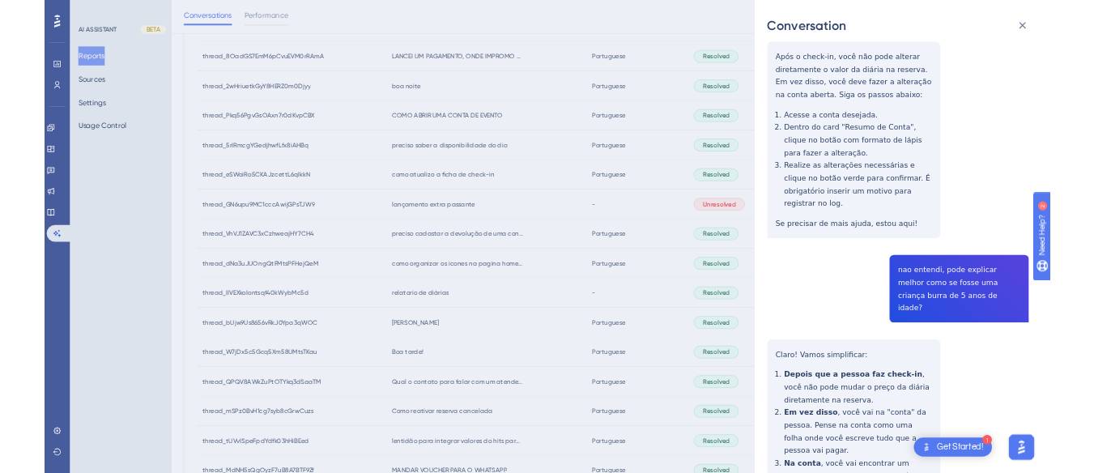
scroll to position [1862, 0]
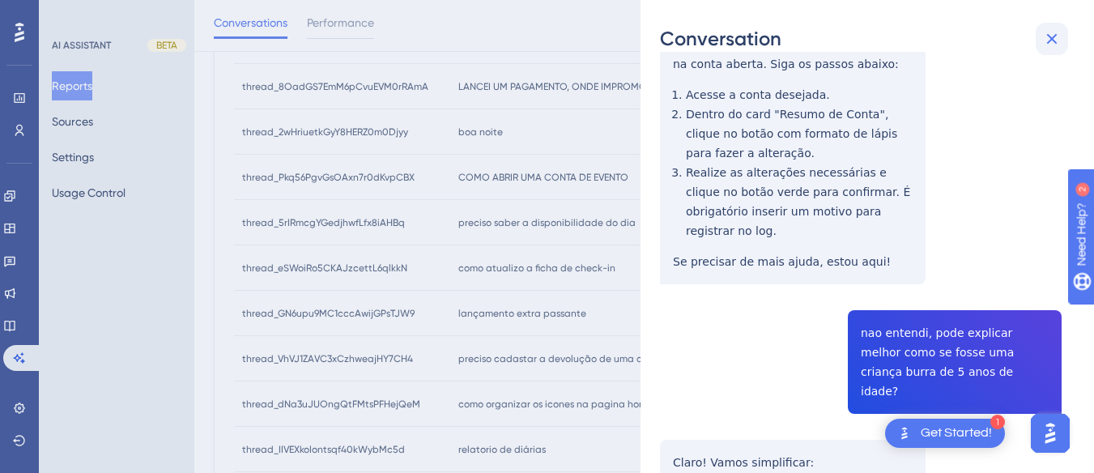
click at [1055, 38] on icon at bounding box center [1051, 38] width 19 height 19
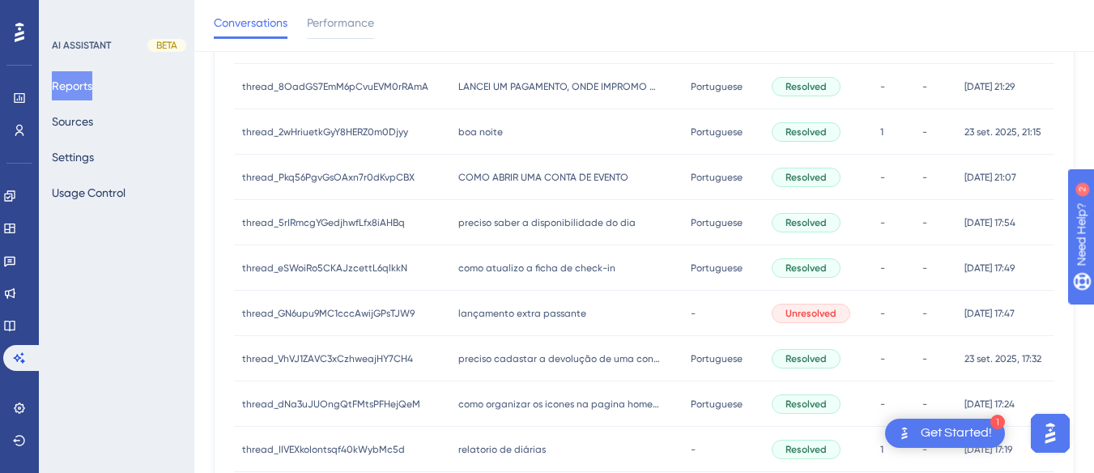
scroll to position [0, 0]
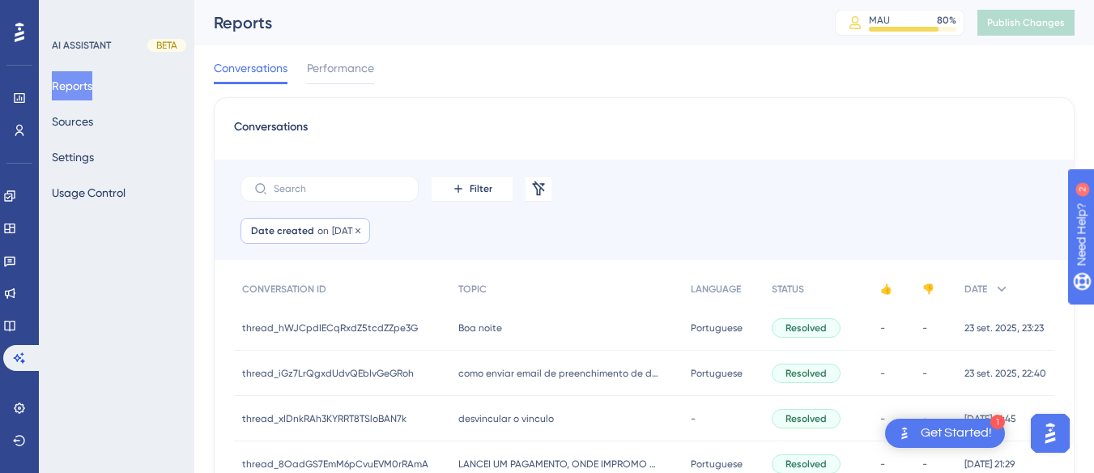
click at [277, 243] on div "Date created on [DATE] [DATE] Remove" at bounding box center [305, 231] width 130 height 26
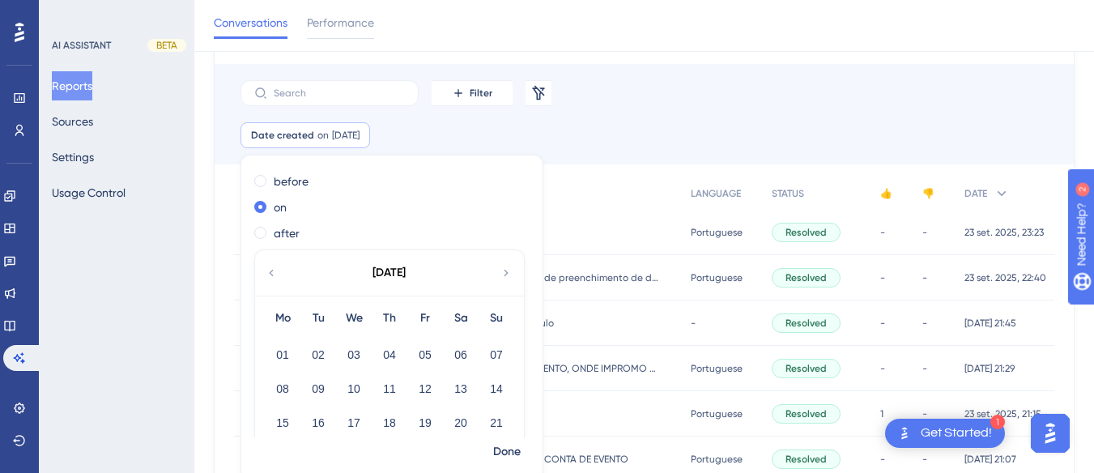
scroll to position [89, 0]
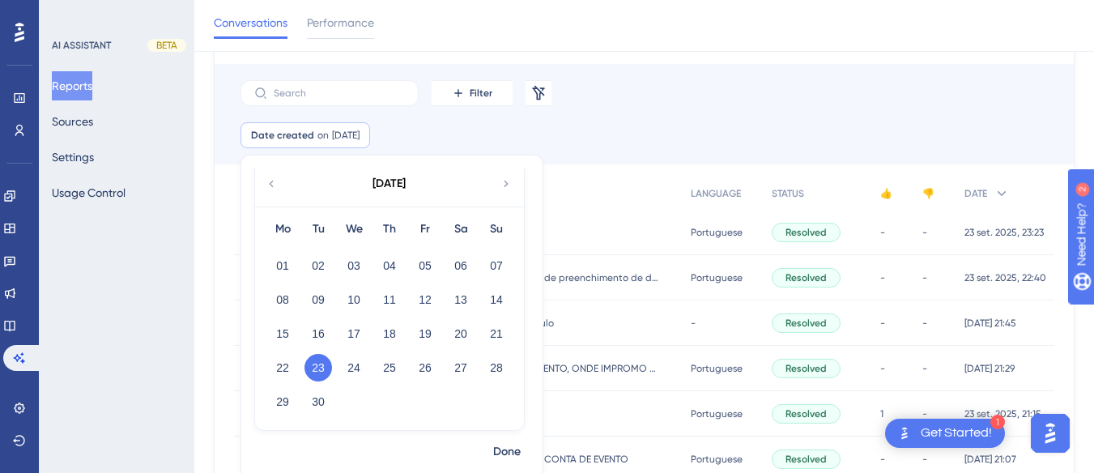
click at [499, 186] on div "[DATE]" at bounding box center [388, 183] width 267 height 45
click at [505, 185] on icon at bounding box center [505, 184] width 4 height 6
click at [352, 278] on button "01" at bounding box center [354, 266] width 28 height 28
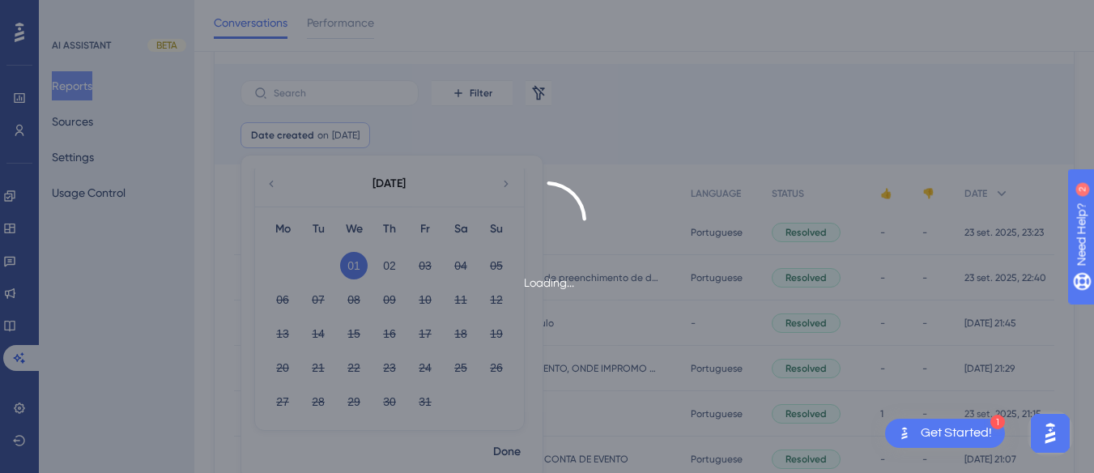
scroll to position [108, 0]
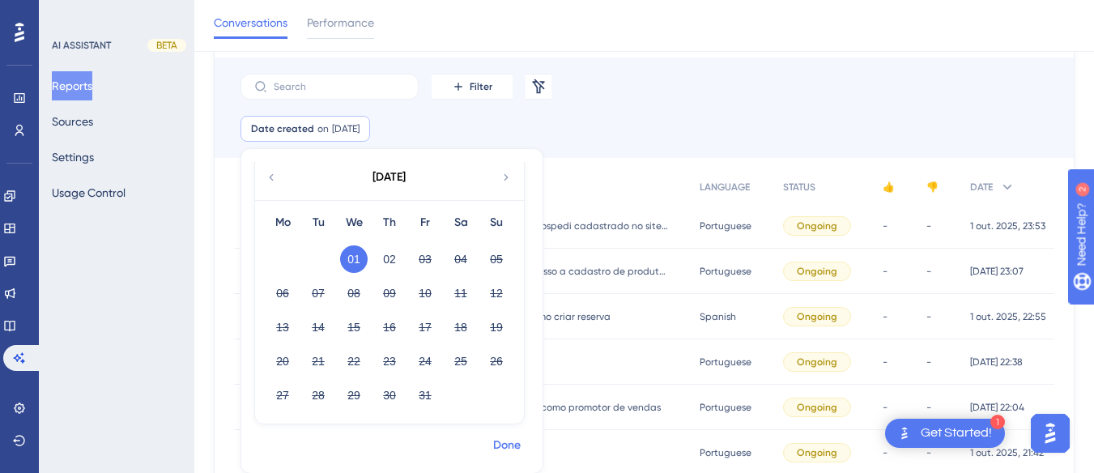
click at [504, 444] on span "Done" at bounding box center [507, 444] width 28 height 19
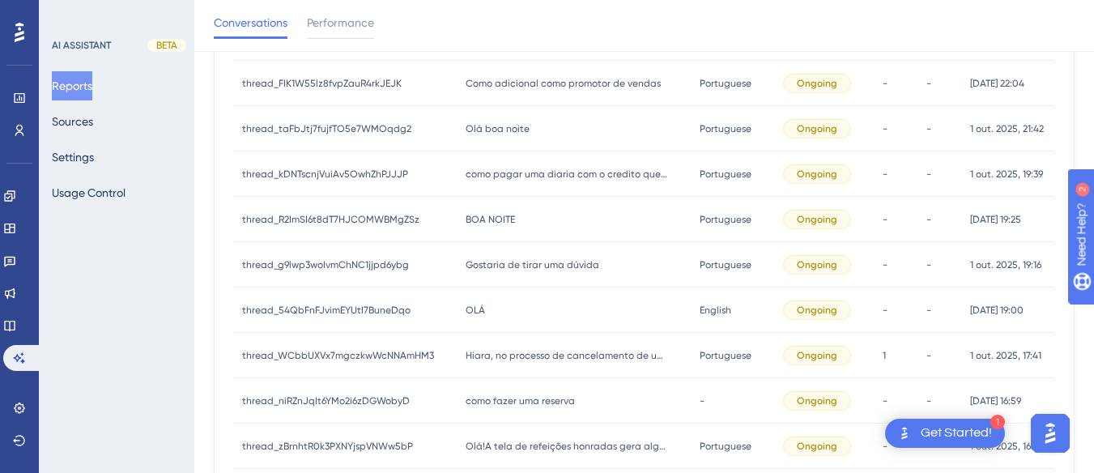
scroll to position [351, 0]
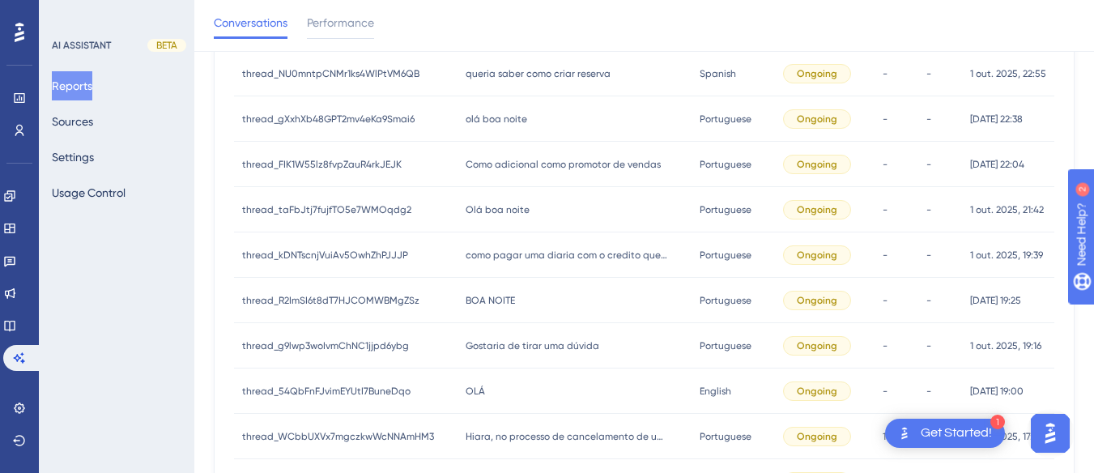
click at [540, 362] on div "Gostaria de tirar uma dúvida Gostaria de tirar uma dúvida" at bounding box center [574, 345] width 234 height 45
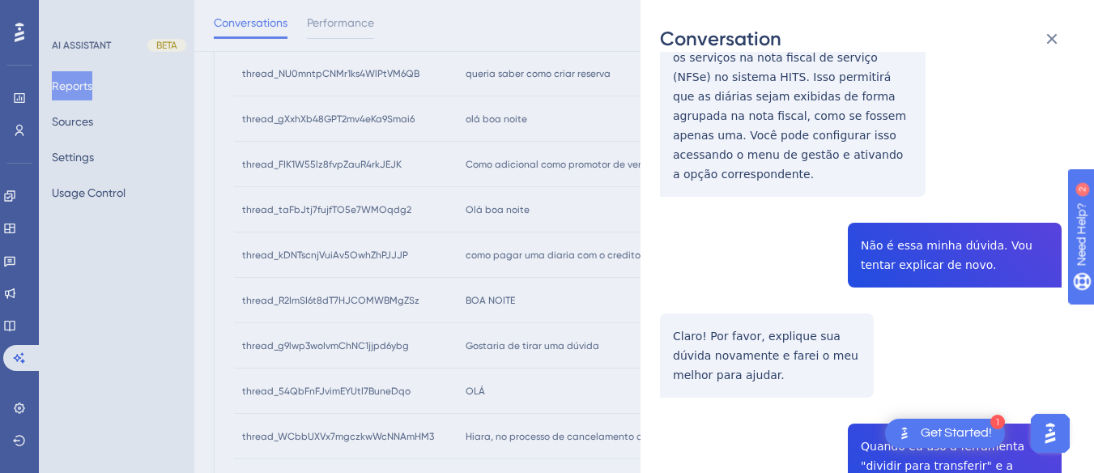
scroll to position [567, 0]
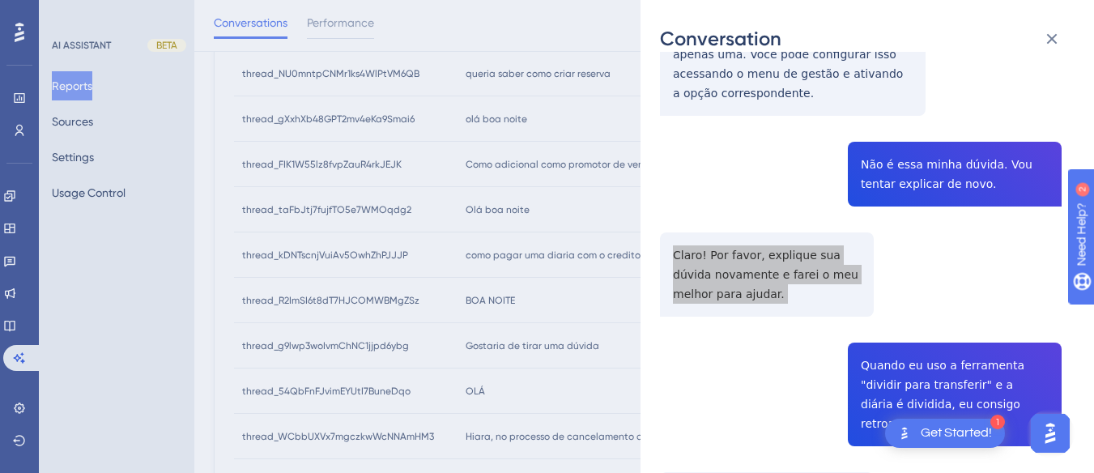
scroll to position [728, 0]
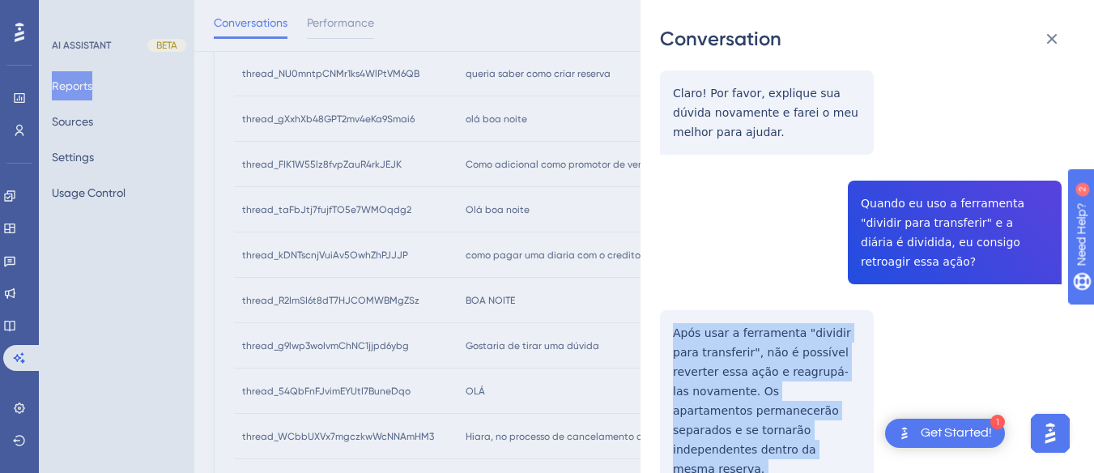
drag, startPoint x: 682, startPoint y: 280, endPoint x: 745, endPoint y: 290, distance: 63.9
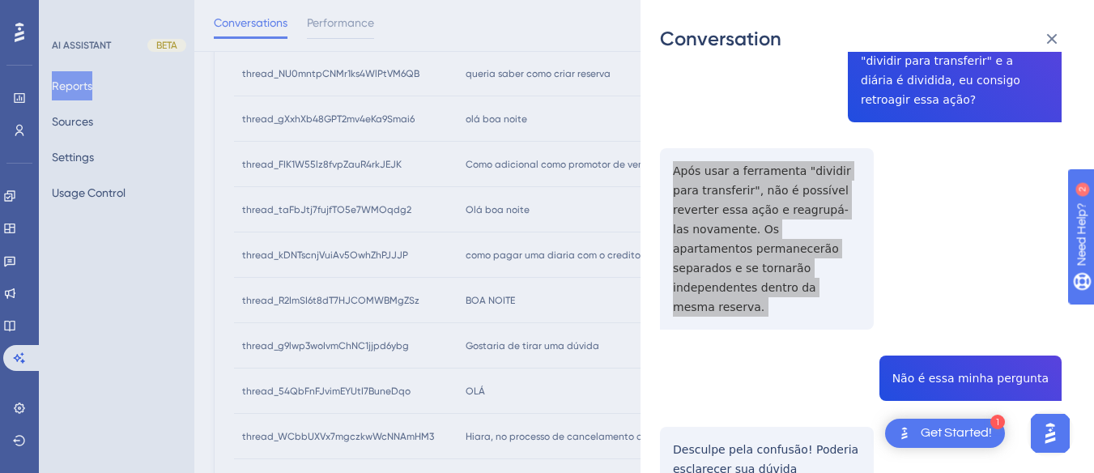
scroll to position [971, 0]
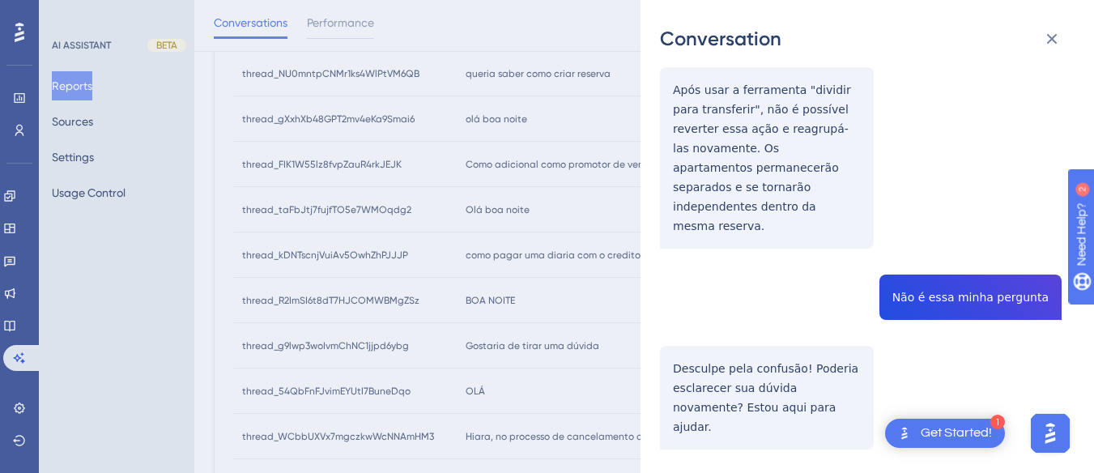
click at [934, 227] on div "thread_g9lwp3woIvmChNC1jjpd6ybg Copy - - 4862_Simioni, Vitorio User Conversatio…" at bounding box center [860, 450] width 401 height 2701
click at [724, 310] on div "thread_g9lwp3woIvmChNC1jjpd6ybg Copy - - 4862_Simioni, Vitorio User Conversatio…" at bounding box center [860, 450] width 401 height 2701
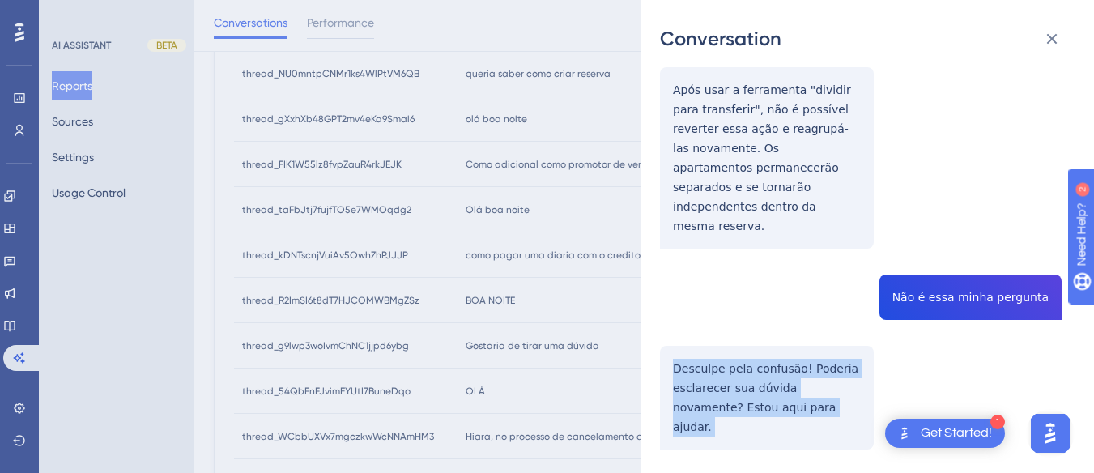
click at [724, 310] on div "thread_g9lwp3woIvmChNC1jjpd6ybg Copy - - 4862_Simioni, Vitorio User Conversatio…" at bounding box center [860, 450] width 401 height 2701
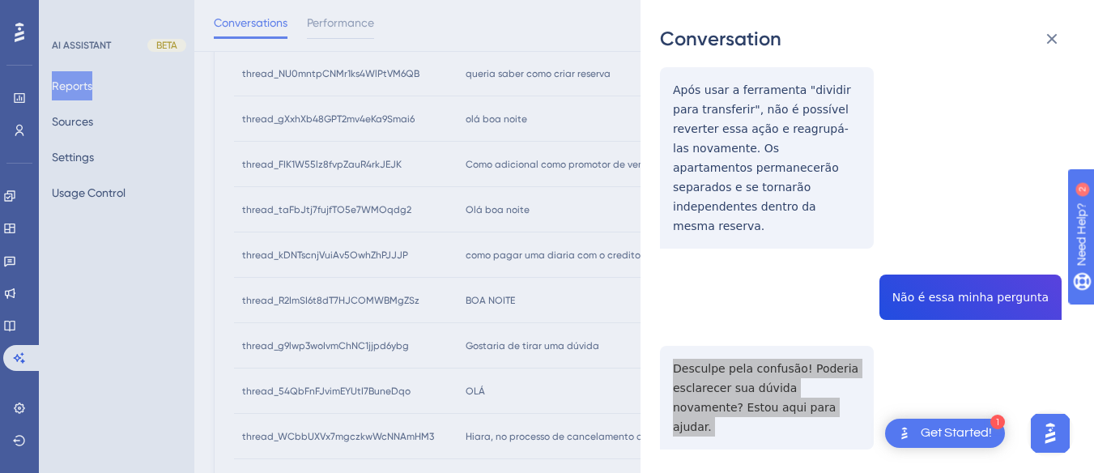
scroll to position [1214, 0]
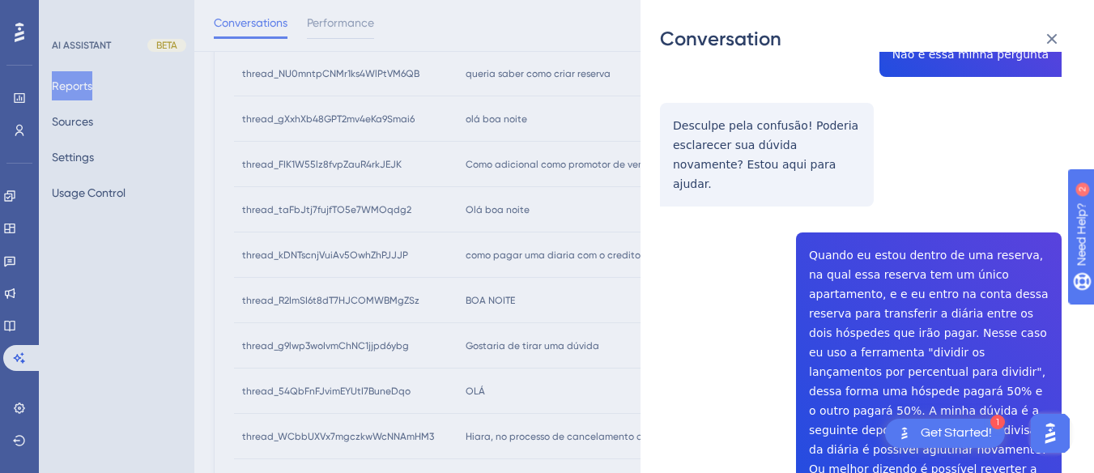
click at [873, 190] on div "thread_g9lwp3woIvmChNC1jjpd6ybg Copy - - 4862_Simioni, Vitorio User Conversatio…" at bounding box center [860, 207] width 401 height 2701
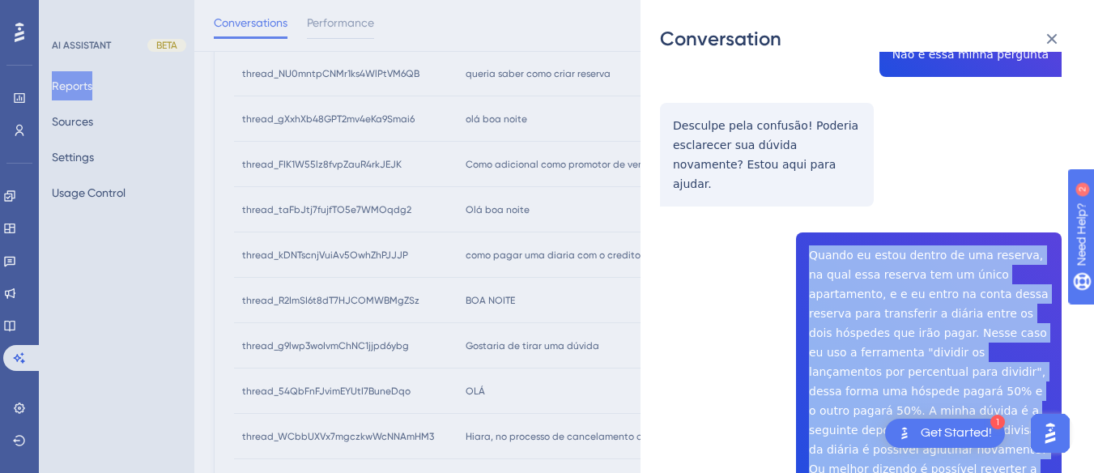
click at [873, 190] on div "thread_g9lwp3woIvmChNC1jjpd6ybg Copy - - 4862_Simioni, Vitorio User Conversatio…" at bounding box center [860, 207] width 401 height 2701
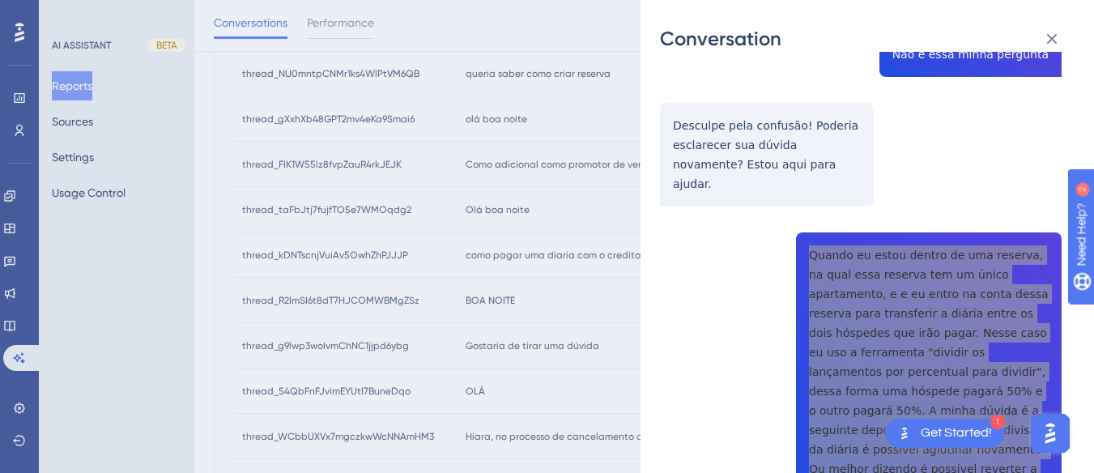
scroll to position [1376, 0]
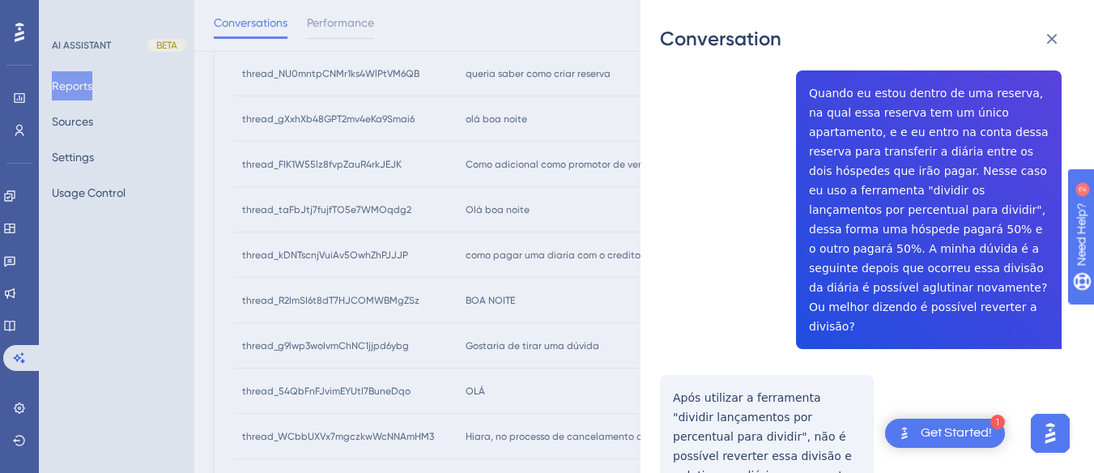
click at [713, 285] on div "thread_g9lwp3woIvmChNC1jjpd6ybg Copy - - 4862_Simioni, Vitorio User Conversatio…" at bounding box center [860, 45] width 401 height 2701
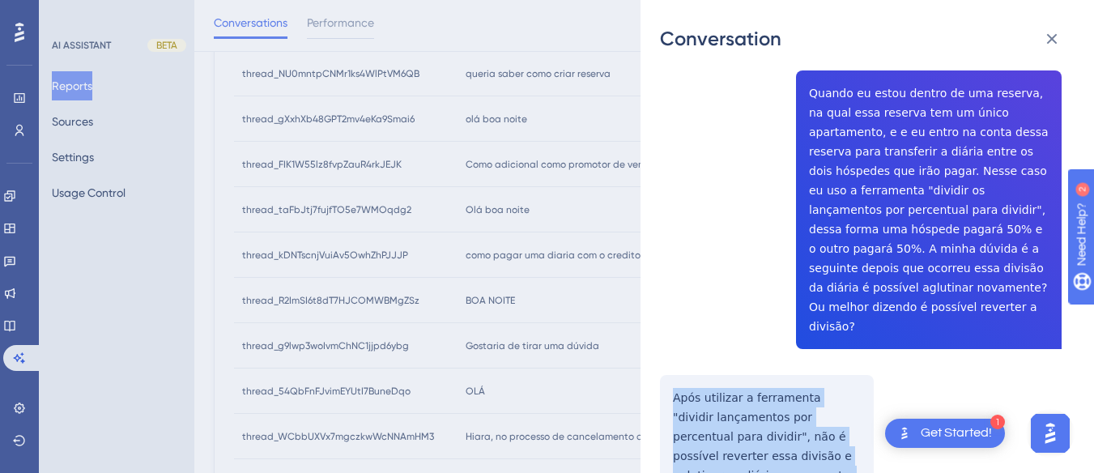
click at [713, 285] on div "thread_g9lwp3woIvmChNC1jjpd6ybg Copy - - 4862_Simioni, Vitorio User Conversatio…" at bounding box center [860, 45] width 401 height 2701
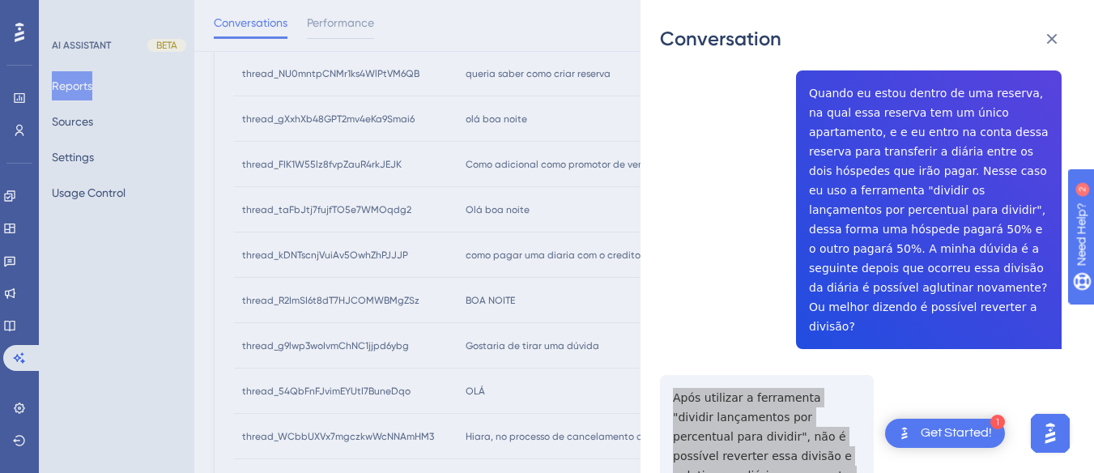
scroll to position [1619, 0]
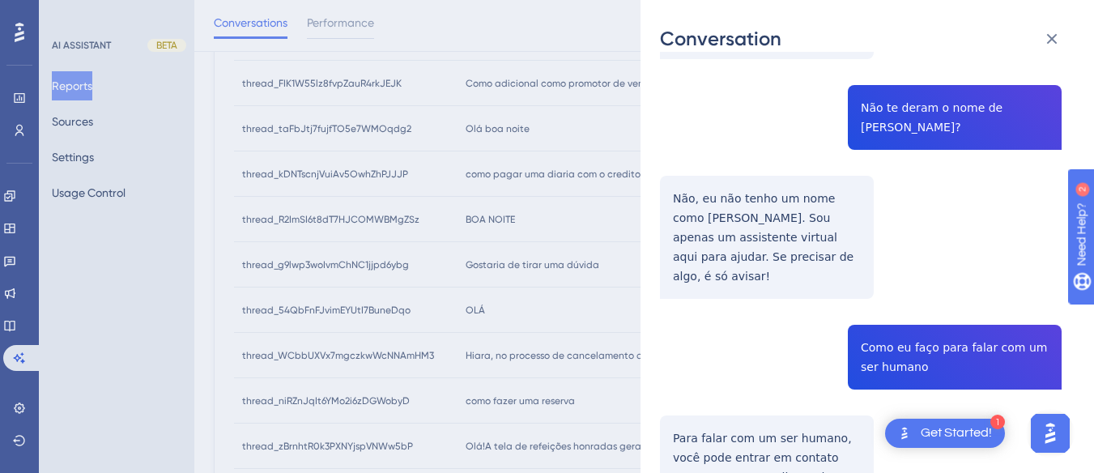
scroll to position [0, 0]
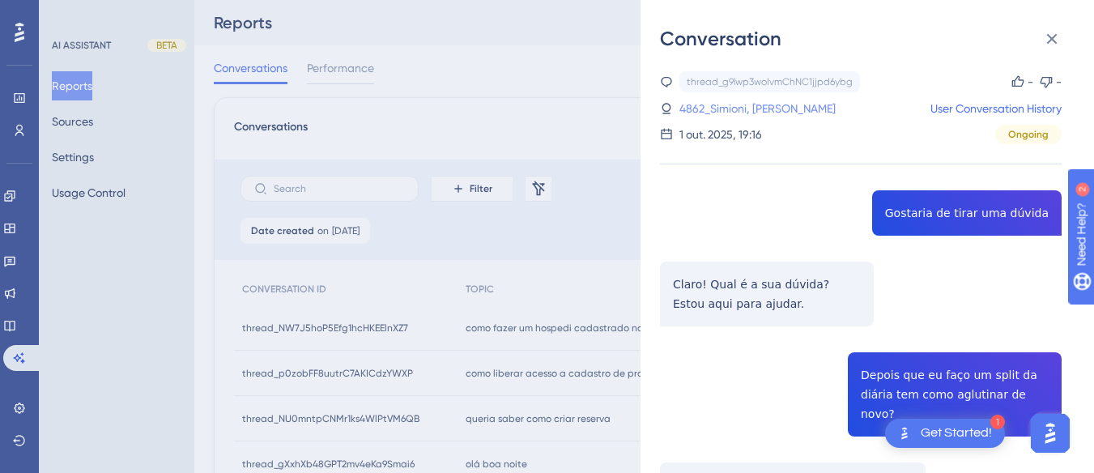
click at [761, 108] on link "4862_Simioni, [PERSON_NAME]" at bounding box center [757, 108] width 156 height 19
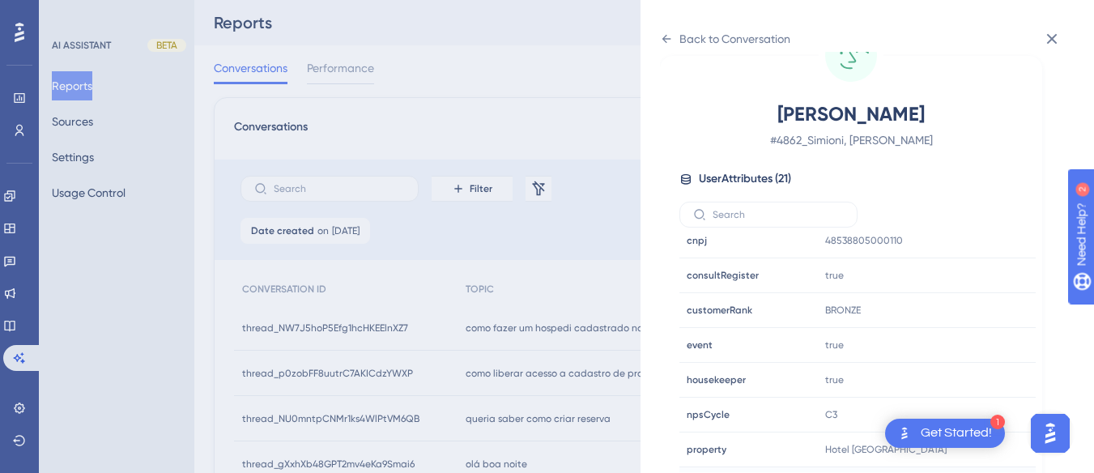
scroll to position [486, 0]
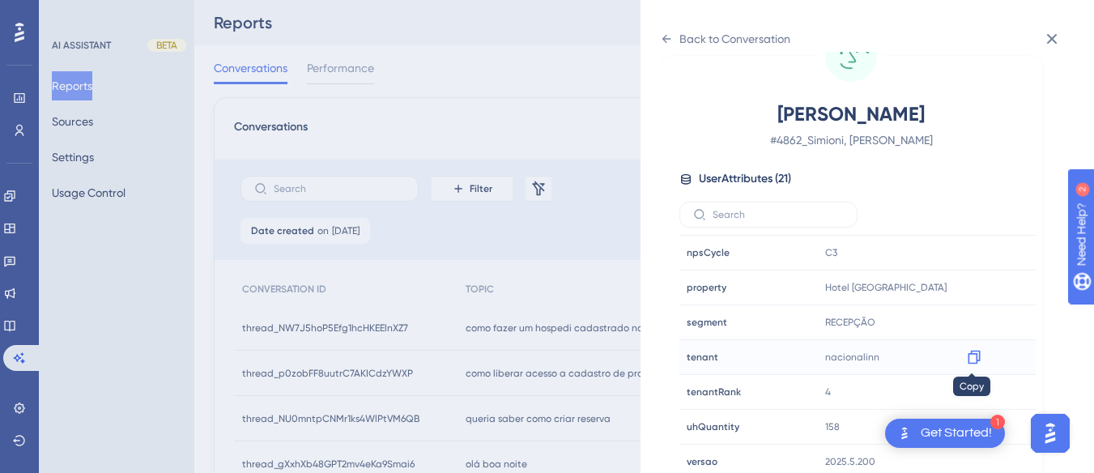
click at [971, 356] on icon at bounding box center [974, 357] width 16 height 16
drag, startPoint x: 978, startPoint y: 286, endPoint x: 997, endPoint y: 279, distance: 20.5
click at [978, 286] on icon at bounding box center [974, 287] width 16 height 16
click at [968, 286] on icon at bounding box center [974, 287] width 16 height 16
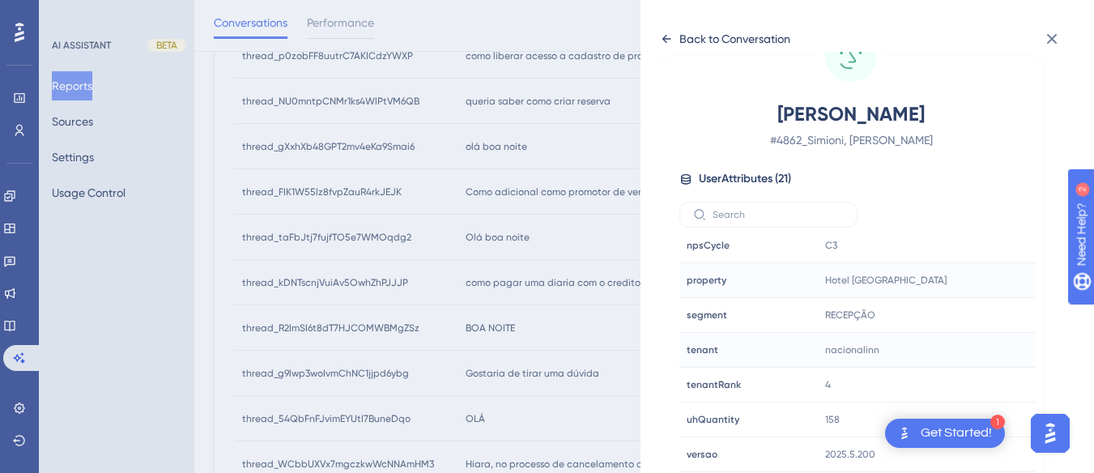
click at [661, 44] on icon at bounding box center [666, 38] width 13 height 13
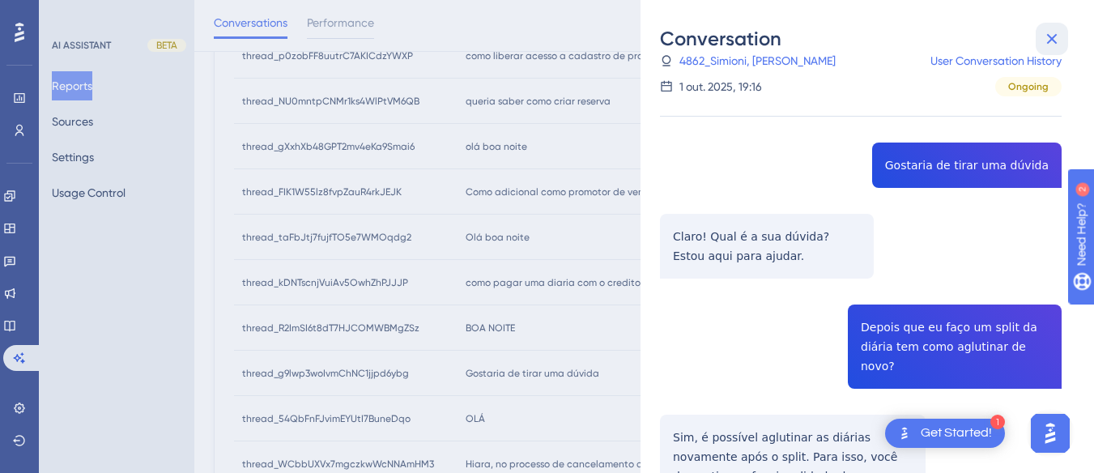
click at [1054, 41] on icon at bounding box center [1052, 39] width 11 height 11
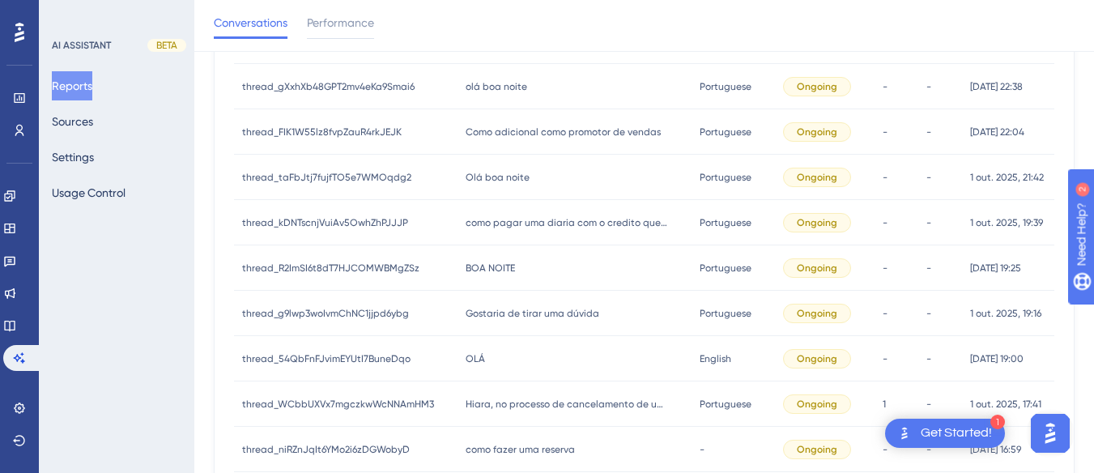
scroll to position [465, 0]
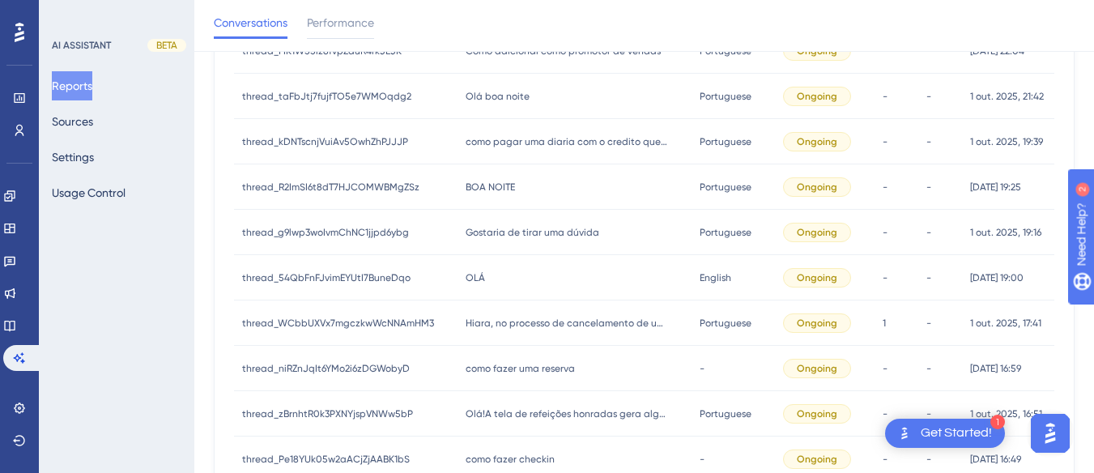
click at [481, 277] on span "OLÁ" at bounding box center [474, 277] width 19 height 13
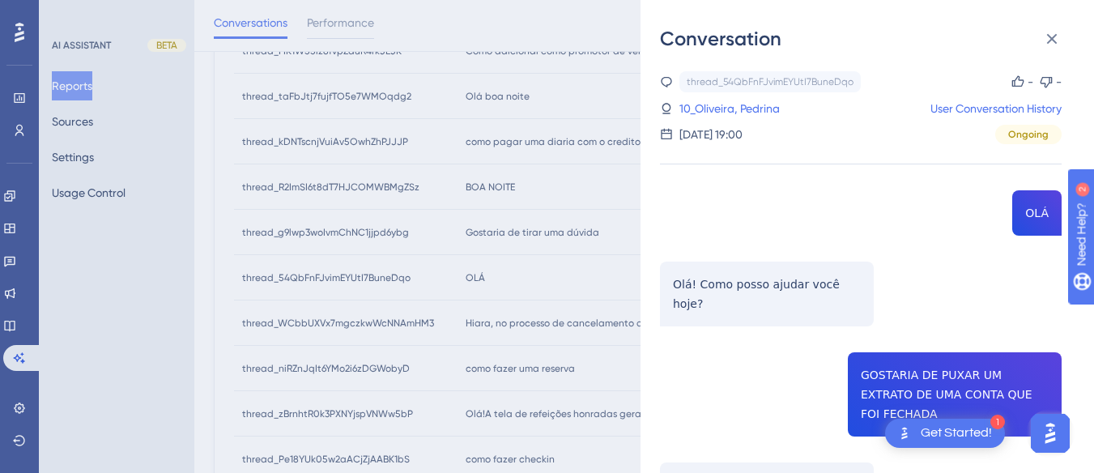
scroll to position [144, 0]
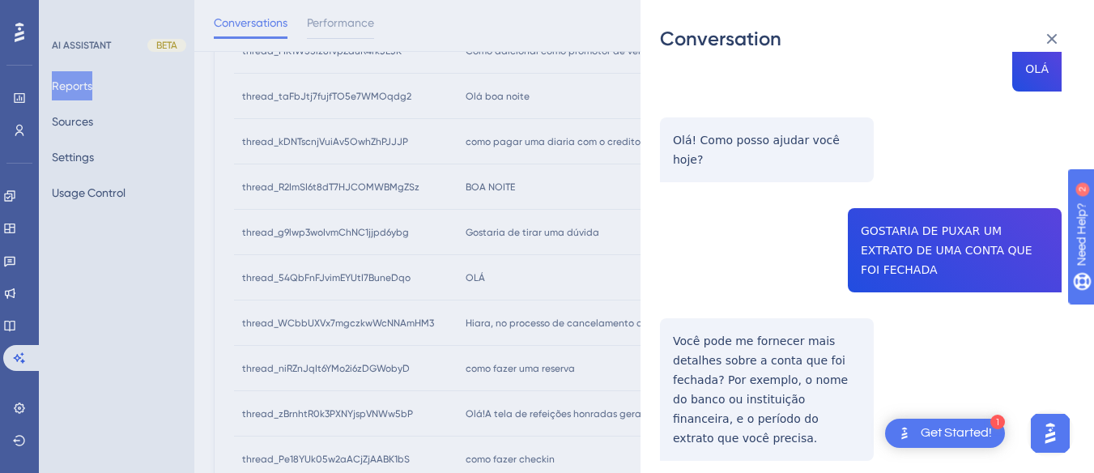
click at [918, 224] on div "thread_54QbFnFJvimEYUtI7BuneDqo Copy - - 10_Oliveira, Pedrina User Conversation…" at bounding box center [860, 235] width 401 height 616
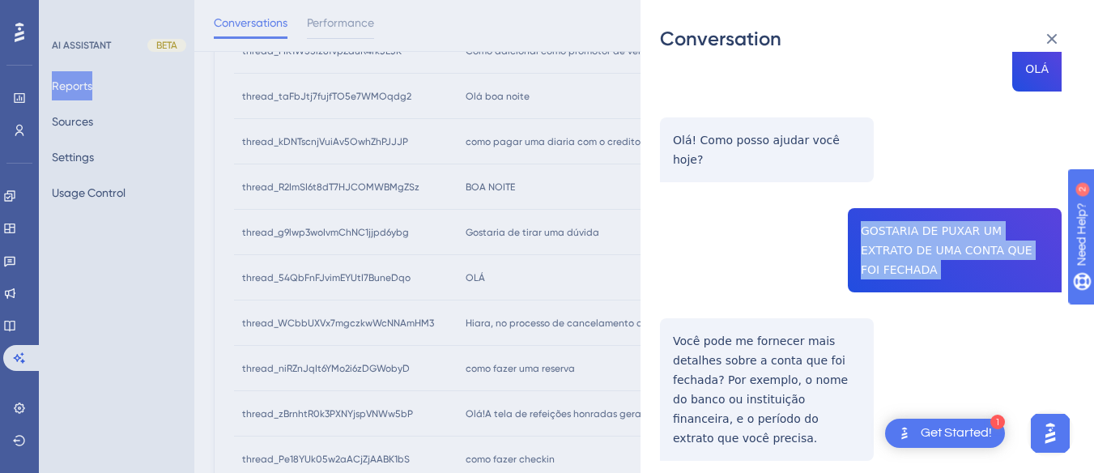
click at [918, 224] on div "thread_54QbFnFJvimEYUtI7BuneDqo Copy - - 10_Oliveira, Pedrina User Conversation…" at bounding box center [860, 235] width 401 height 616
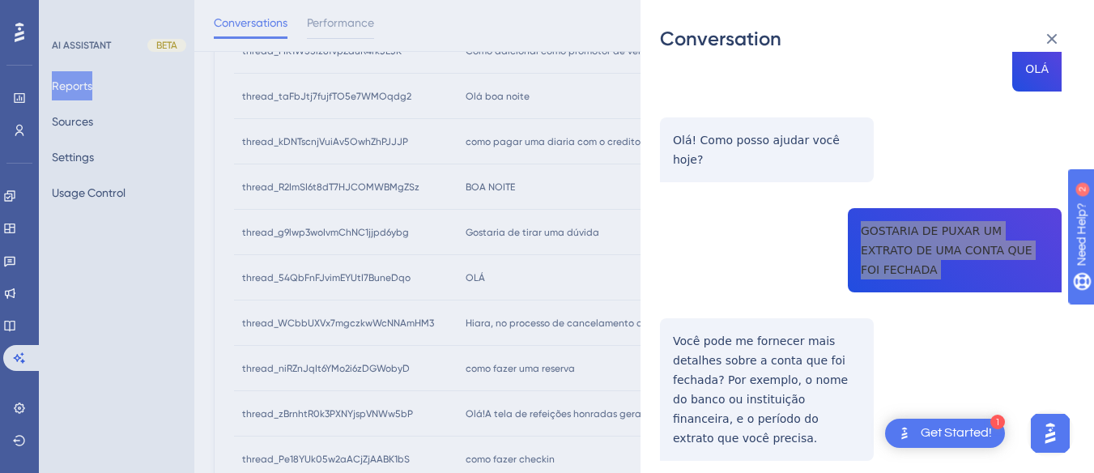
scroll to position [546, 0]
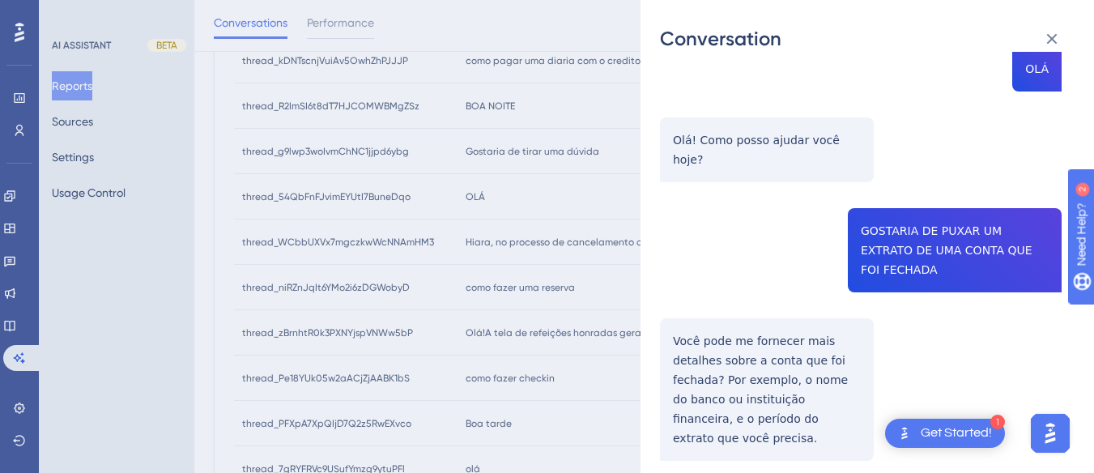
click at [745, 316] on div "thread_54QbFnFJvimEYUtI7BuneDqo Copy - - 10_Oliveira, Pedrina User Conversation…" at bounding box center [860, 235] width 401 height 616
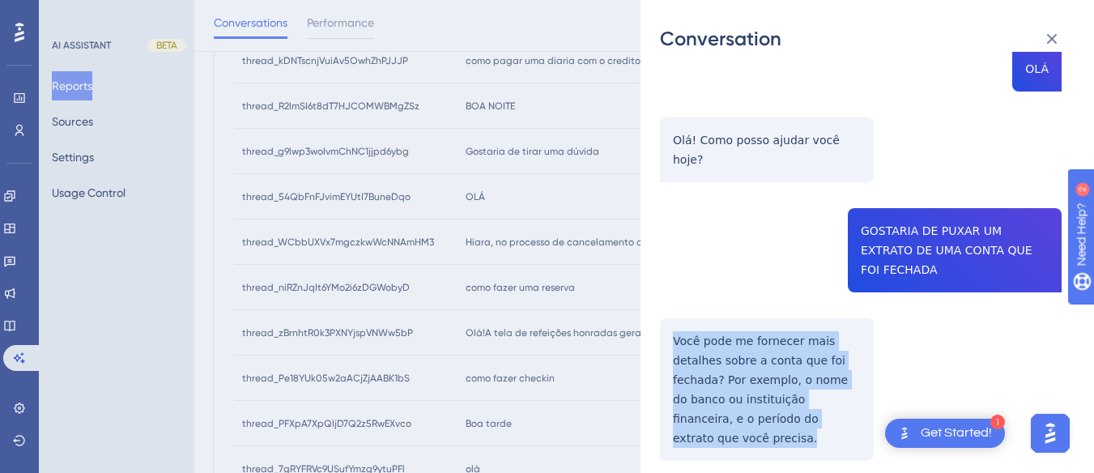
click at [745, 316] on div "thread_54QbFnFJvimEYUtI7BuneDqo Copy - - 10_Oliveira, Pedrina User Conversation…" at bounding box center [860, 235] width 401 height 616
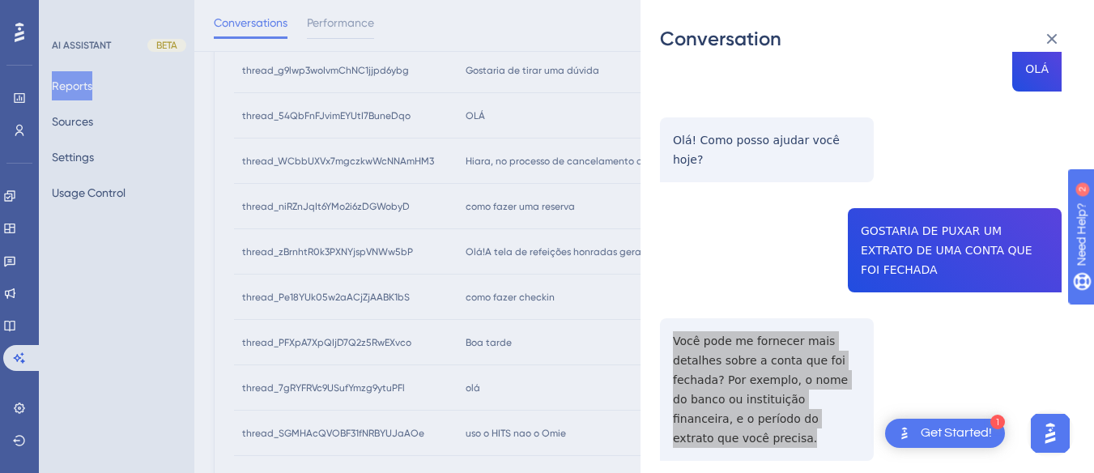
scroll to position [0, 0]
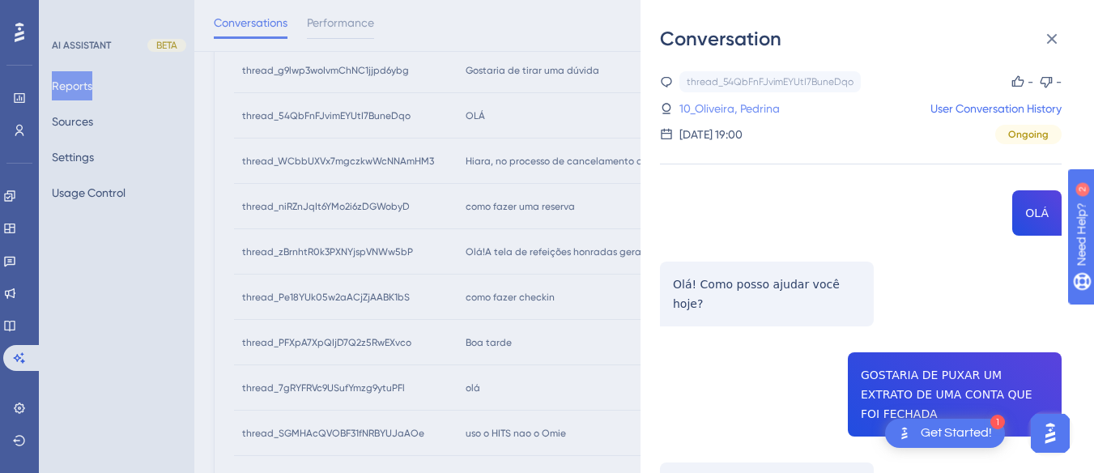
click at [700, 106] on link "10_Oliveira, Pedrina" at bounding box center [729, 108] width 100 height 19
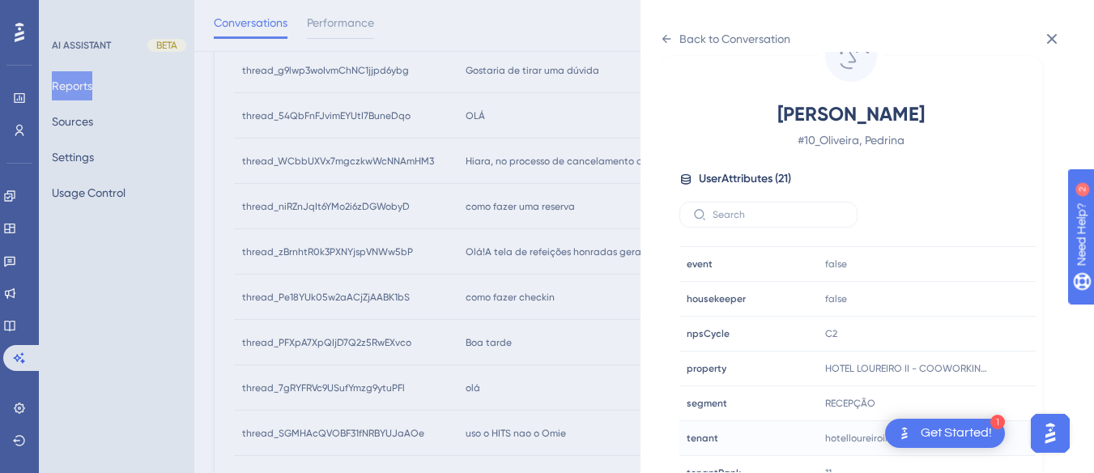
scroll to position [486, 0]
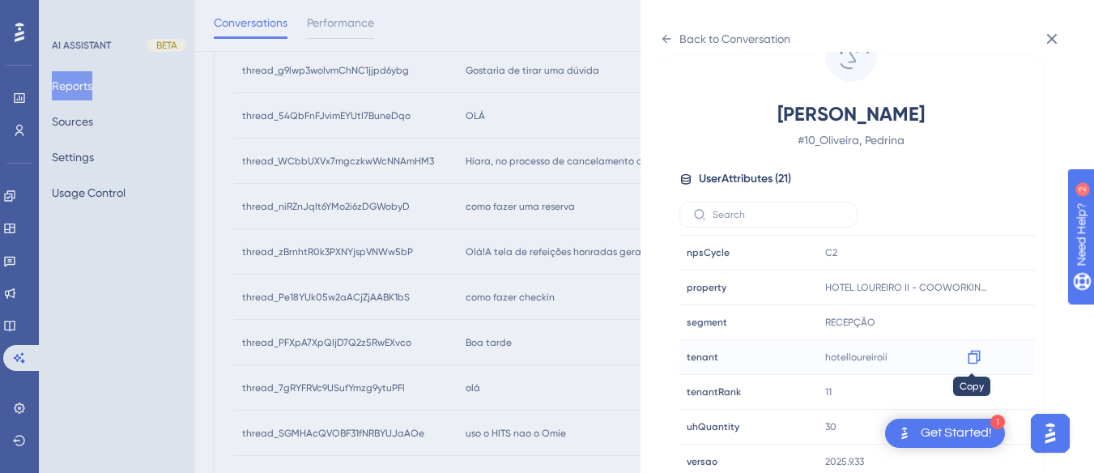
click at [982, 359] on div at bounding box center [974, 357] width 26 height 26
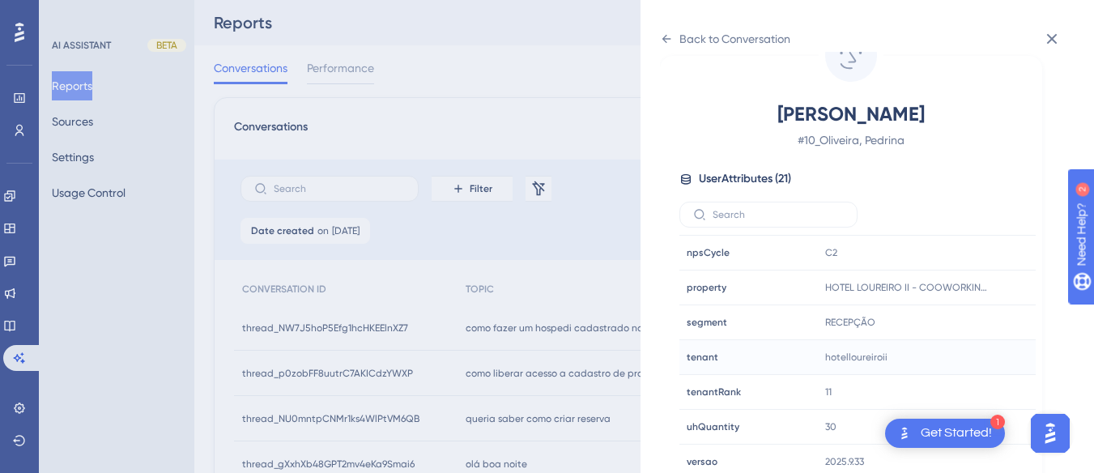
scroll to position [728, 0]
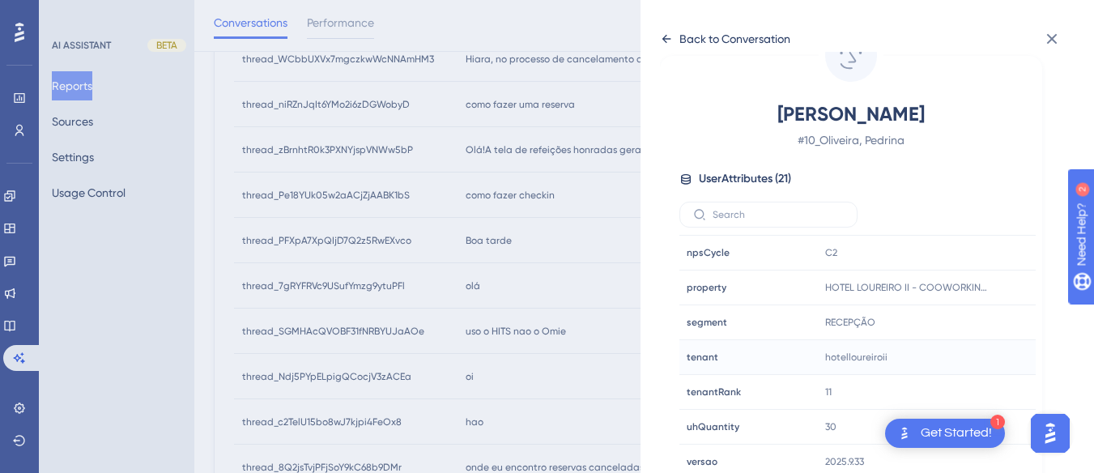
click at [675, 32] on div "Back to Conversation" at bounding box center [725, 39] width 130 height 26
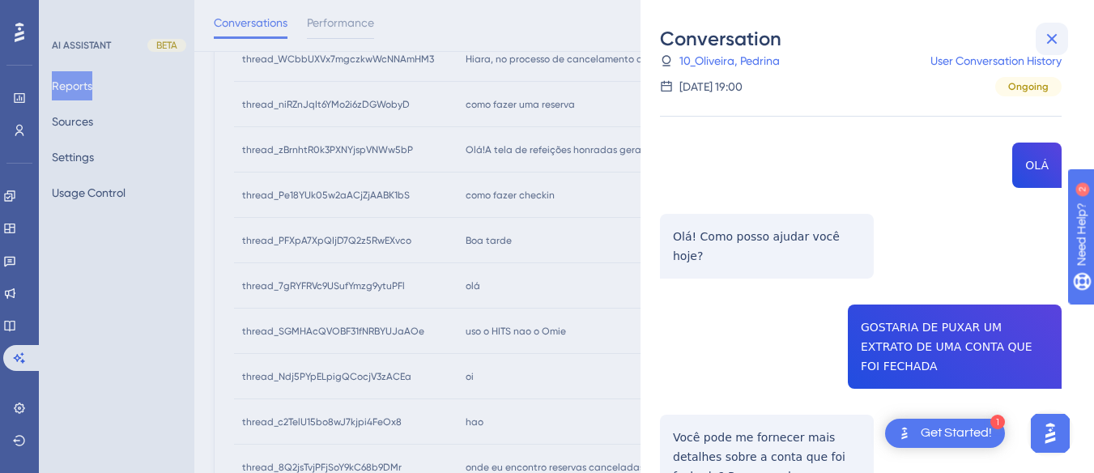
click at [1047, 35] on icon at bounding box center [1052, 39] width 11 height 11
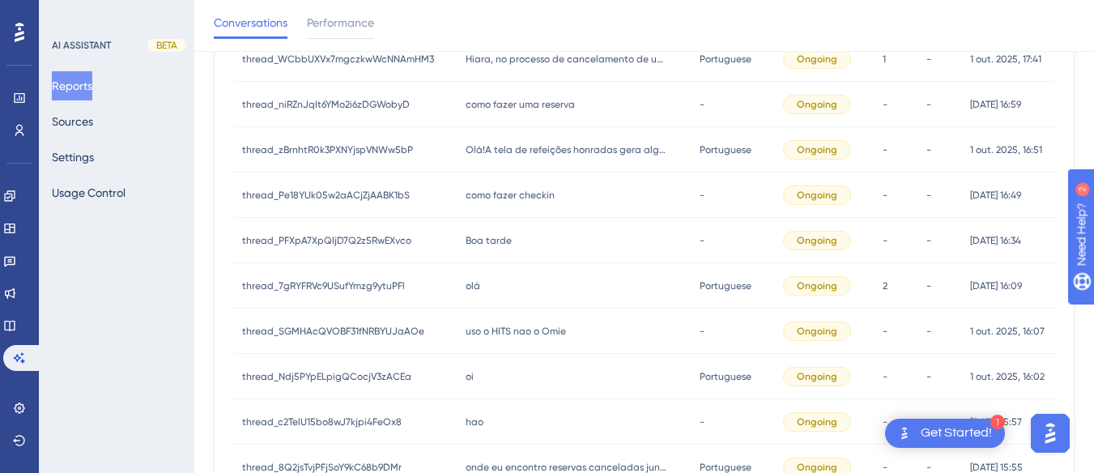
scroll to position [648, 0]
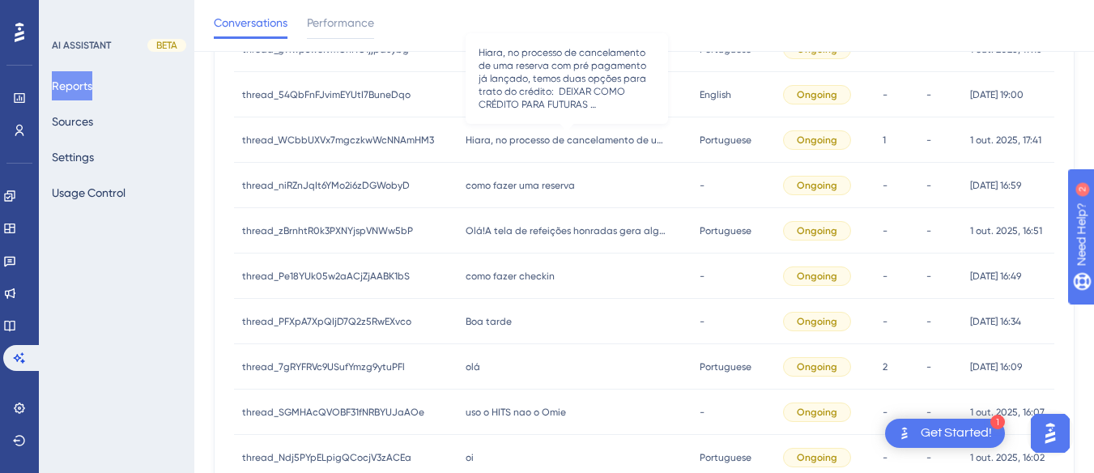
click at [495, 138] on span "Hiara, no processo de cancelamento de uma reserva com pré pagamento já lançado,…" at bounding box center [566, 140] width 202 height 13
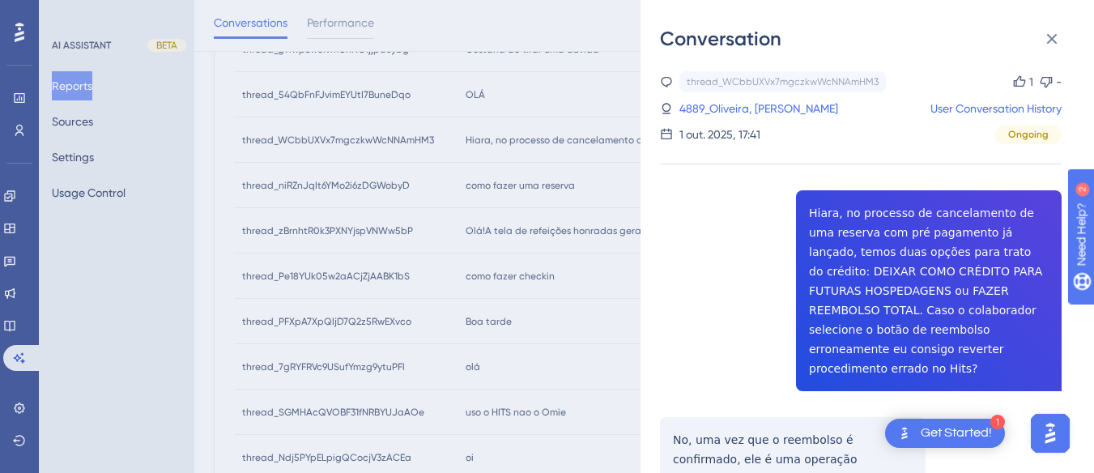
click at [937, 218] on div "thread_WCbbUXVx7mgczkwWcNNAmHM3 Copy 1 - 4889_Oliveira, Ingredy User Conversati…" at bounding box center [860, 392] width 401 height 642
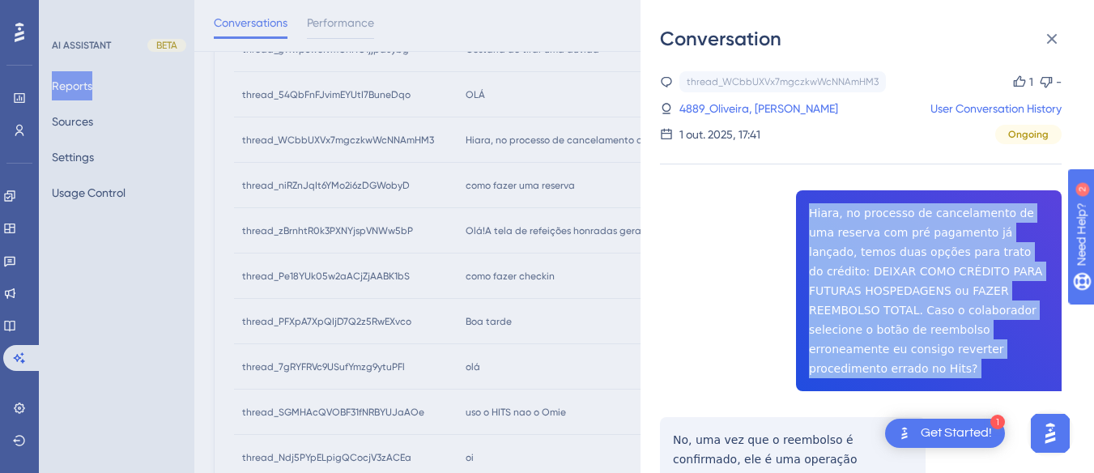
click at [937, 218] on div "thread_WCbbUXVx7mgczkwWcNNAmHM3 Copy 1 - 4889_Oliveira, Ingredy User Conversati…" at bounding box center [860, 392] width 401 height 642
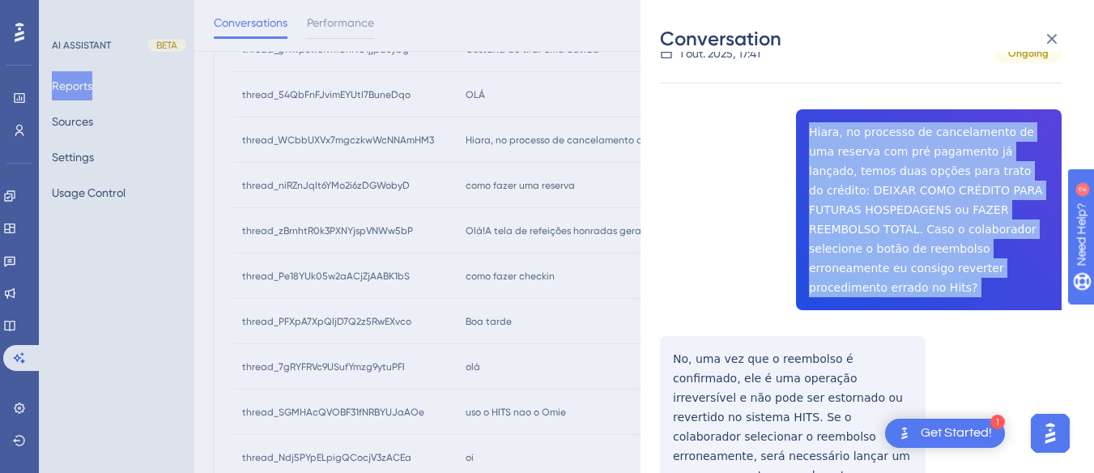
scroll to position [162, 0]
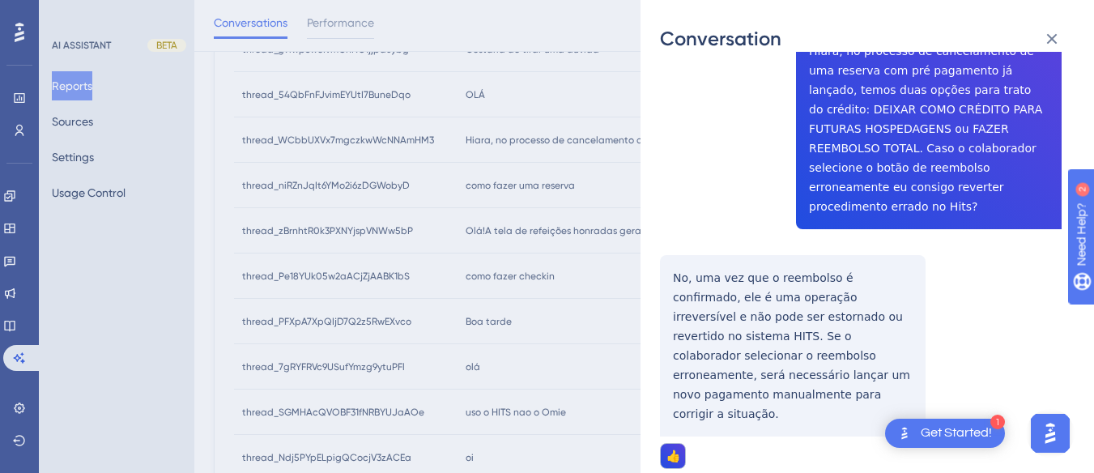
click at [698, 281] on div "thread_WCbbUXVx7mgczkwWcNNAmHM3 Copy 1 - 4889_Oliveira, Ingredy User Conversati…" at bounding box center [860, 230] width 401 height 642
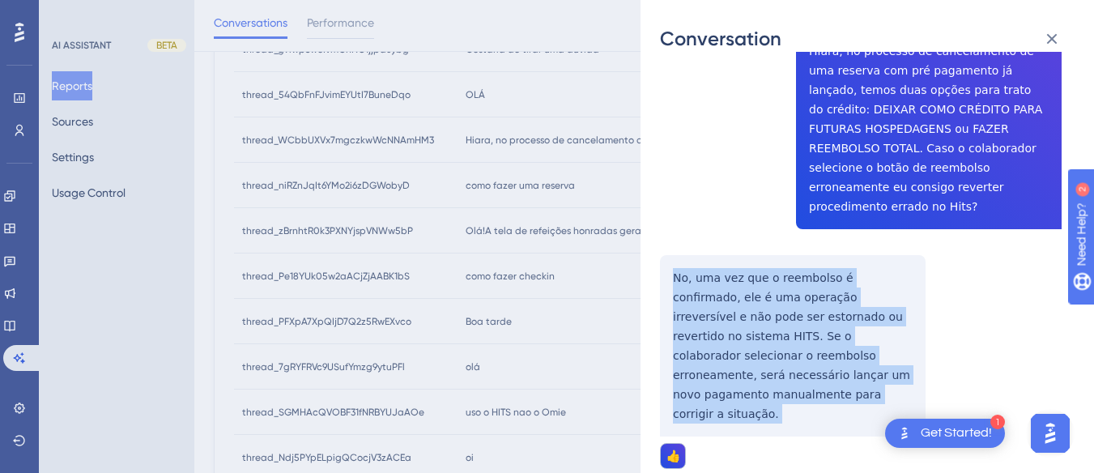
click at [698, 281] on div "thread_WCbbUXVx7mgczkwWcNNAmHM3 Copy 1 - 4889_Oliveira, Ingredy User Conversati…" at bounding box center [860, 230] width 401 height 642
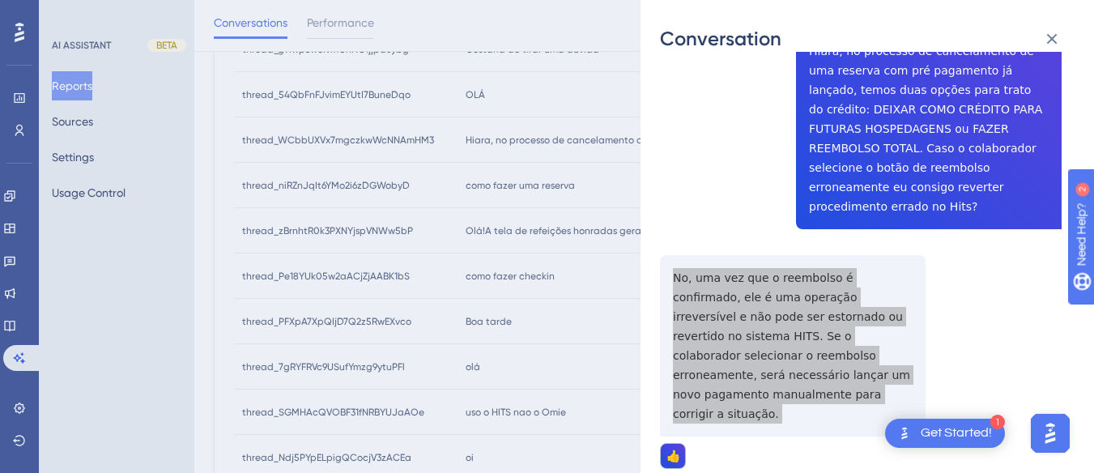
scroll to position [486, 0]
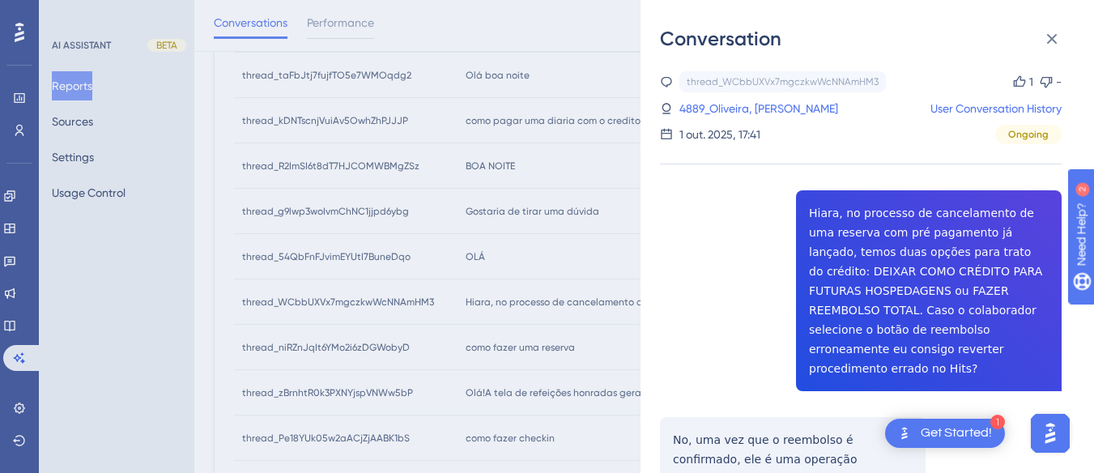
click at [704, 121] on div "thread_WCbbUXVx7mgczkwWcNNAmHM3 Copy 1 - 4889_Oliveira, Ingredy User Conversati…" at bounding box center [860, 107] width 401 height 73
click at [709, 109] on link "4889_Oliveira, [PERSON_NAME]" at bounding box center [758, 108] width 159 height 19
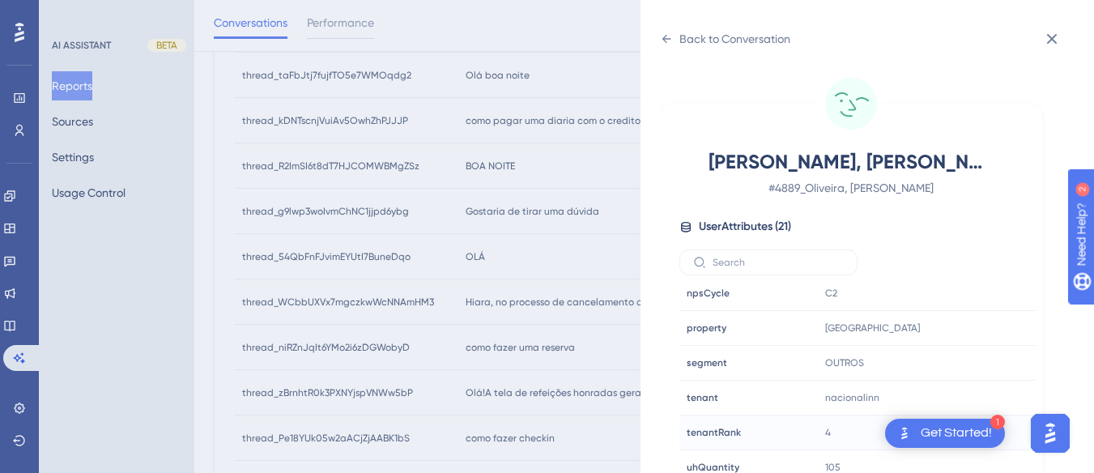
scroll to position [48, 0]
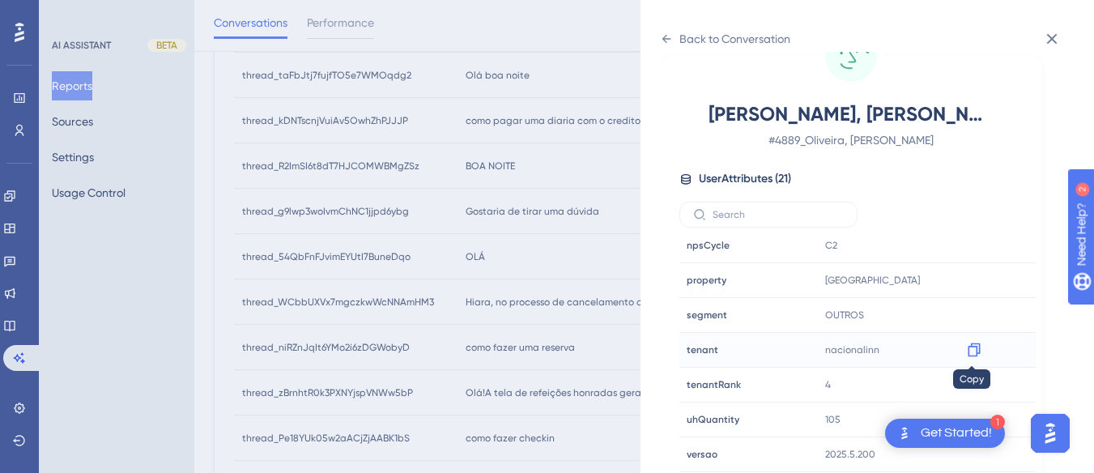
click at [966, 345] on icon at bounding box center [974, 350] width 16 height 16
click at [974, 286] on icon at bounding box center [973, 281] width 12 height 14
click at [660, 36] on icon at bounding box center [666, 38] width 13 height 13
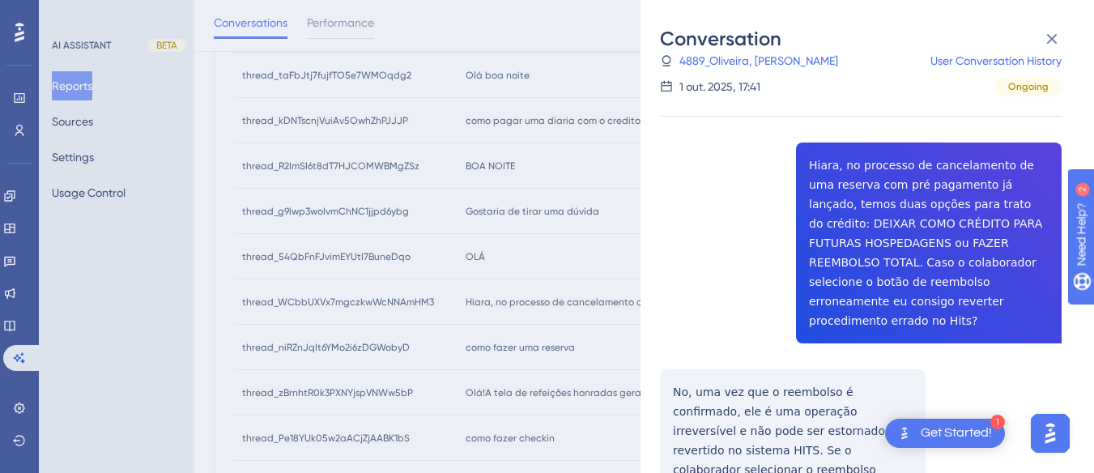
scroll to position [648, 0]
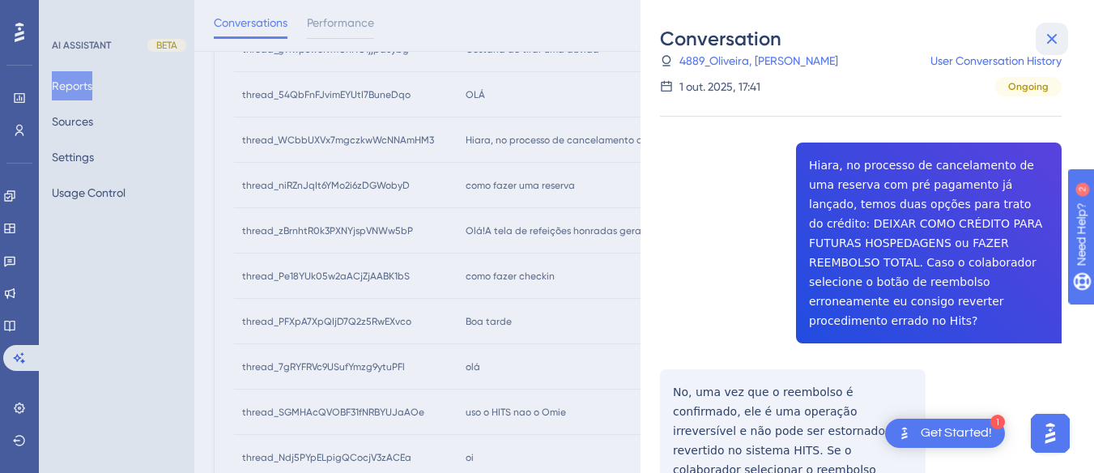
click at [1051, 32] on icon at bounding box center [1051, 38] width 19 height 19
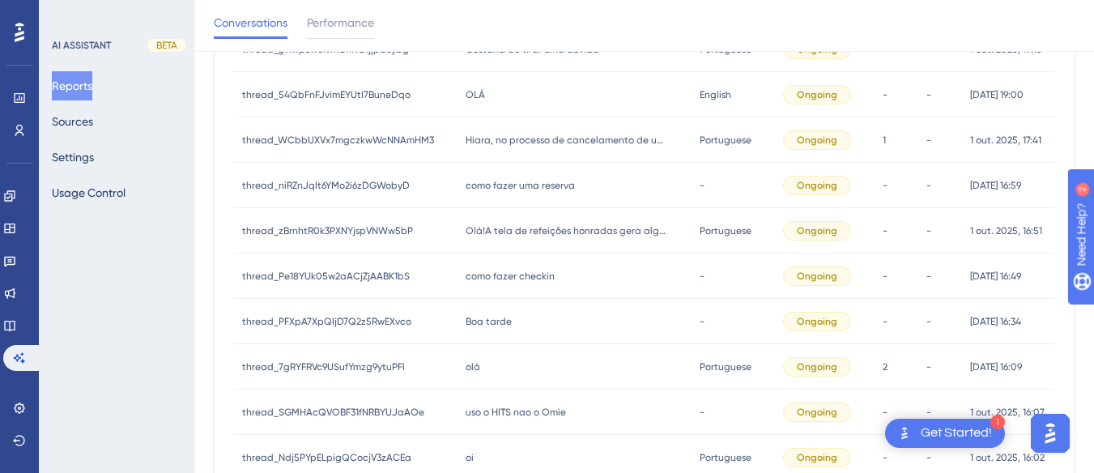
click at [457, 181] on div "como fazer uma reserva como fazer uma reserva" at bounding box center [574, 185] width 234 height 45
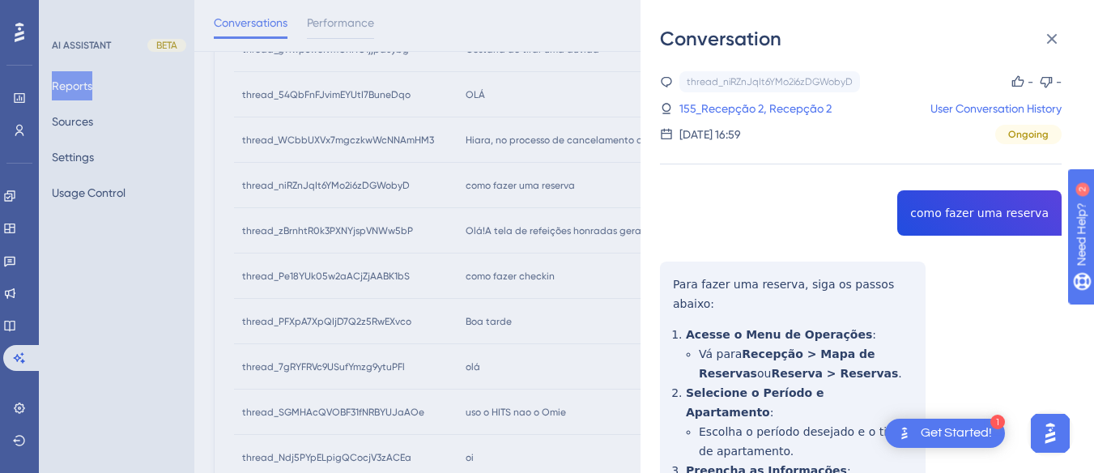
click at [980, 207] on div "thread_niRZnJqIt6YMo2i6zDGWobyD Copy - - 155_Recepção 2, Recepção 2 User Conver…" at bounding box center [860, 435] width 401 height 729
click at [670, 274] on div "thread_niRZnJqIt6YMo2i6zDGWobyD Copy - - 155_Recepção 2, Recepção 2 User Conver…" at bounding box center [860, 435] width 401 height 729
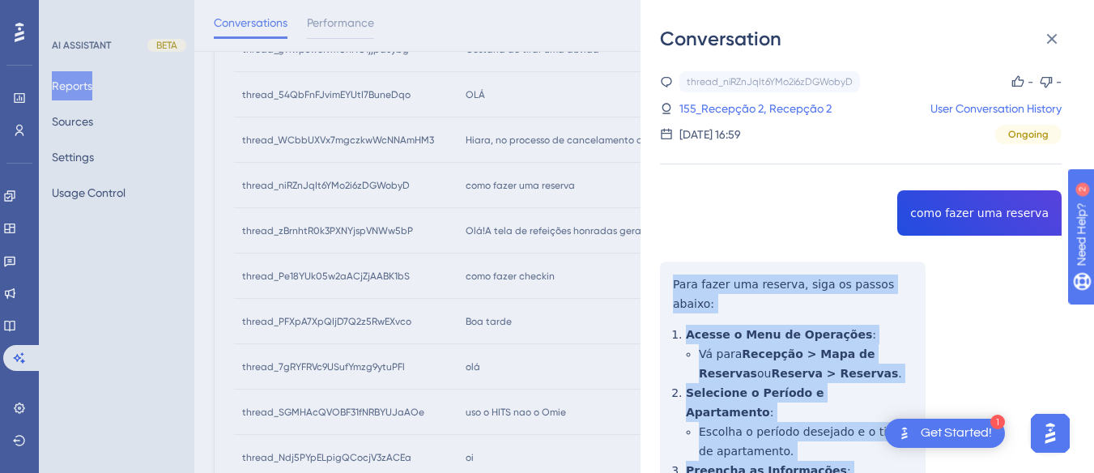
scroll to position [219, 0]
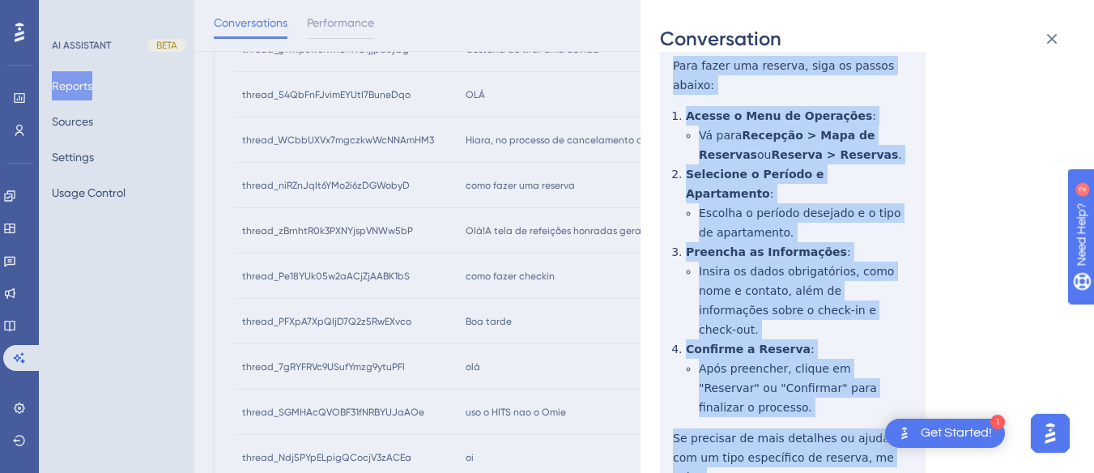
drag, startPoint x: 670, startPoint y: 274, endPoint x: 746, endPoint y: 182, distance: 119.6
click at [879, 383] on div "thread_niRZnJqIt6YMo2i6zDGWobyD Copy - - 155_Recepção 2, Recepção 2 User Conver…" at bounding box center [860, 217] width 401 height 729
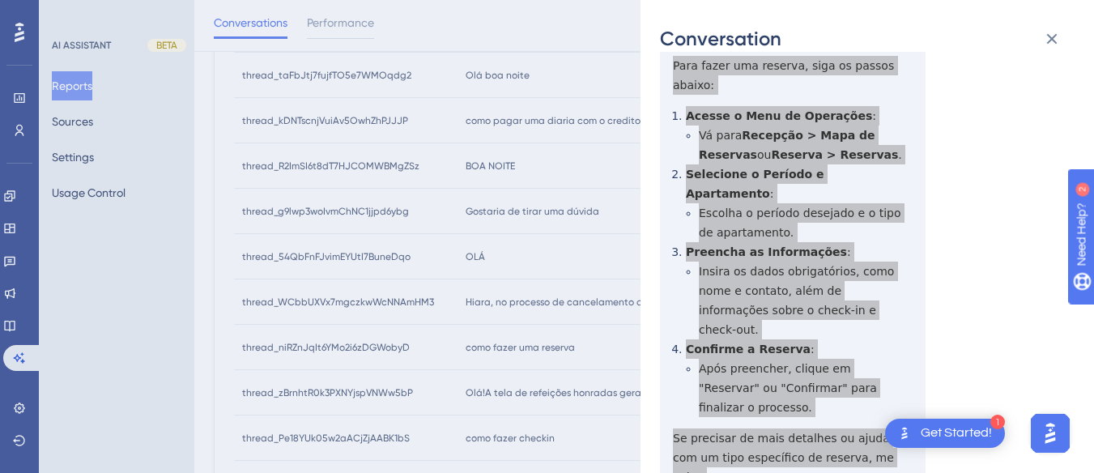
scroll to position [0, 0]
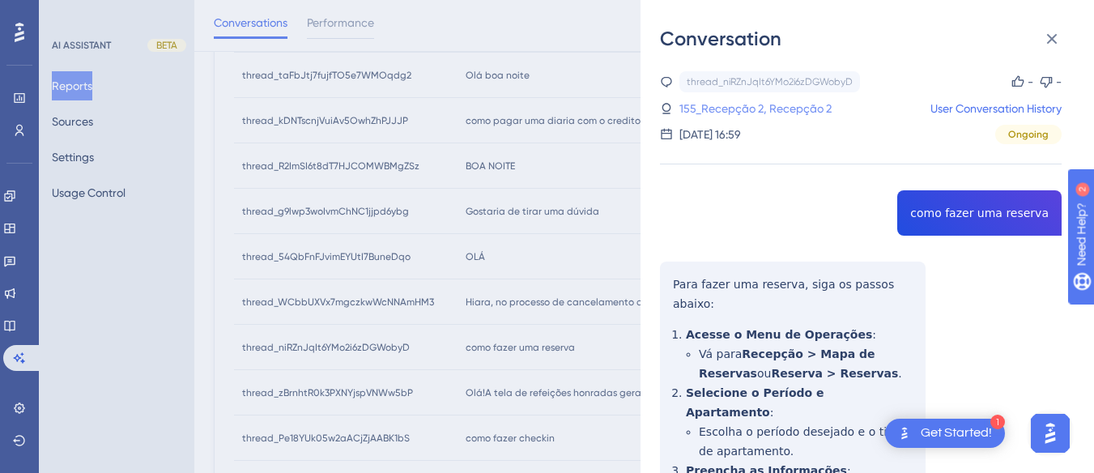
click at [744, 106] on link "155_Recepção 2, Recepção 2" at bounding box center [755, 108] width 152 height 19
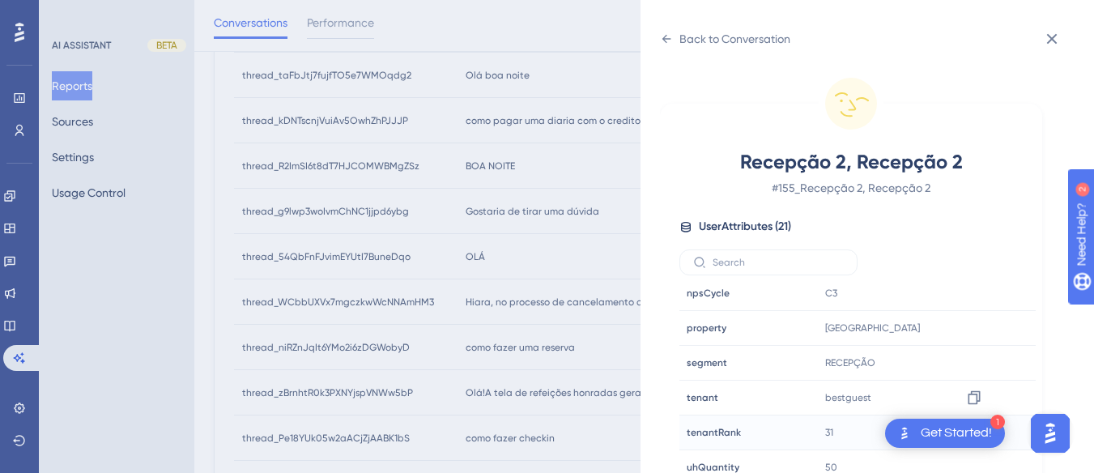
scroll to position [48, 0]
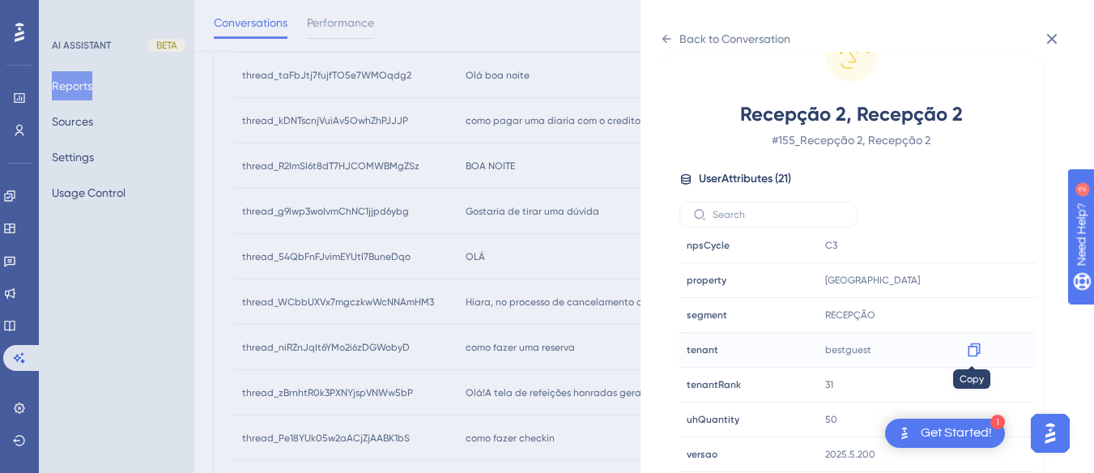
click at [981, 344] on div at bounding box center [974, 350] width 26 height 26
click at [975, 351] on icon at bounding box center [974, 350] width 16 height 16
click at [666, 44] on icon at bounding box center [666, 38] width 13 height 13
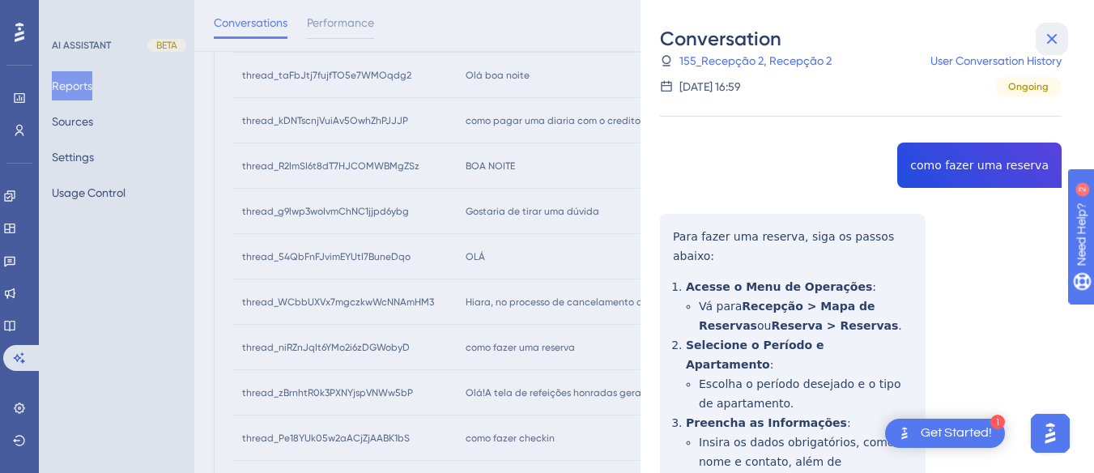
click at [1057, 32] on icon at bounding box center [1051, 38] width 19 height 19
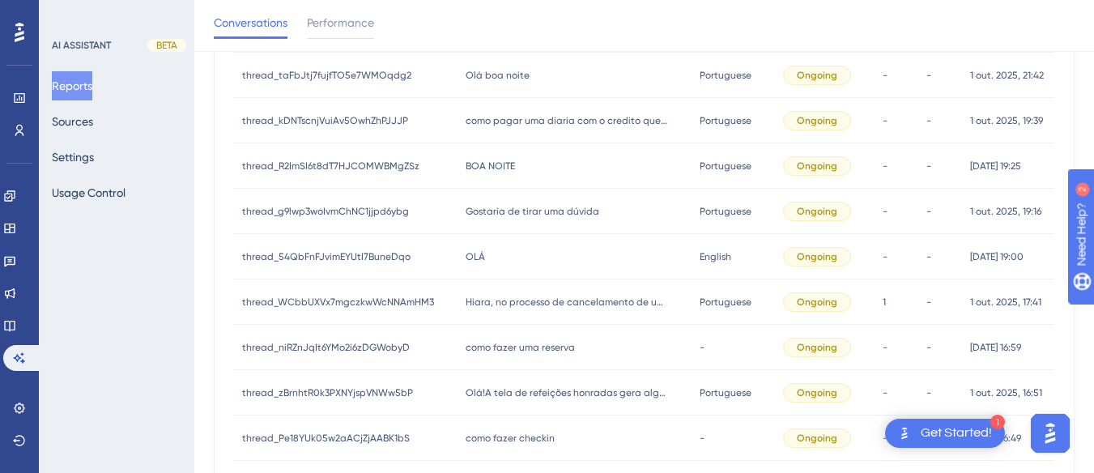
scroll to position [567, 0]
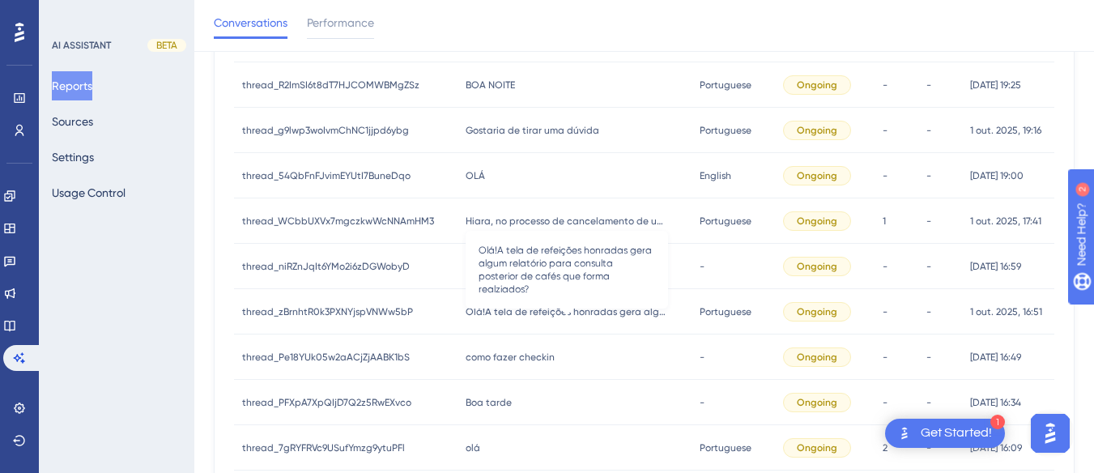
click at [546, 305] on span "Olá!A tela de refeições honradas gera algum relatório para consulta posterior d…" at bounding box center [566, 311] width 202 height 13
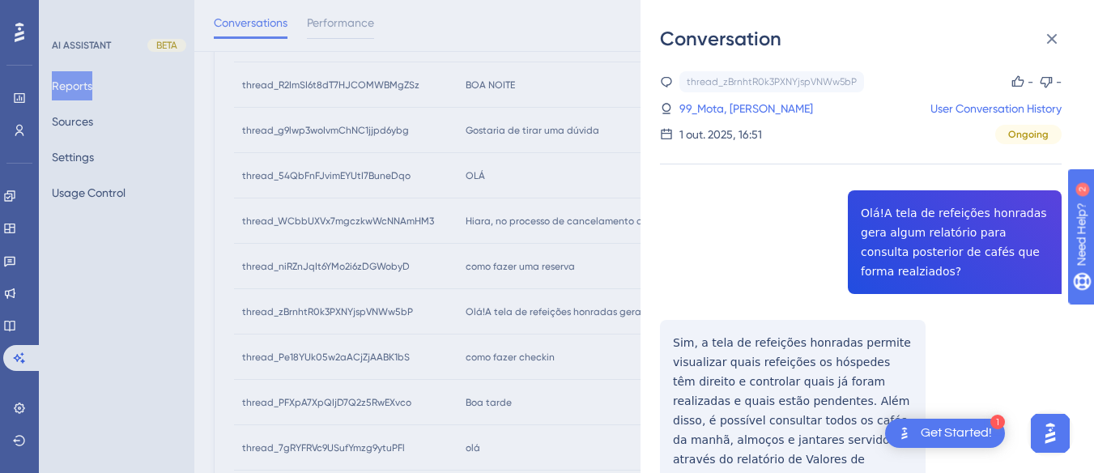
click at [932, 233] on div "thread_zBrnhtR0k3PXNYjspVNWw5bP Copy - - 99_Mota, [PERSON_NAME] User Conversati…" at bounding box center [860, 327] width 401 height 512
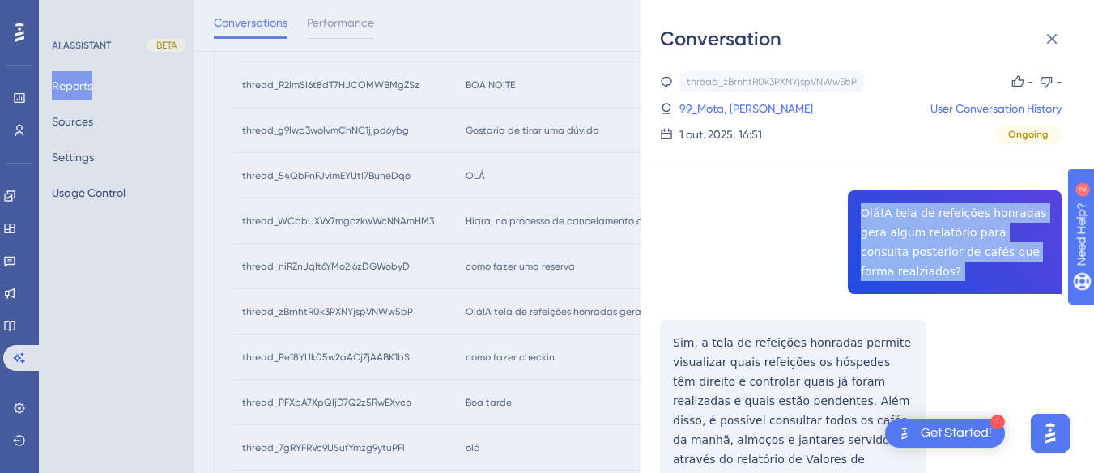
click at [932, 233] on div "thread_zBrnhtR0k3PXNYjspVNWw5bP Copy - - 99_Mota, [PERSON_NAME] User Conversati…" at bounding box center [860, 327] width 401 height 512
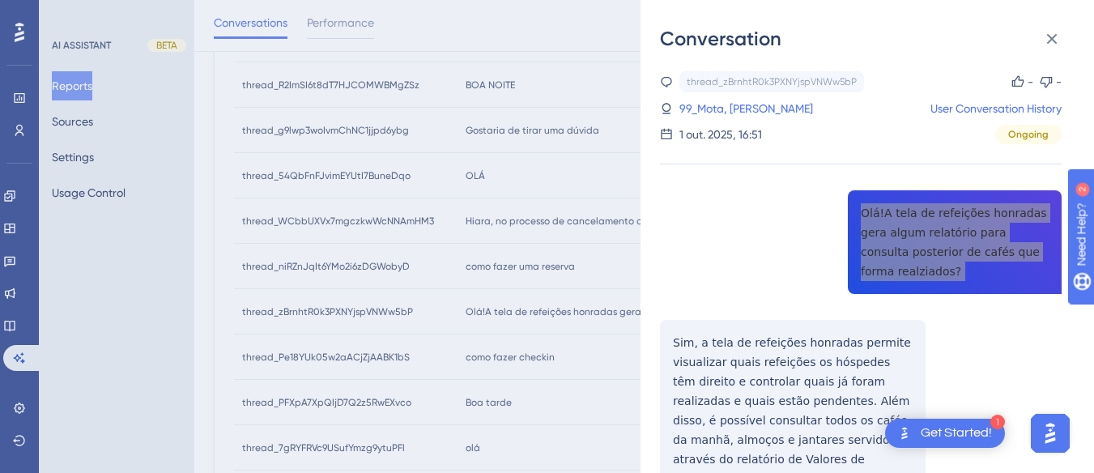
scroll to position [79, 0]
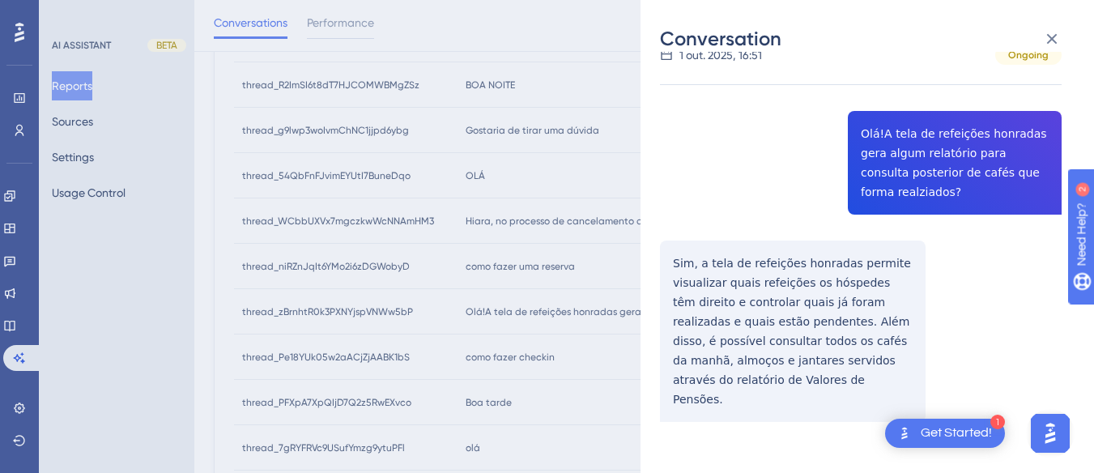
click at [682, 250] on div "thread_zBrnhtR0k3PXNYjspVNWw5bP Copy - - 99_Mota, [PERSON_NAME] User Conversati…" at bounding box center [860, 248] width 401 height 512
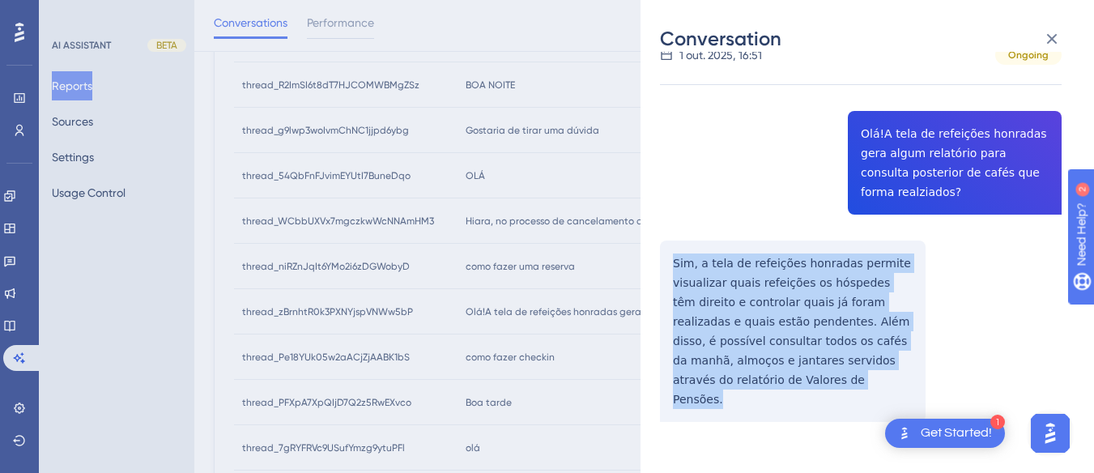
click at [682, 250] on div "thread_zBrnhtR0k3PXNYjspVNWw5bP Copy - - 99_Mota, [PERSON_NAME] User Conversati…" at bounding box center [860, 248] width 401 height 512
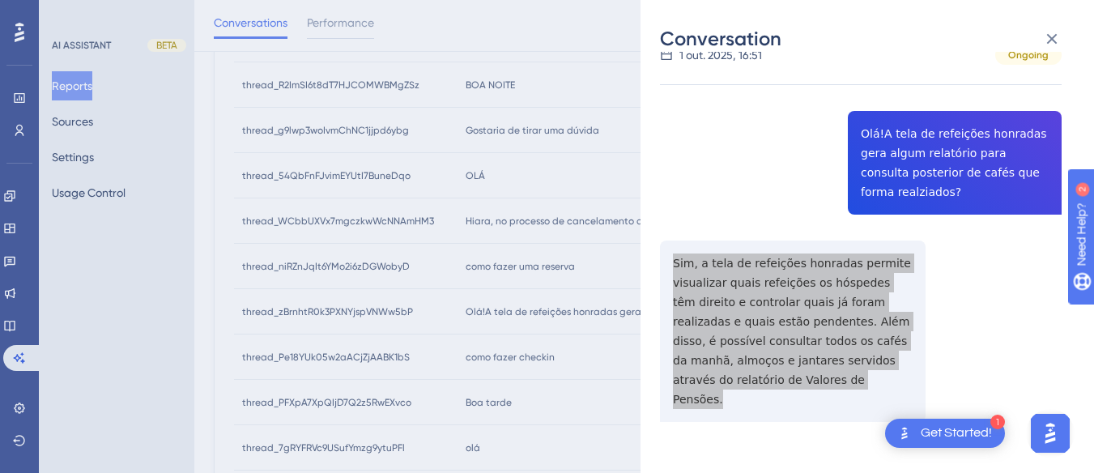
scroll to position [0, 0]
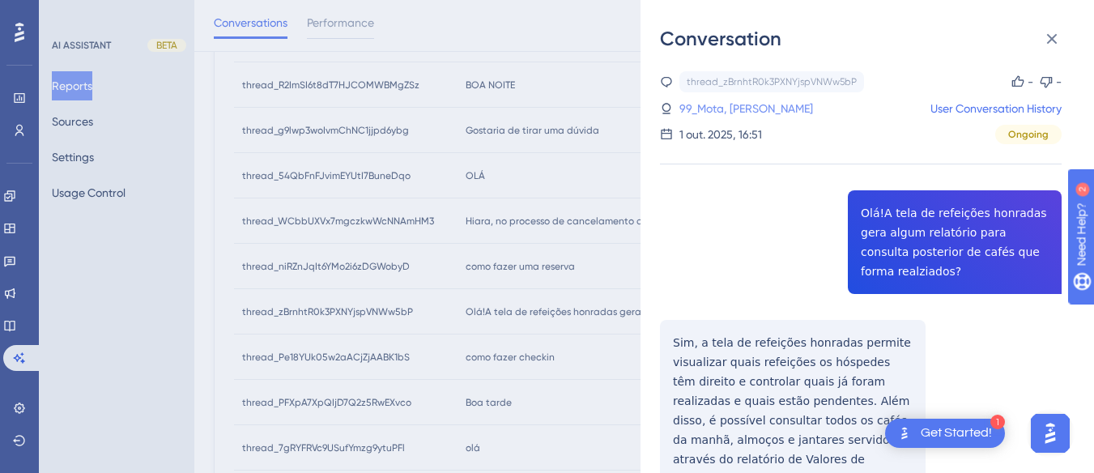
click at [695, 113] on link "99_Mota, [PERSON_NAME]" at bounding box center [746, 108] width 134 height 19
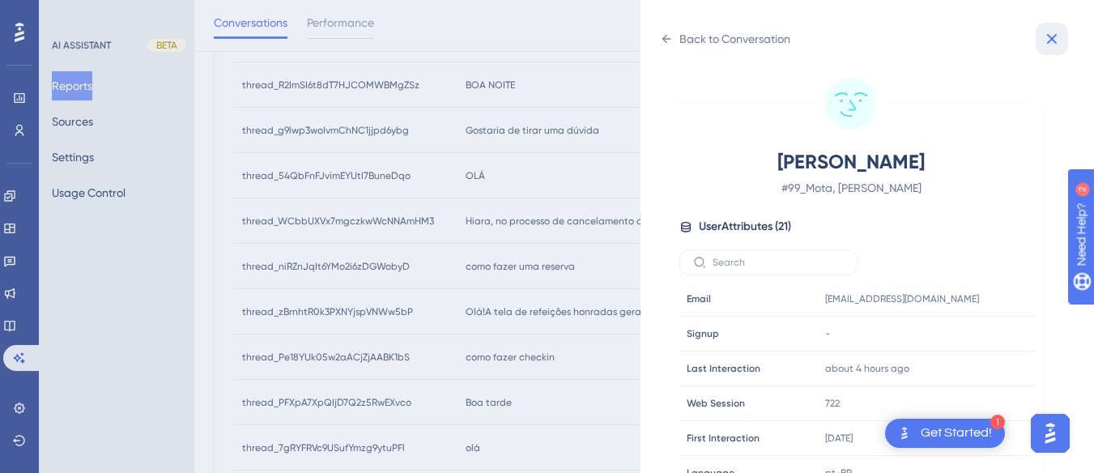
click at [1059, 32] on icon at bounding box center [1051, 38] width 19 height 19
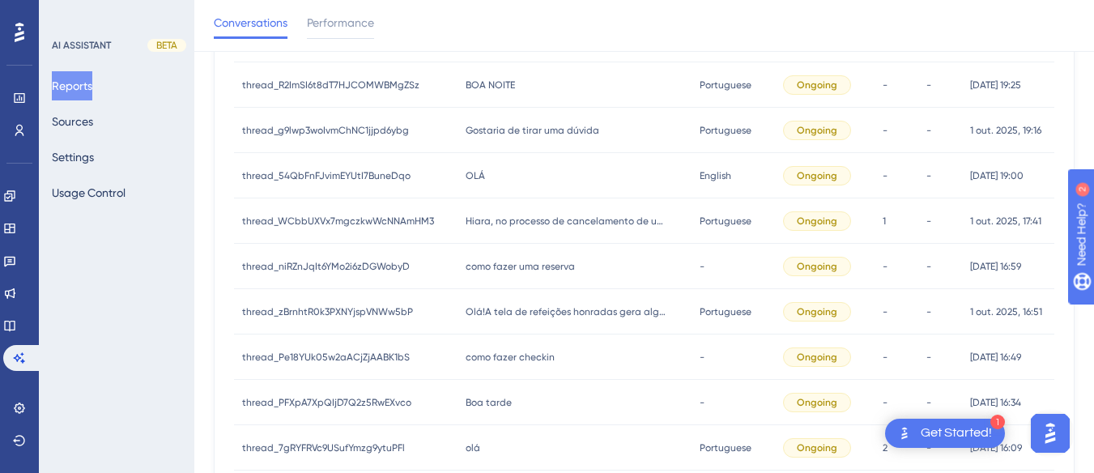
click at [499, 174] on div "OLÁ OLÁ" at bounding box center [574, 175] width 234 height 45
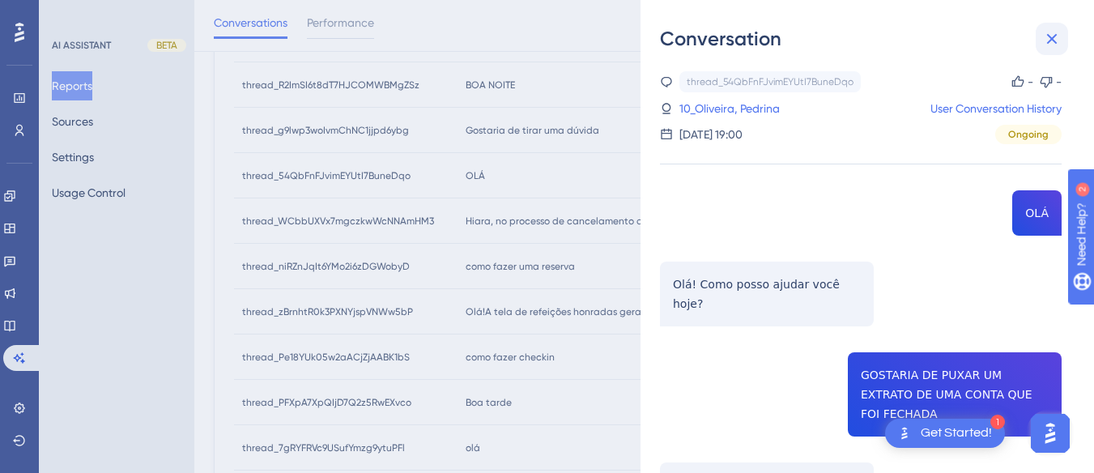
click at [1048, 43] on icon at bounding box center [1052, 39] width 11 height 11
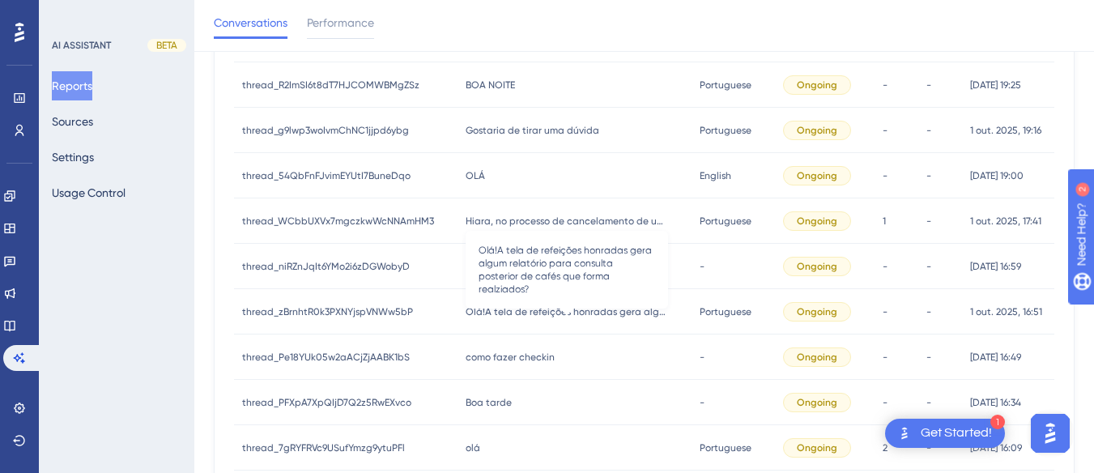
drag, startPoint x: 479, startPoint y: 316, endPoint x: 741, endPoint y: 169, distance: 300.4
click at [479, 316] on span "Olá!A tela de refeições honradas gera algum relatório para consulta posterior d…" at bounding box center [566, 311] width 202 height 13
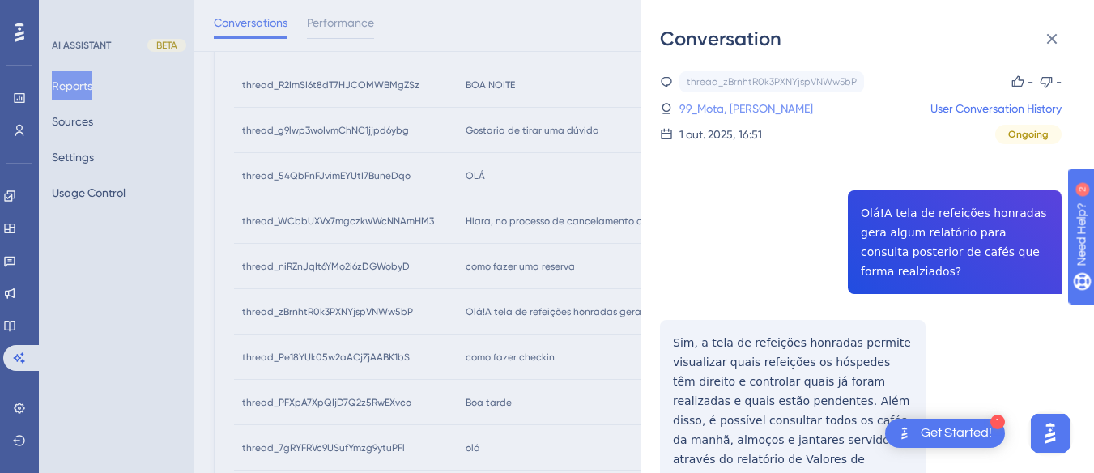
click at [765, 104] on link "99_Mota, [PERSON_NAME]" at bounding box center [746, 108] width 134 height 19
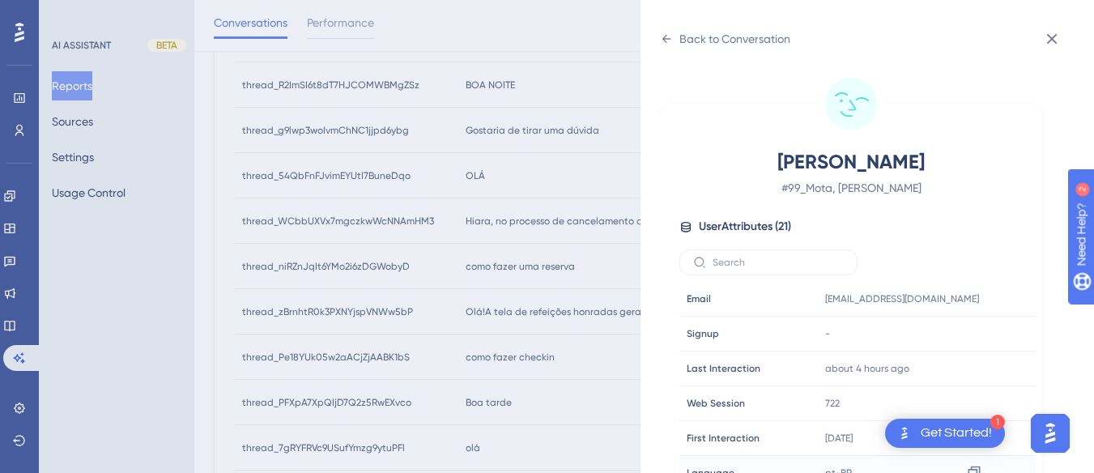
scroll to position [486, 0]
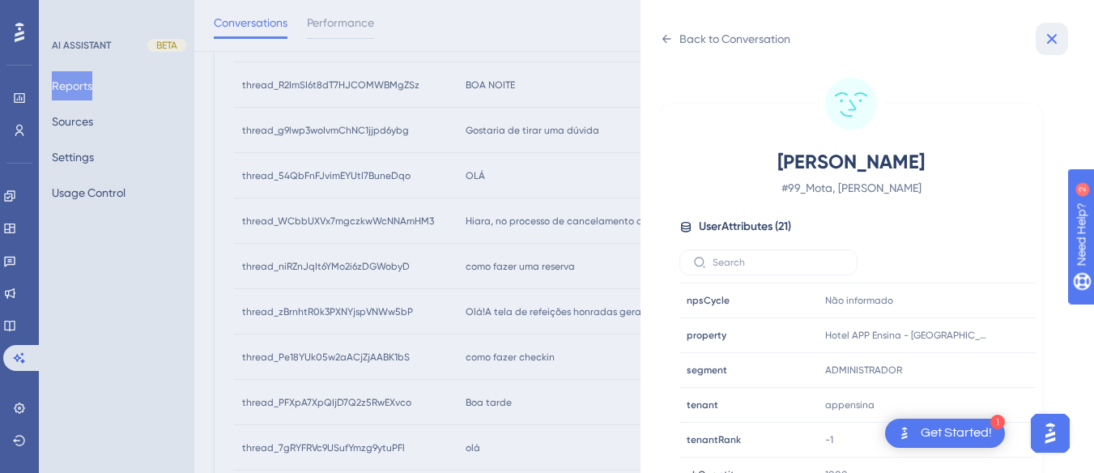
click at [1059, 30] on icon at bounding box center [1051, 38] width 19 height 19
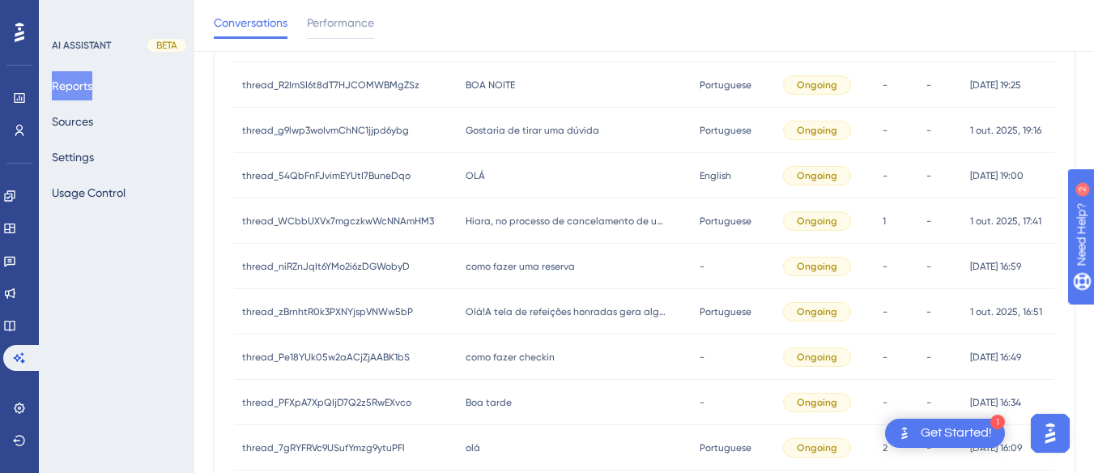
scroll to position [728, 0]
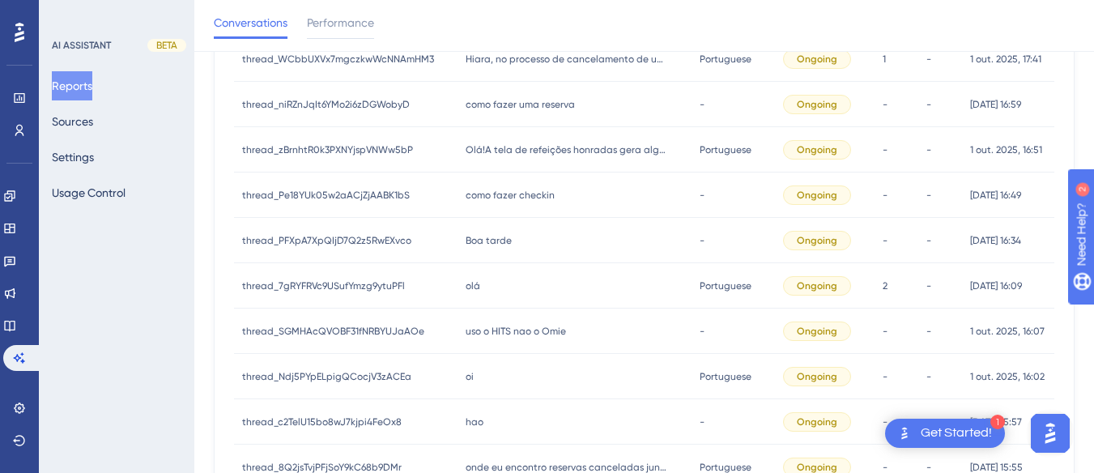
click at [508, 192] on span "como fazer checkin" at bounding box center [509, 195] width 89 height 13
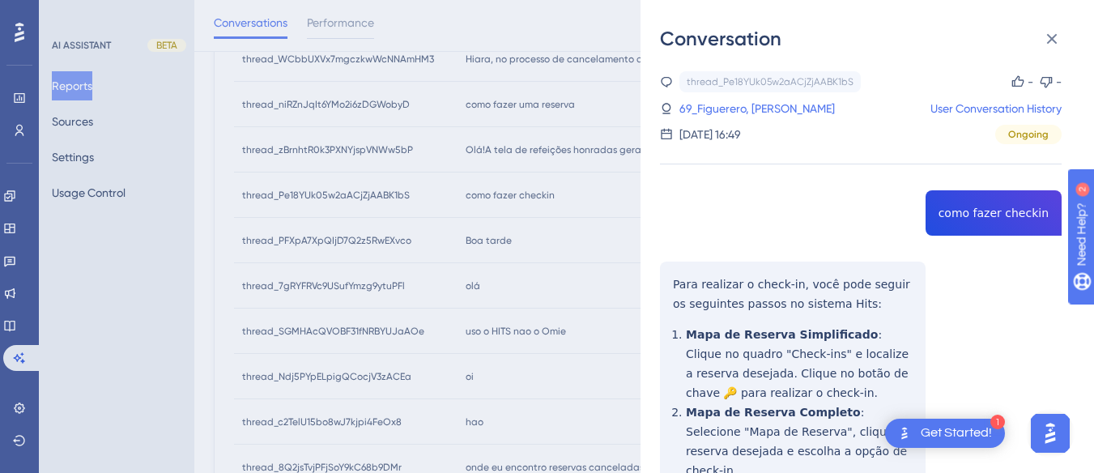
click at [977, 218] on div "thread_Pe18YUk05w2aACjZjAABK1bS Copy - - 69_Figuerero, [PERSON_NAME] User Conve…" at bounding box center [860, 474] width 401 height 807
click at [635, 292] on div "Conversation thread_Pe18YUk05w2aACjZjAABK1bS Copy - - 69_Figuerero, [PERSON_NAM…" at bounding box center [547, 236] width 1094 height 473
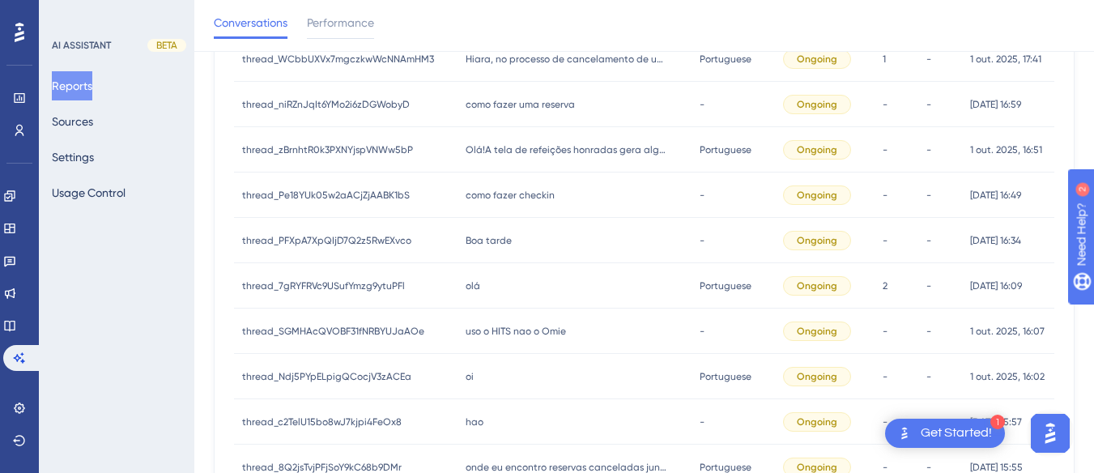
click at [512, 198] on span "como fazer checkin" at bounding box center [509, 195] width 89 height 13
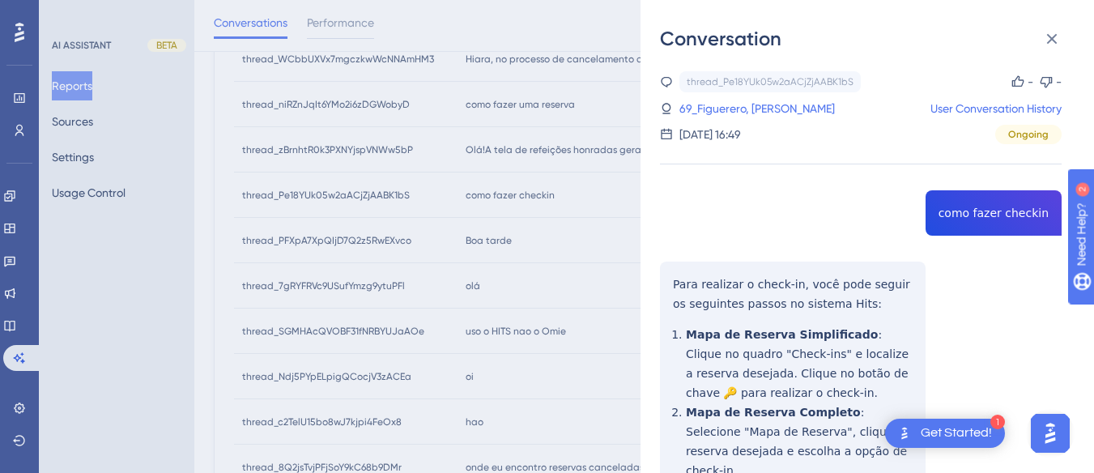
click at [669, 260] on div "thread_Pe18YUk05w2aACjZjAABK1bS Copy - - 69_Figuerero, [PERSON_NAME] User Conve…" at bounding box center [860, 474] width 401 height 807
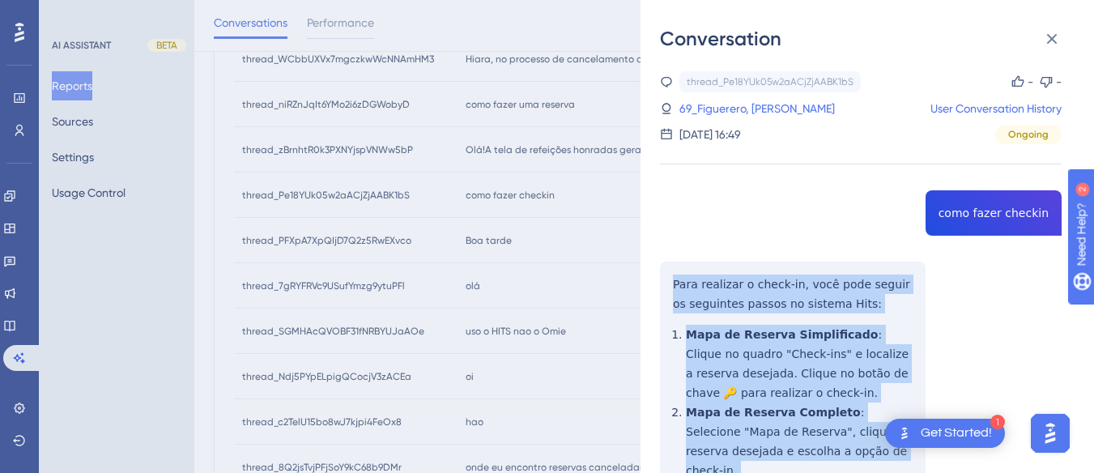
scroll to position [324, 0]
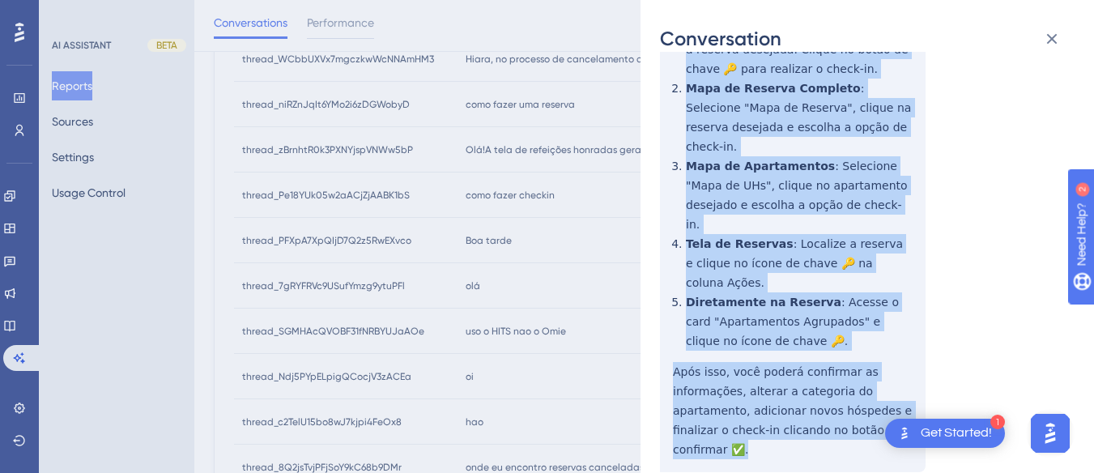
drag, startPoint x: 664, startPoint y: 272, endPoint x: 780, endPoint y: 391, distance: 166.6
click at [780, 391] on div "thread_Pe18YUk05w2aACjZjAABK1bS Copy - - 69_Figuerero, [PERSON_NAME] User Conve…" at bounding box center [860, 150] width 401 height 807
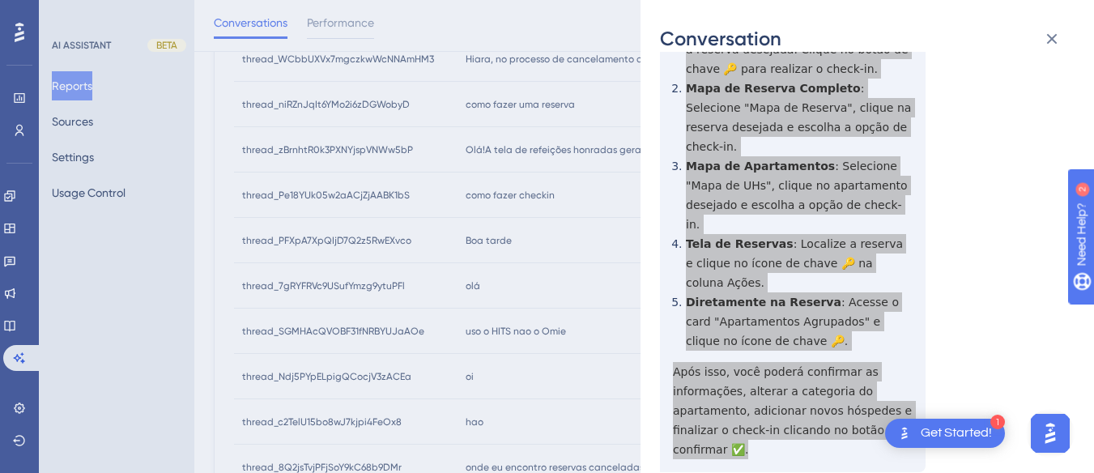
scroll to position [0, 0]
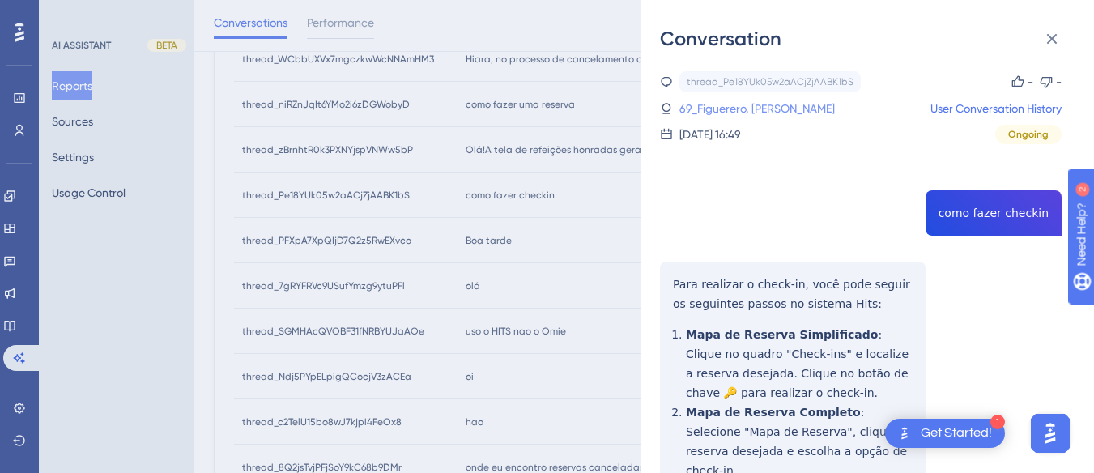
click at [720, 117] on link "69_Figuerero, [PERSON_NAME]" at bounding box center [756, 108] width 155 height 19
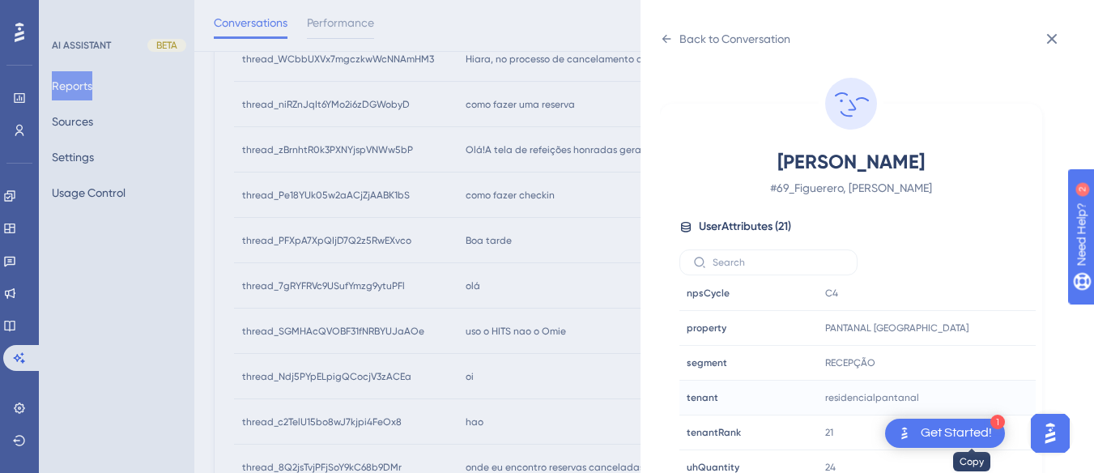
scroll to position [48, 0]
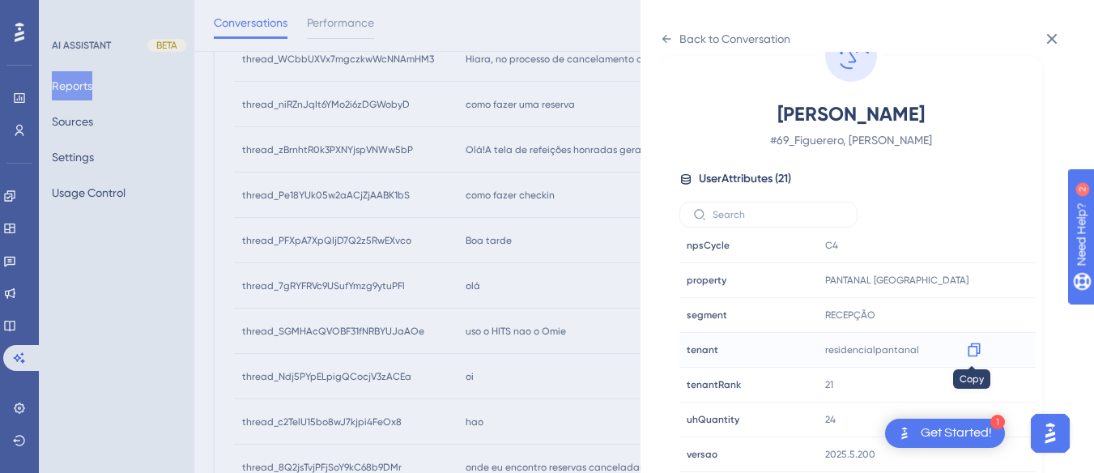
click at [966, 351] on icon at bounding box center [974, 350] width 16 height 16
